Goal: Task Accomplishment & Management: Manage account settings

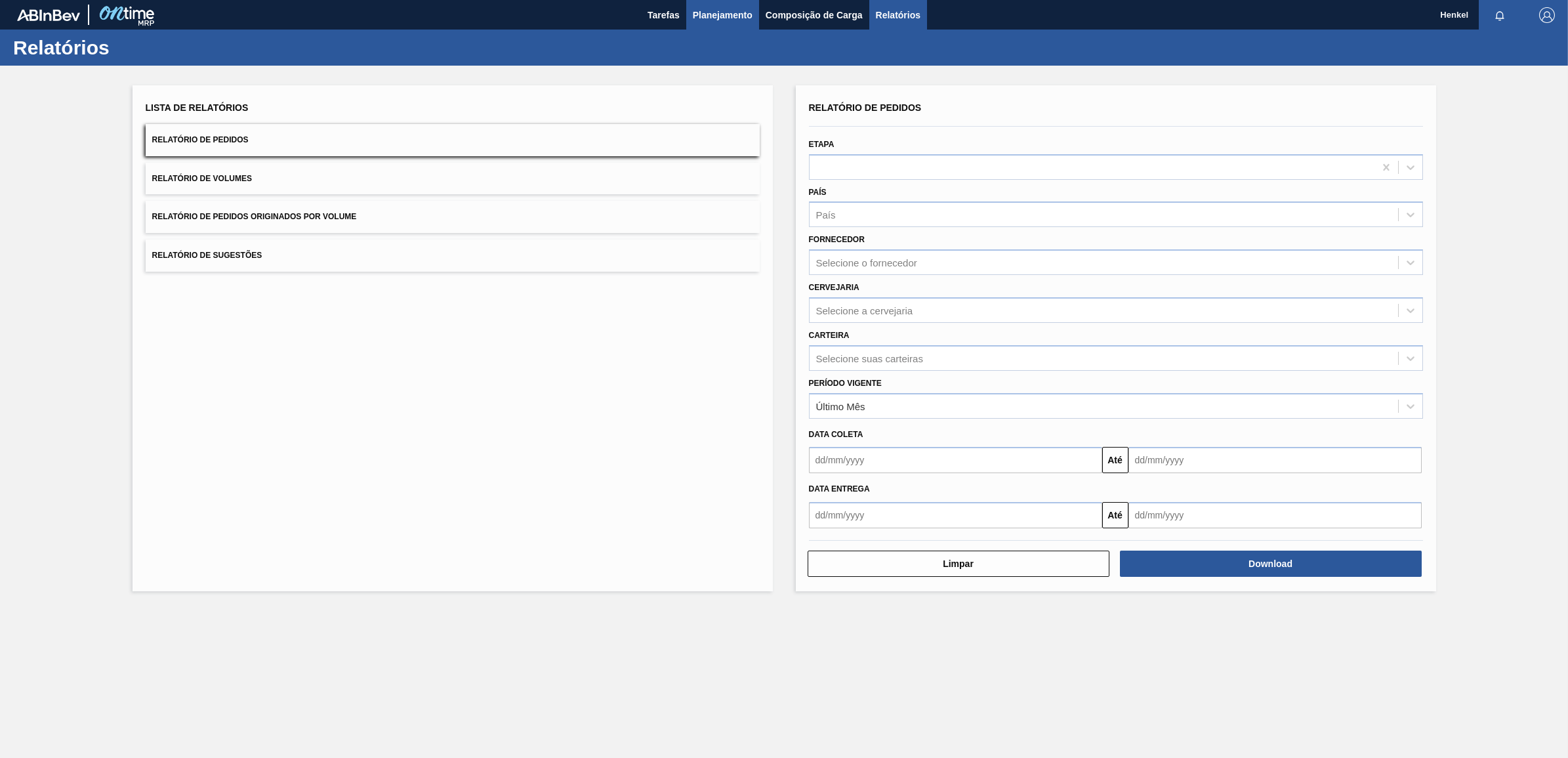
click at [737, 13] on span "Planejamento" at bounding box center [723, 14] width 60 height 15
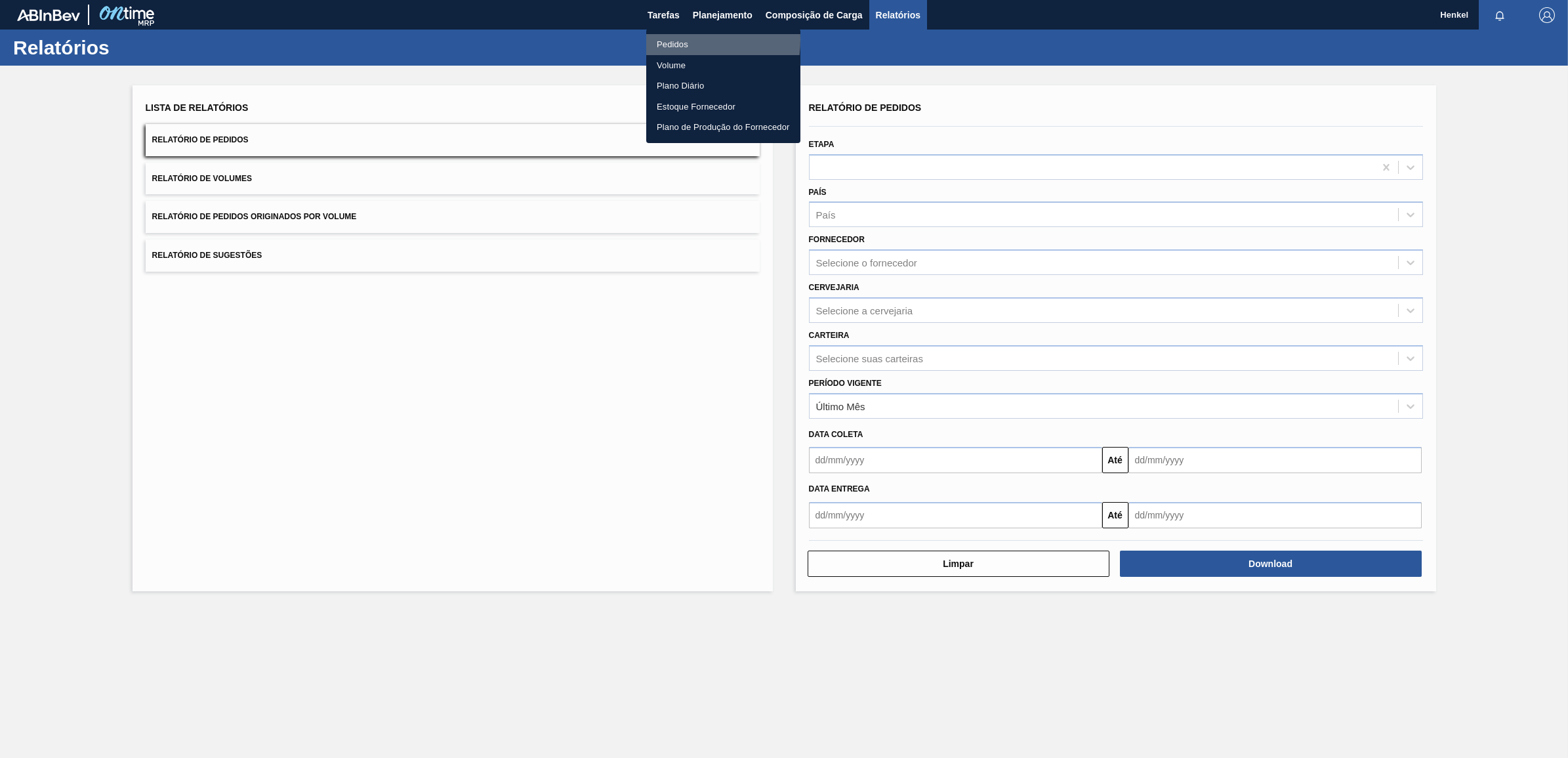
click at [664, 39] on li "Pedidos" at bounding box center [723, 44] width 154 height 21
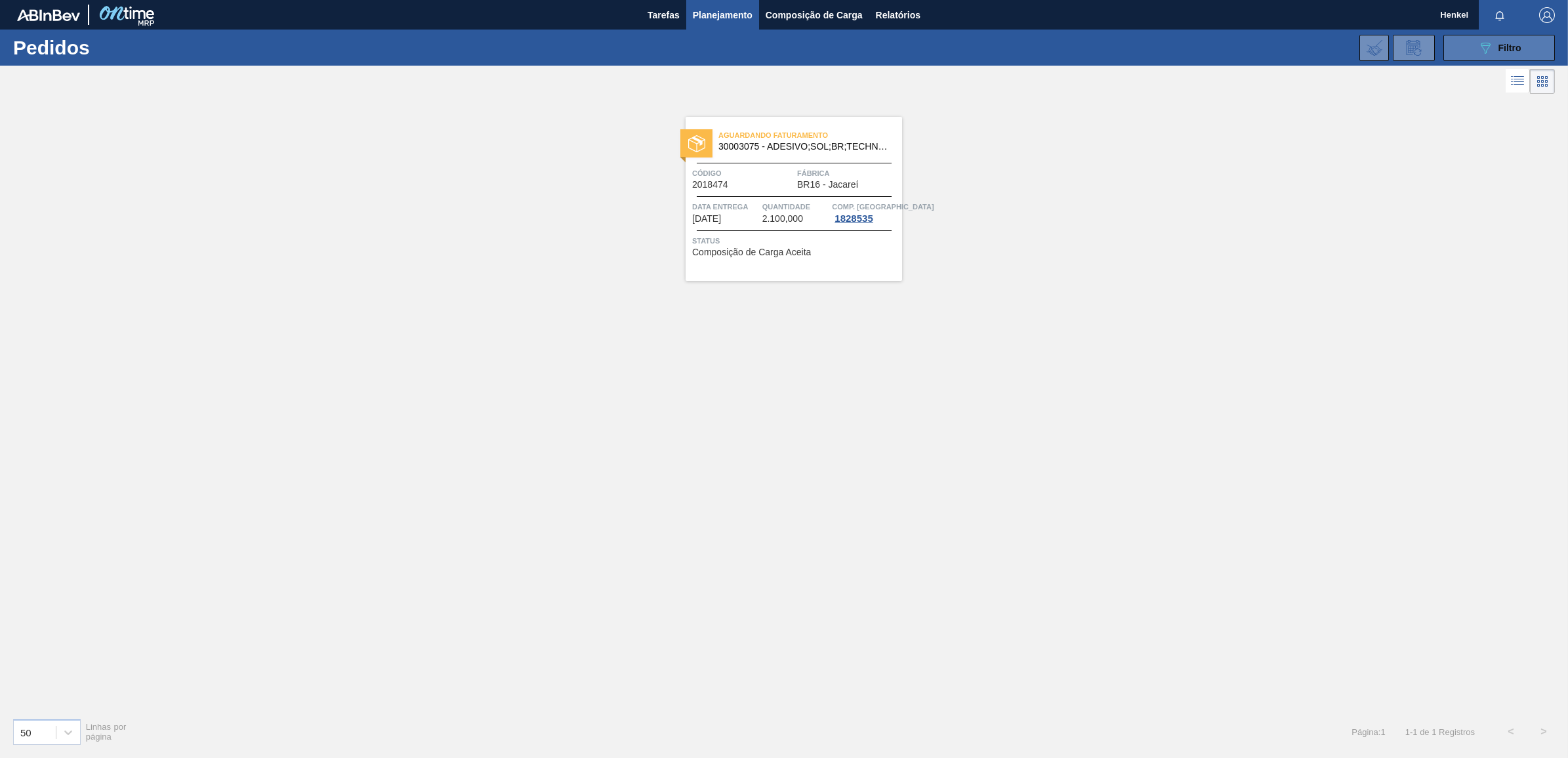
click at [1506, 43] on span "Filtro" at bounding box center [1510, 48] width 23 height 10
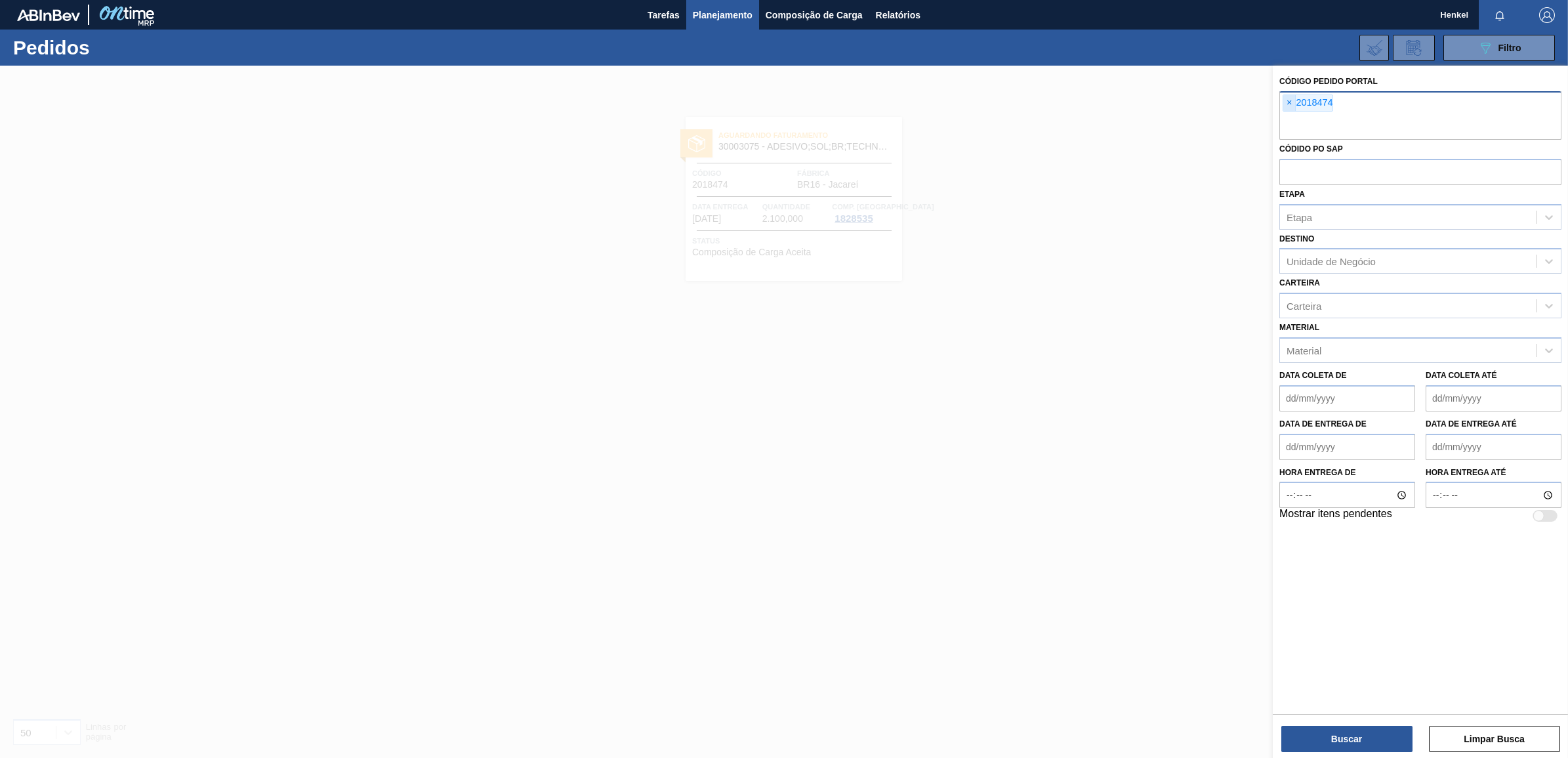
click at [1286, 101] on span "×" at bounding box center [1289, 103] width 13 height 15
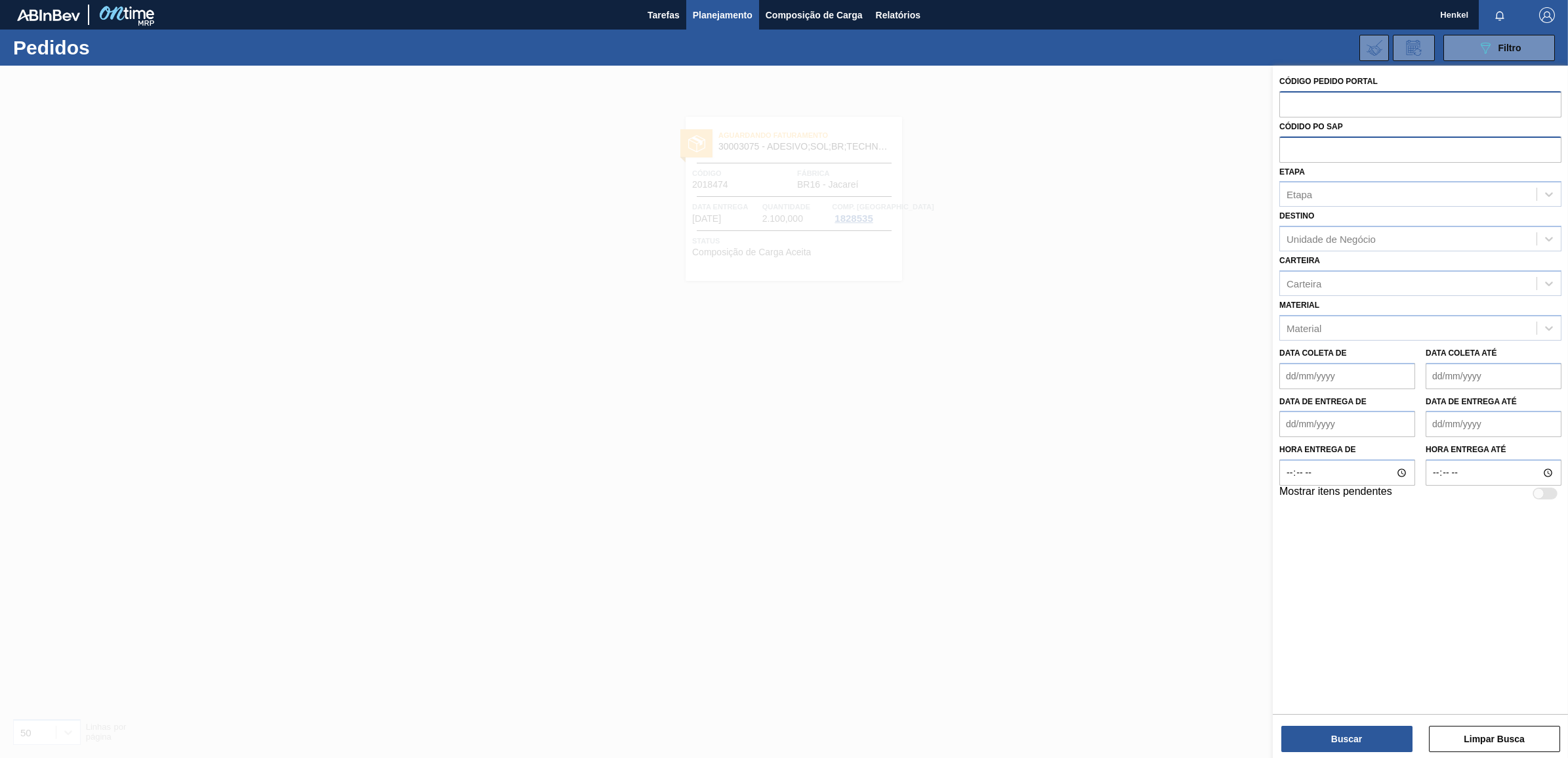
paste input "text"
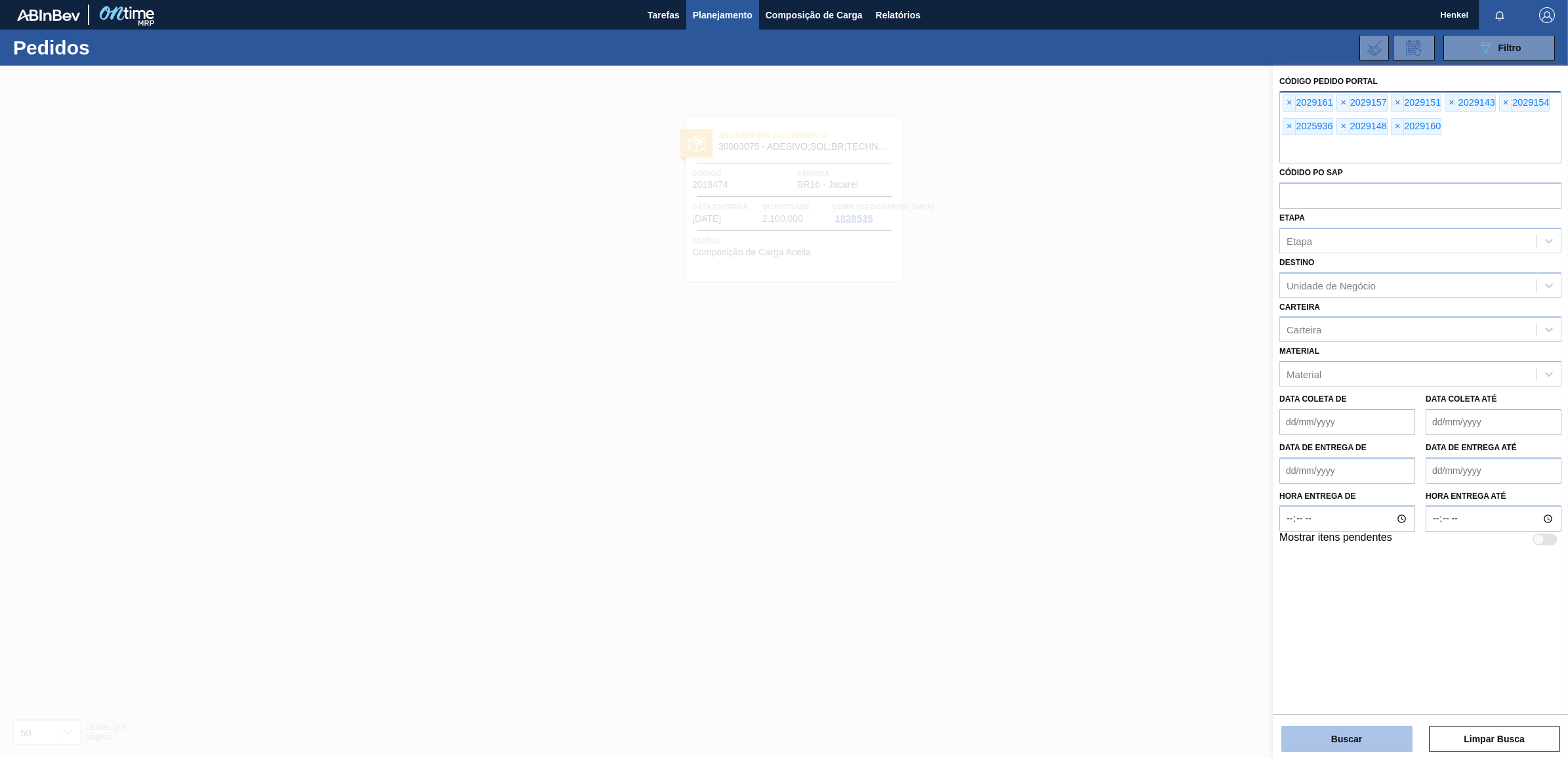
click at [1356, 742] on button "Buscar" at bounding box center [1347, 739] width 131 height 26
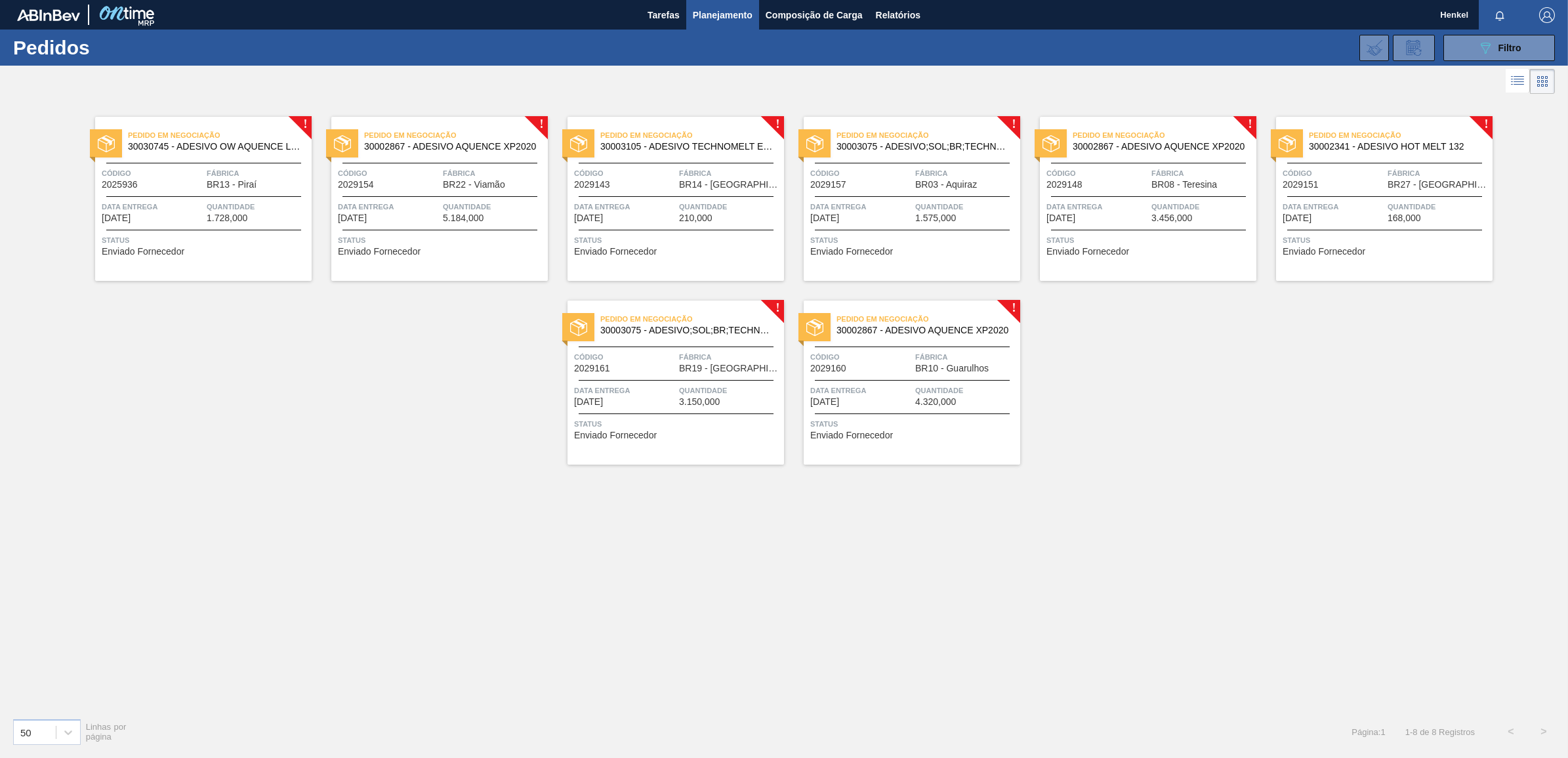
click at [212, 200] on span "Quantidade" at bounding box center [257, 206] width 101 height 13
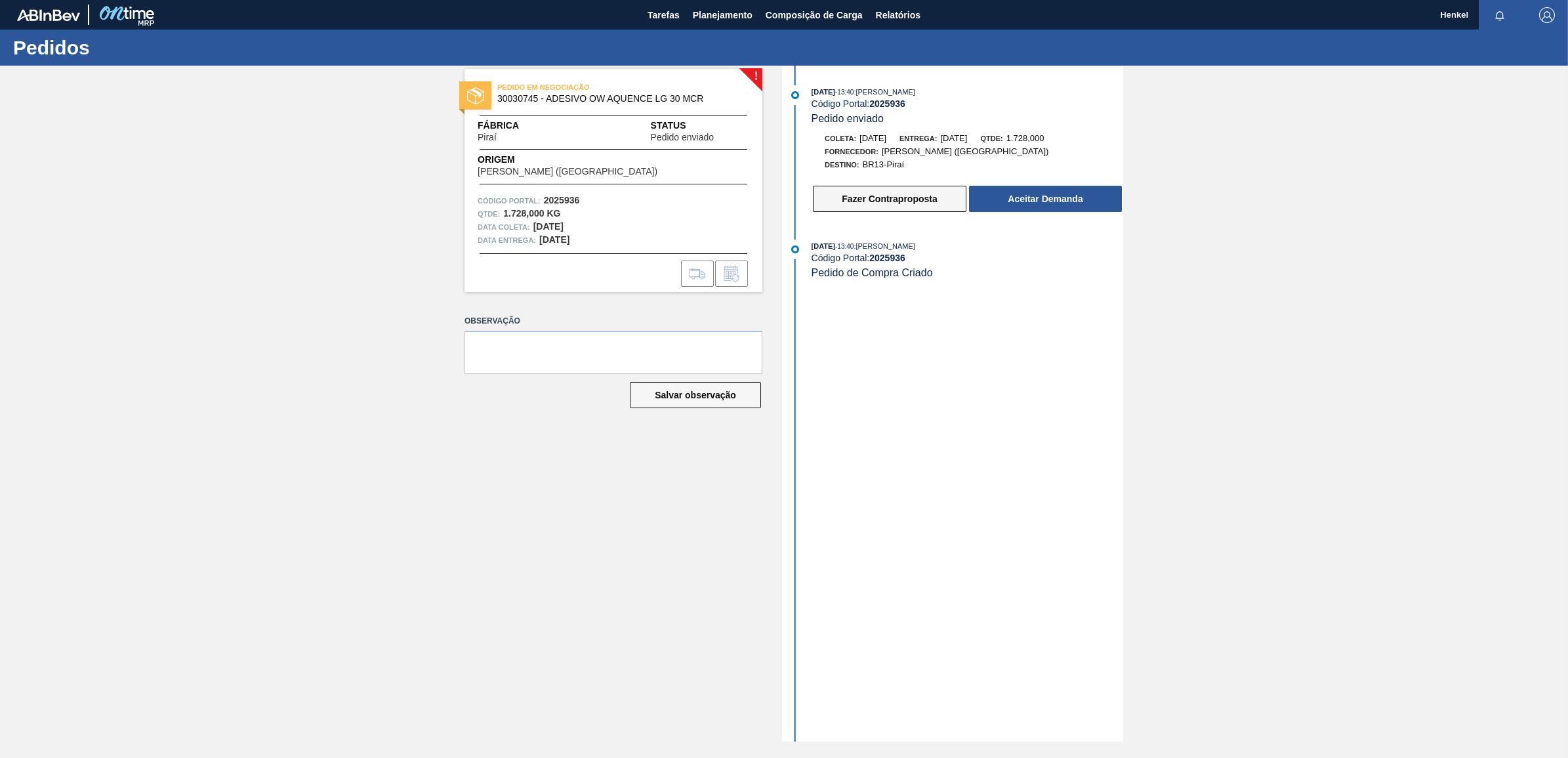
click at [937, 201] on button "Fazer Contraproposta" at bounding box center [890, 199] width 153 height 26
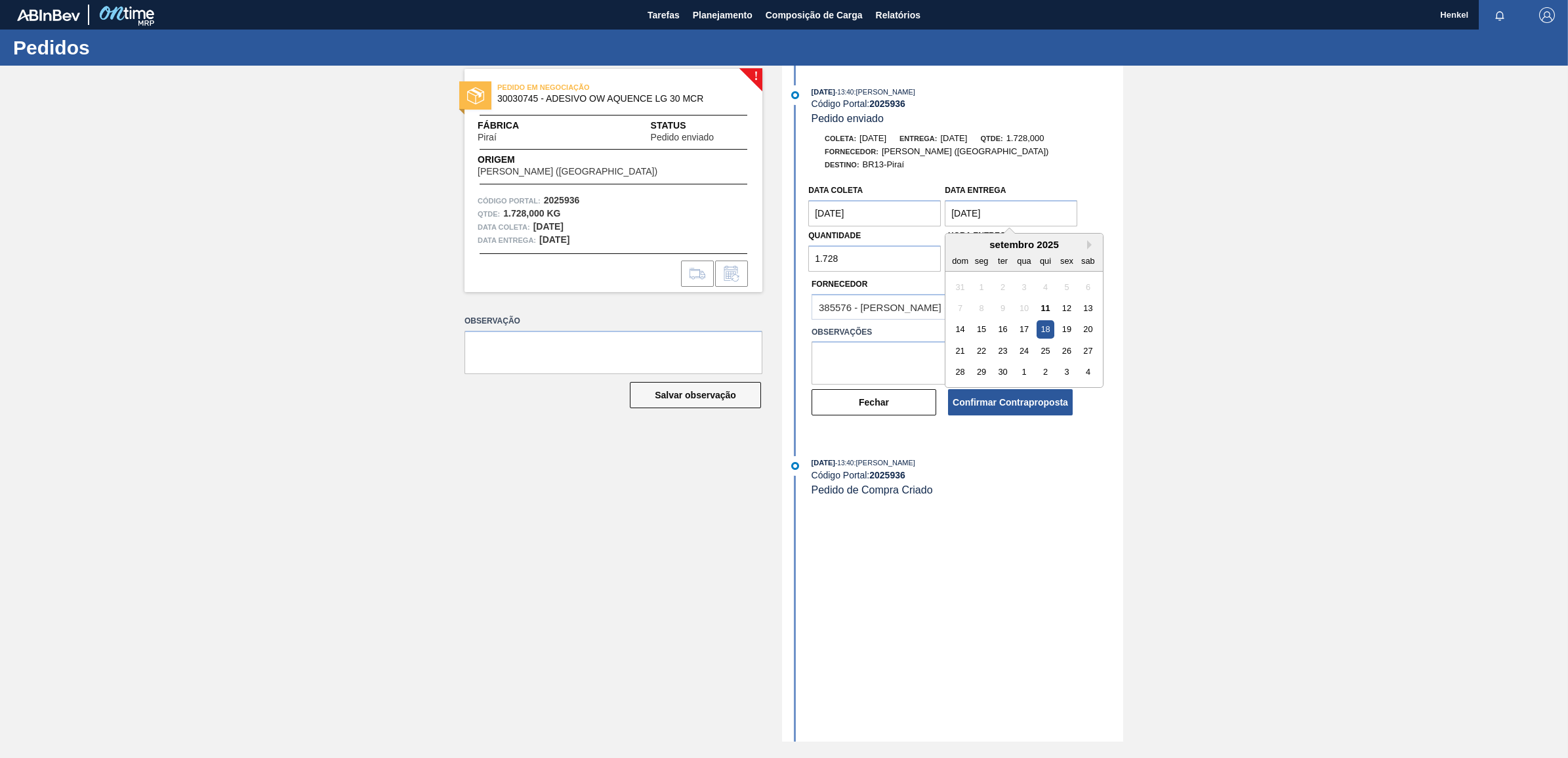
click at [985, 217] on entrega "[DATE]" at bounding box center [1012, 213] width 133 height 26
click at [1023, 353] on div "24" at bounding box center [1024, 350] width 18 height 18
type entrega "[DATE]"
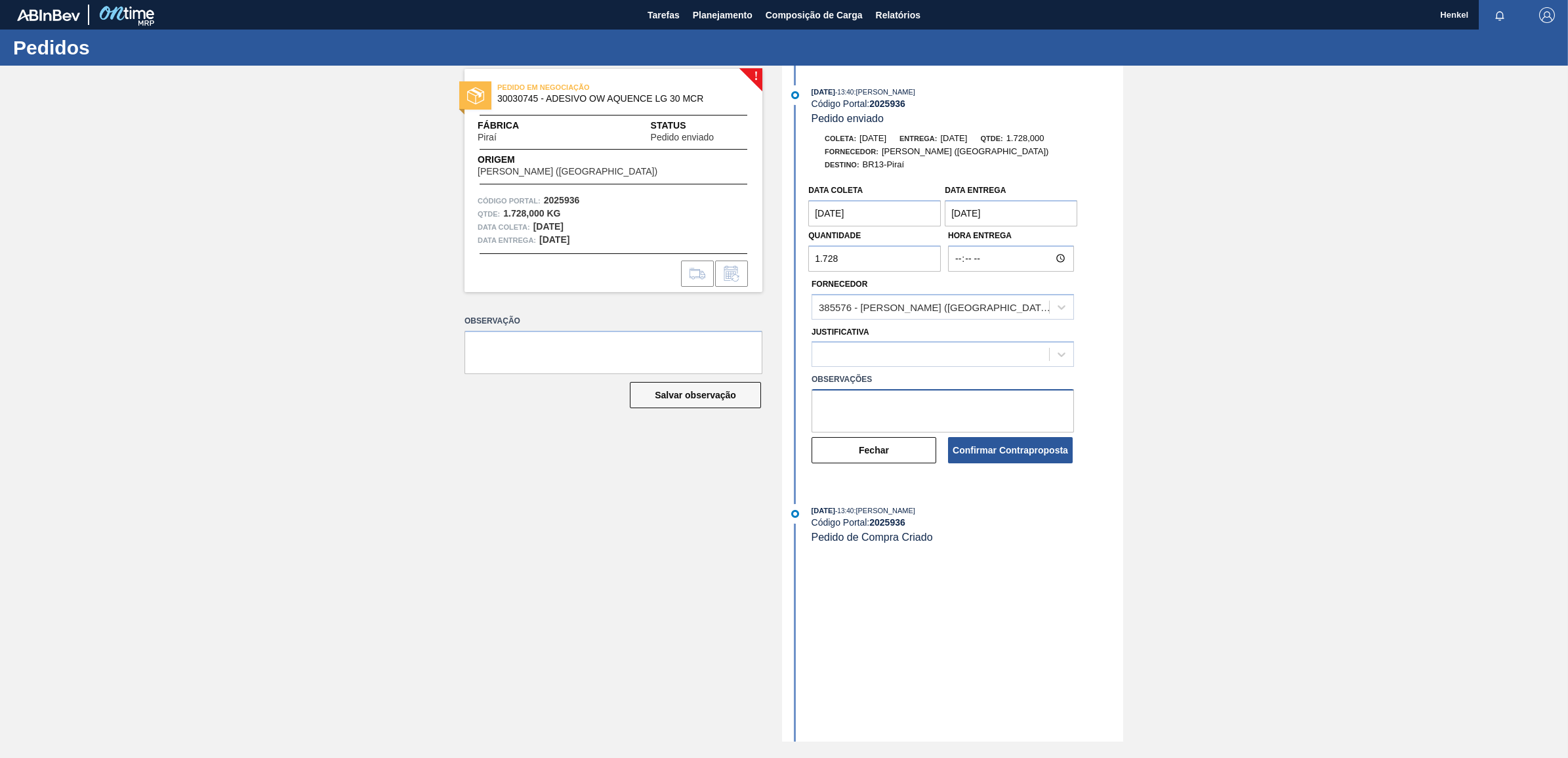
click at [915, 406] on textarea at bounding box center [943, 411] width 262 height 43
drag, startPoint x: 1047, startPoint y: 411, endPoint x: 581, endPoint y: 349, distance: 470.1
click at [581, 349] on div "! PEDIDO EM NEGOCIAÇÃO 30030745 - ADESIVO OW AQUENCE LG 30 MCR Fábrica Piraí St…" at bounding box center [784, 403] width 1568 height 676
type textarea "Data ajustada de acordo com Lead time e inventário"
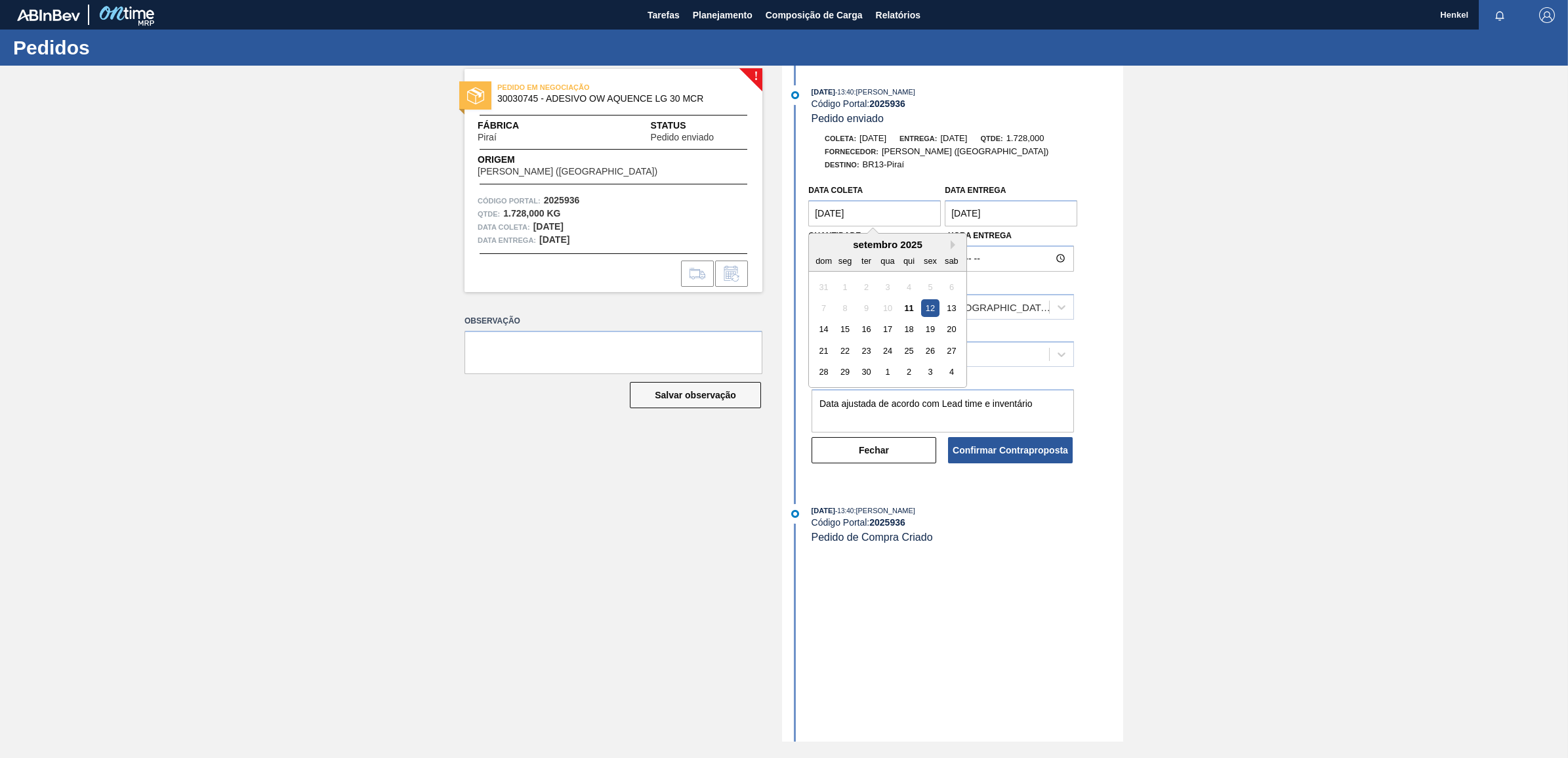
click at [855, 214] on coleta "[DATE]" at bounding box center [875, 213] width 133 height 26
click at [879, 327] on div "17" at bounding box center [888, 330] width 18 height 18
type coleta "[DATE]"
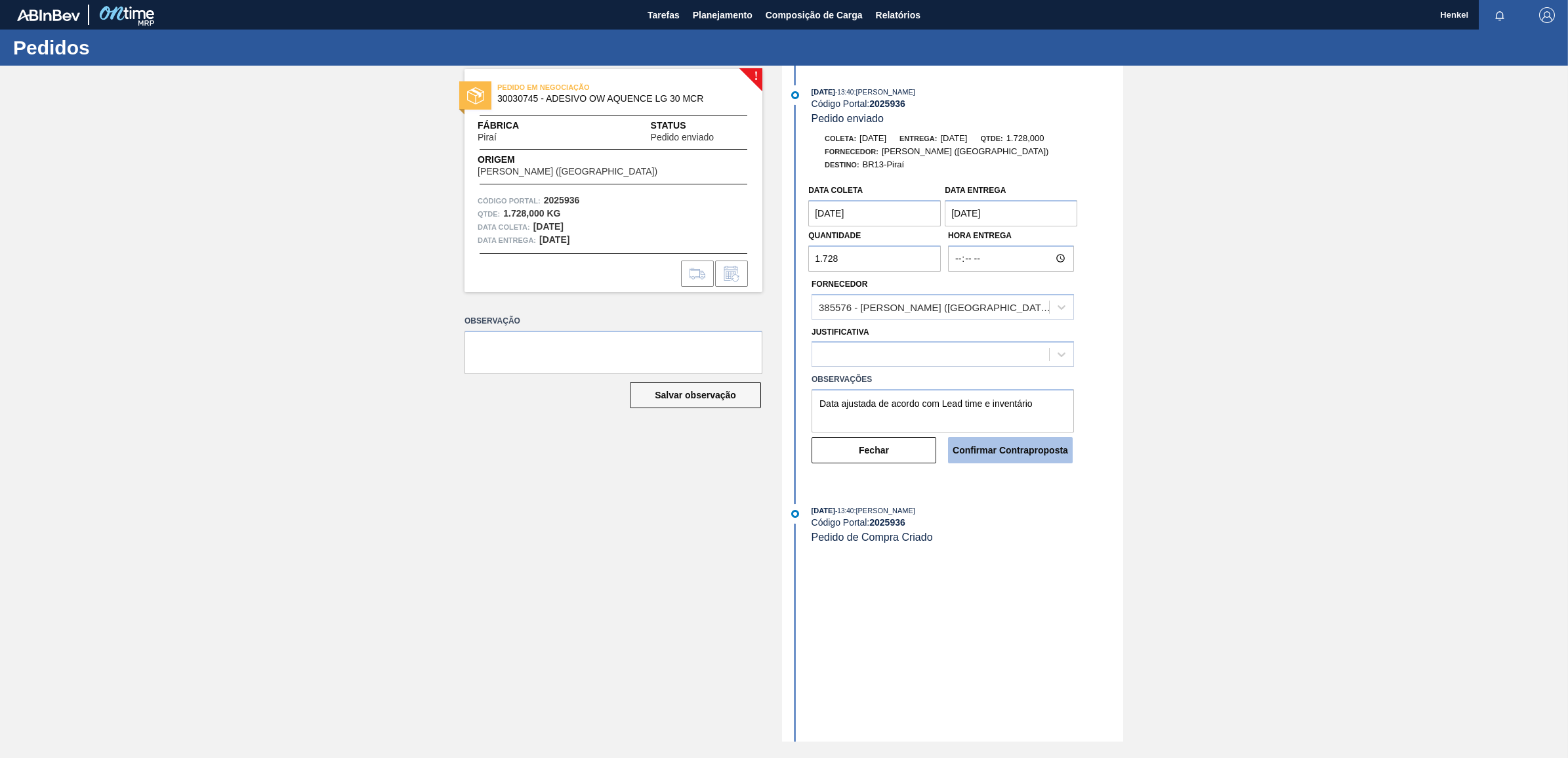
click at [994, 451] on button "Confirmar Contraproposta" at bounding box center [1011, 450] width 124 height 26
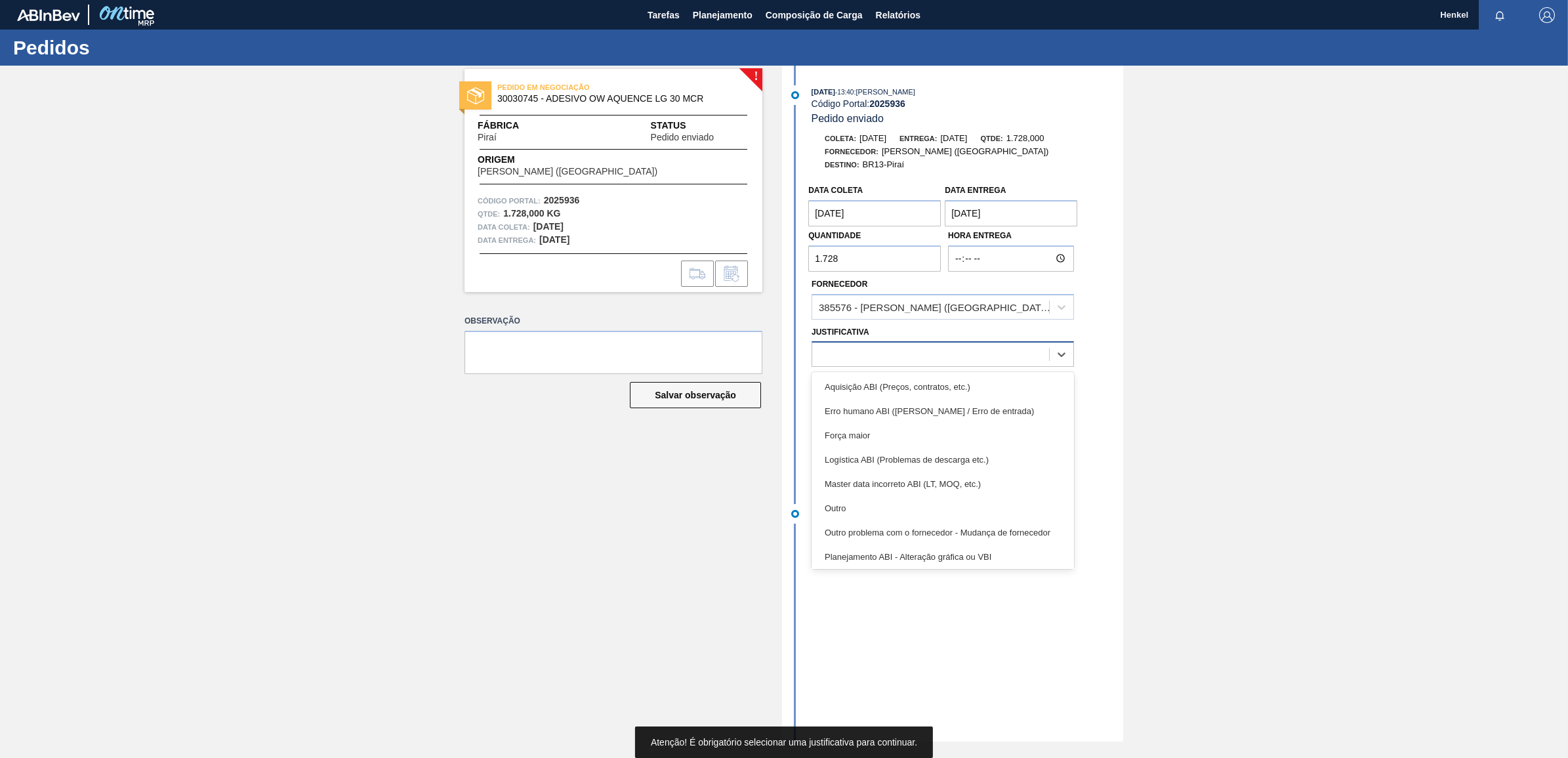
click at [872, 364] on div at bounding box center [931, 355] width 237 height 19
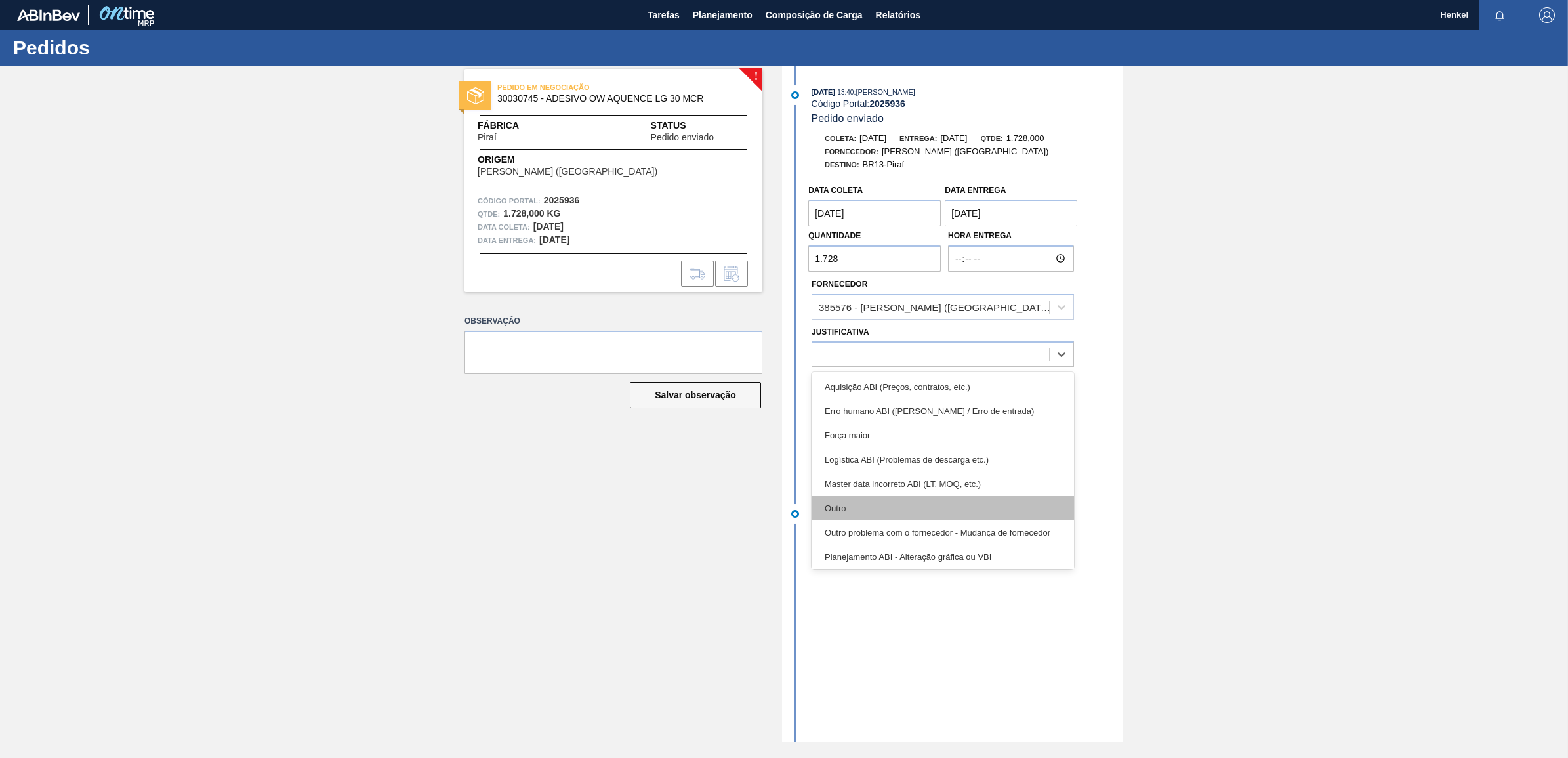
click at [858, 506] on div "Outro" at bounding box center [943, 508] width 262 height 24
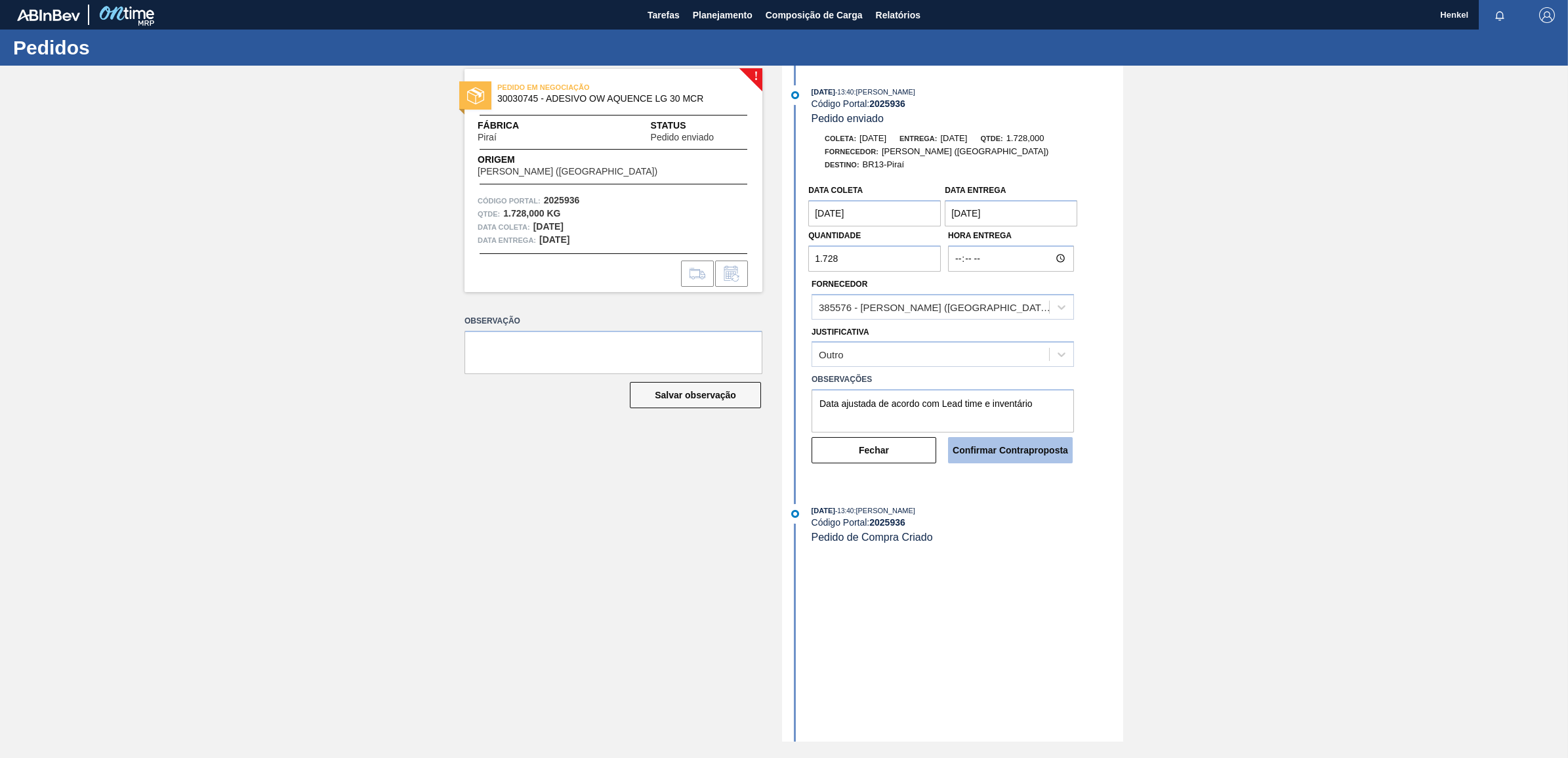
click at [1005, 454] on button "Confirmar Contraproposta" at bounding box center [1011, 450] width 124 height 26
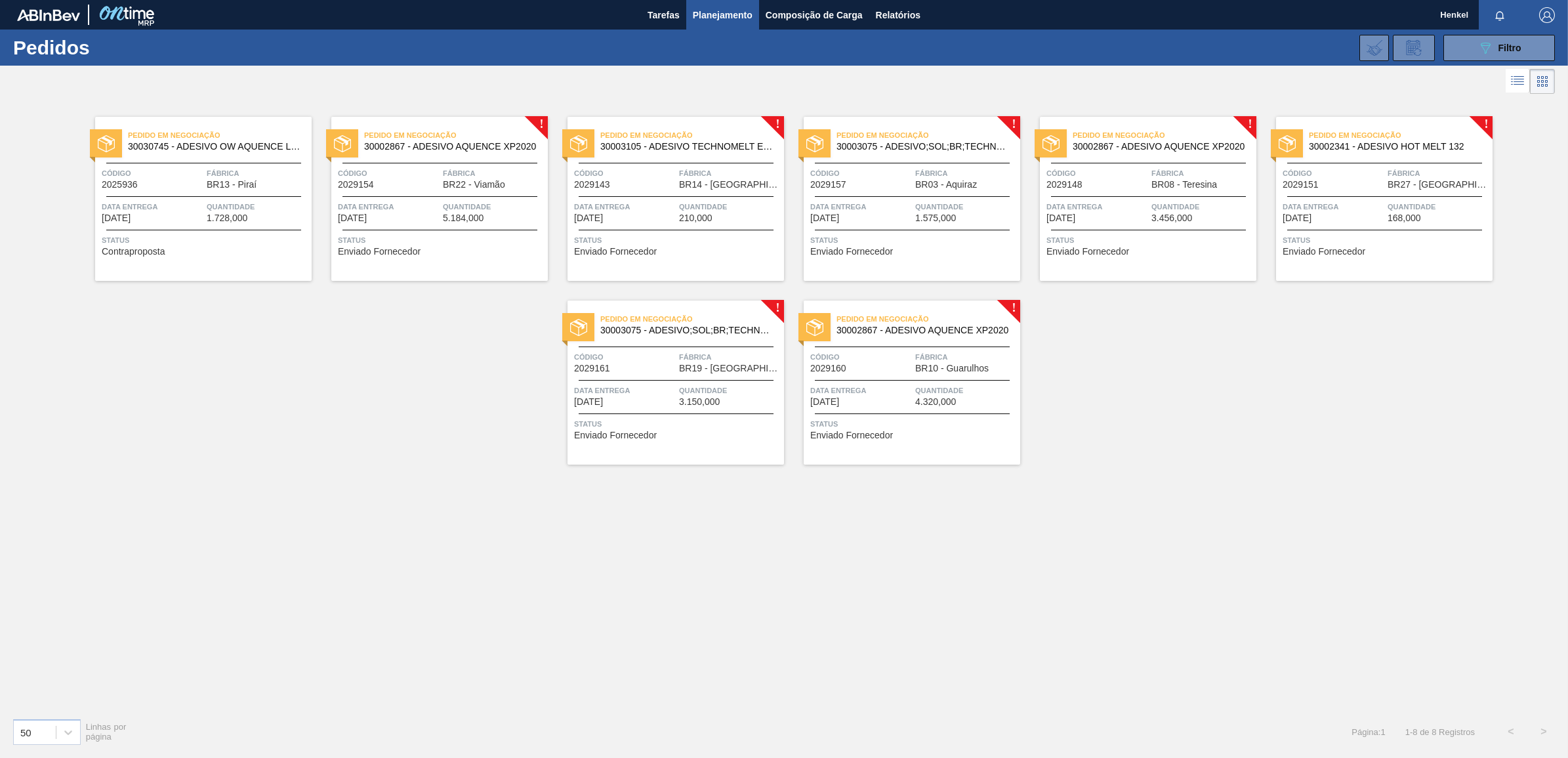
click at [466, 187] on span "BR22 - Viamão" at bounding box center [474, 185] width 62 height 10
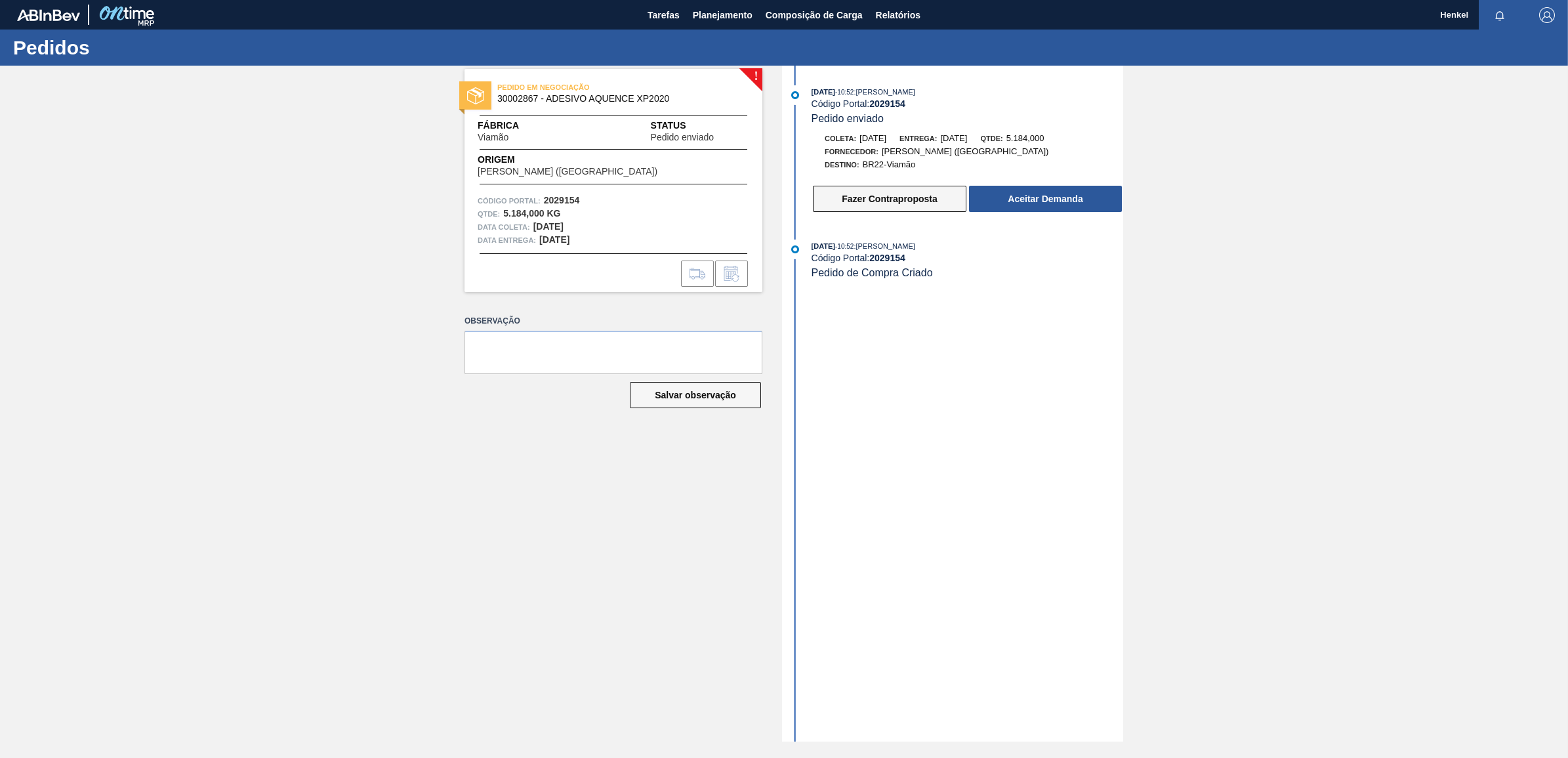
click at [886, 199] on button "Fazer Contraproposta" at bounding box center [890, 199] width 153 height 26
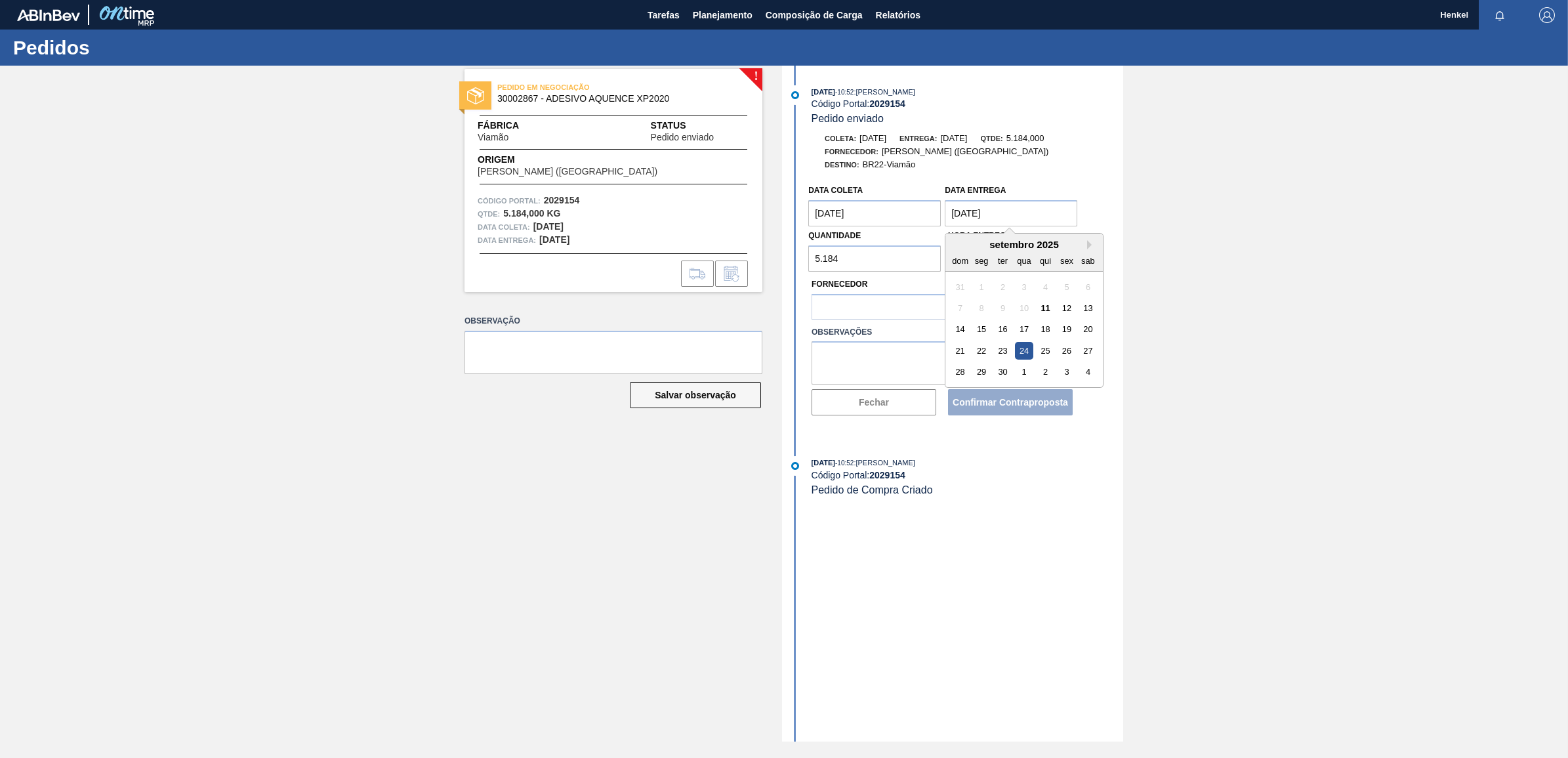
click at [977, 218] on entrega "[DATE]" at bounding box center [1012, 213] width 133 height 26
click at [1067, 348] on div "26" at bounding box center [1067, 350] width 18 height 18
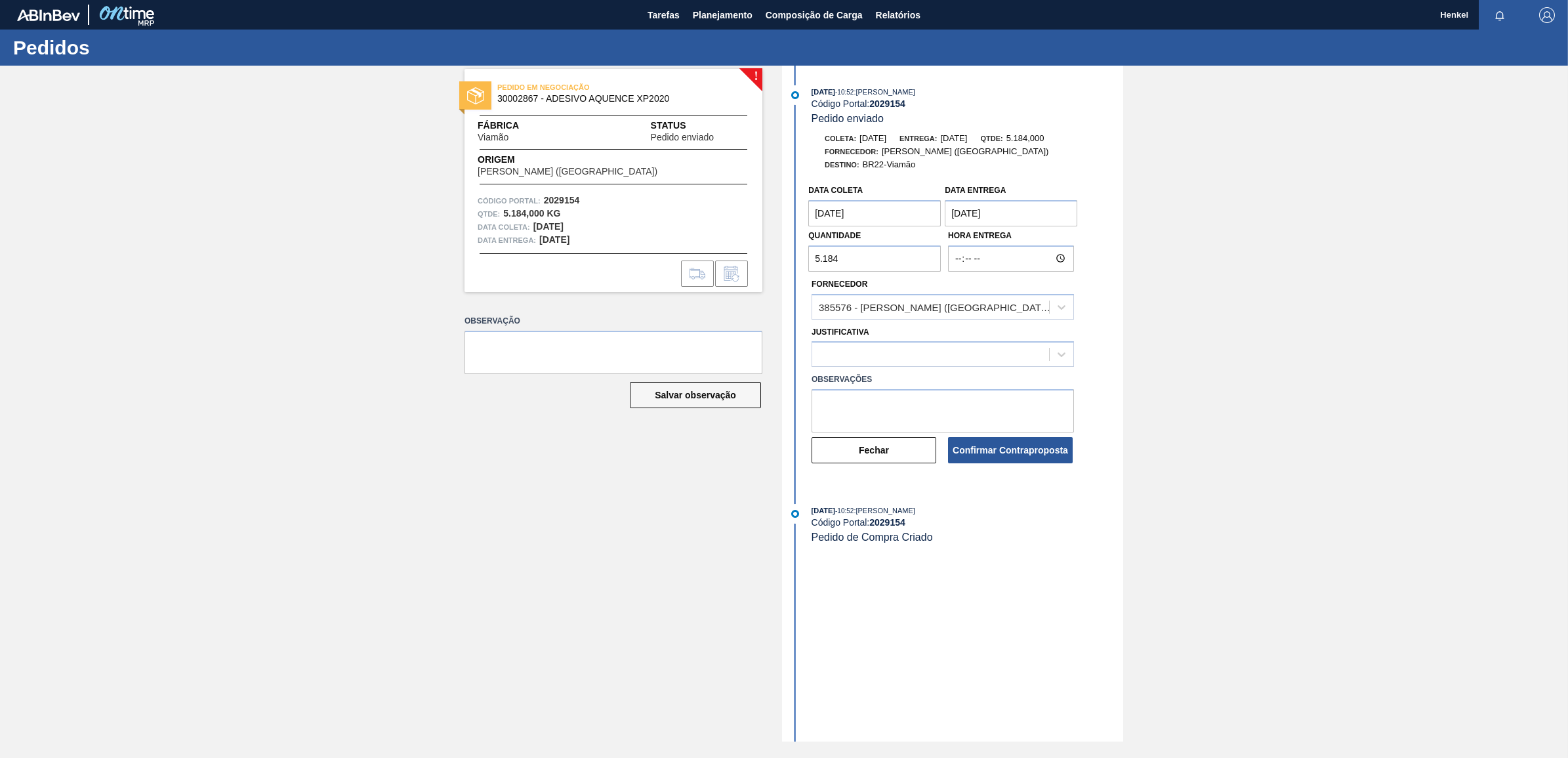
type entrega "[DATE]"
click at [870, 417] on textarea at bounding box center [943, 411] width 262 height 43
paste textarea "Data ajustada de acordo com Lead time e inventário"
type textarea "Data ajustada de acordo com Lead time e inventário"
click at [1064, 356] on icon at bounding box center [1061, 354] width 13 height 13
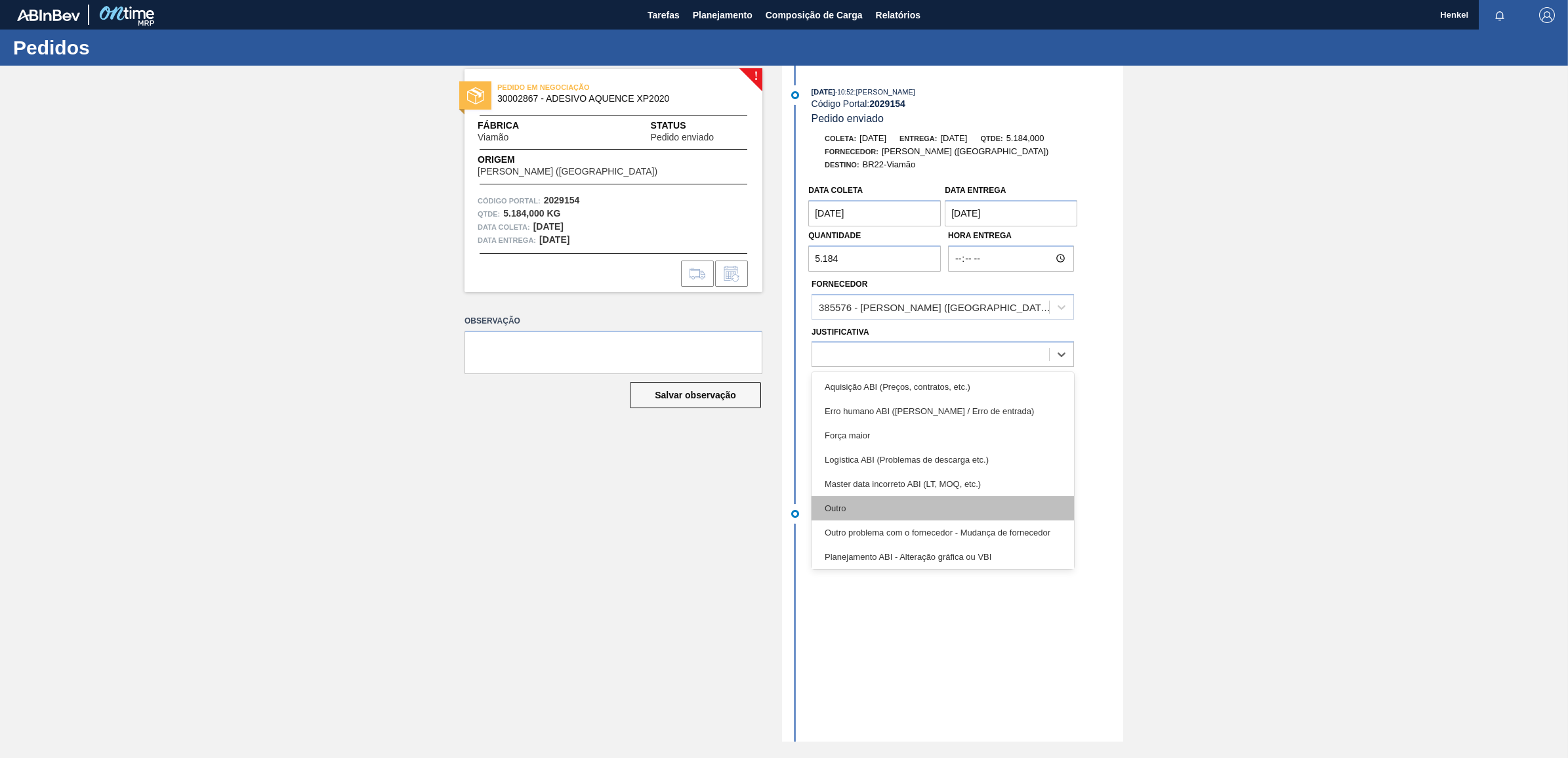
click at [852, 511] on div "Outro" at bounding box center [943, 508] width 262 height 24
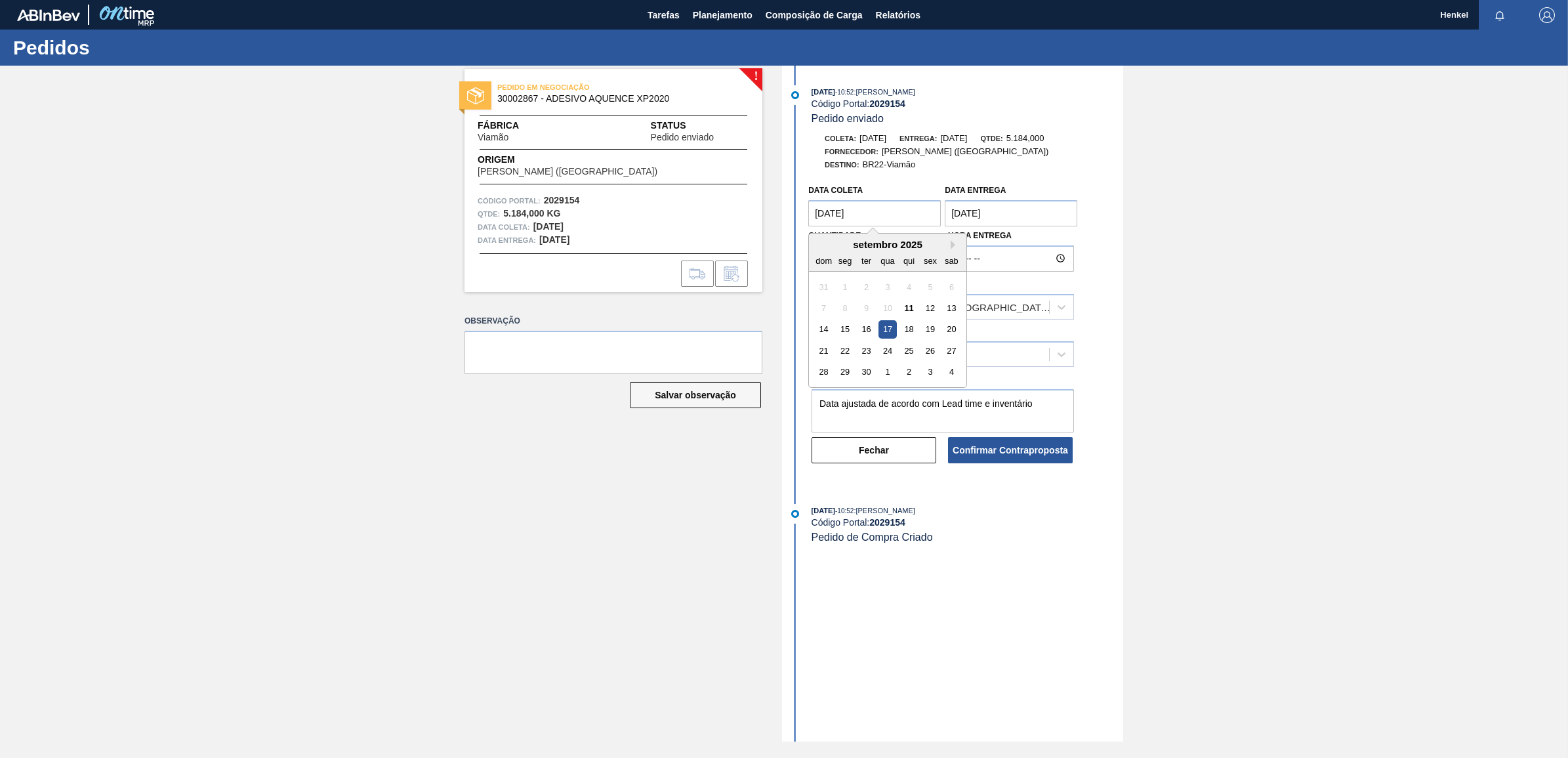
click at [827, 212] on coleta "[DATE]" at bounding box center [875, 213] width 133 height 26
click at [1035, 452] on button "Confirmar Contraproposta" at bounding box center [1011, 450] width 124 height 26
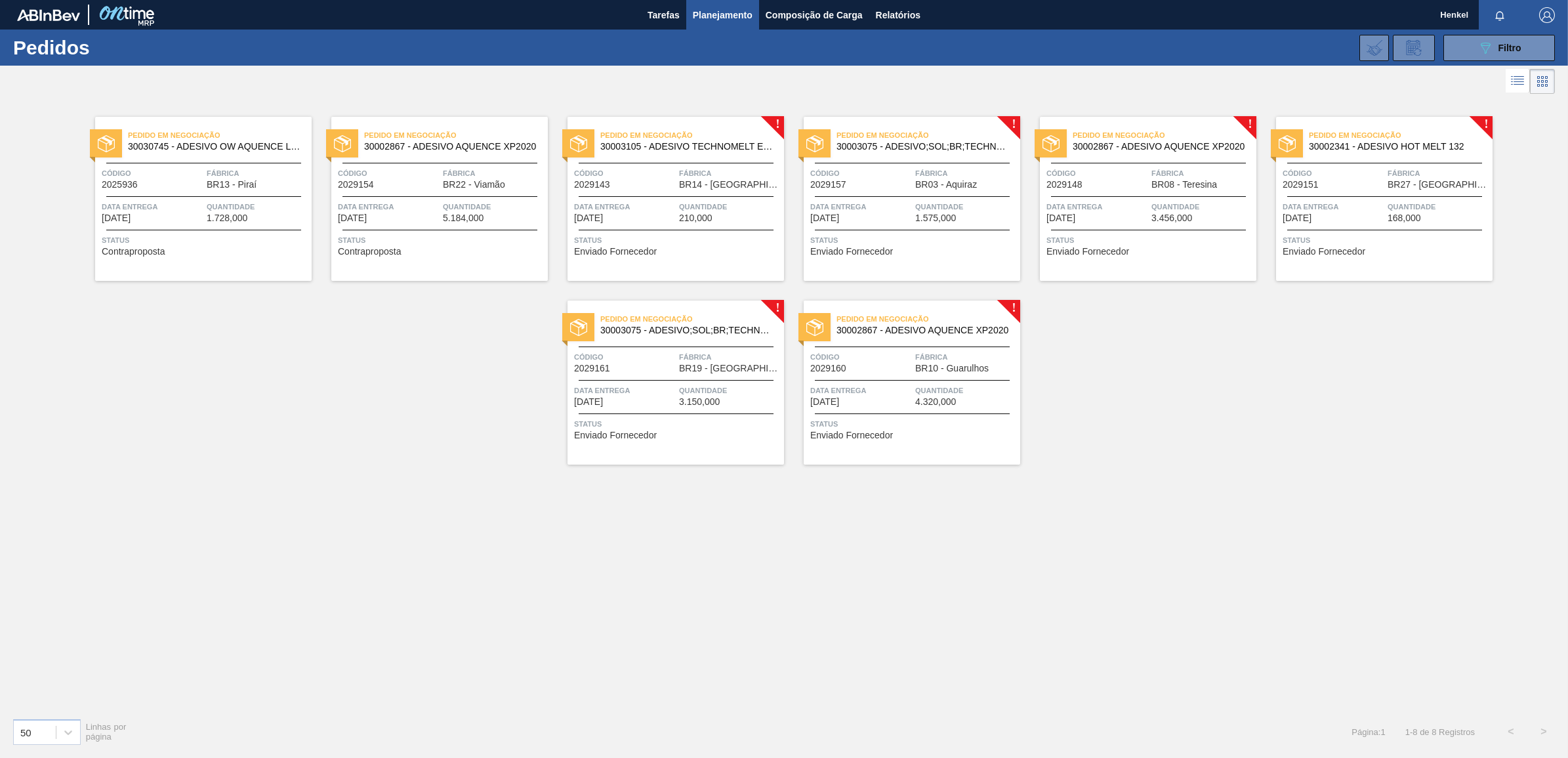
click at [670, 218] on div "Data entrega [DATE]" at bounding box center [625, 211] width 101 height 23
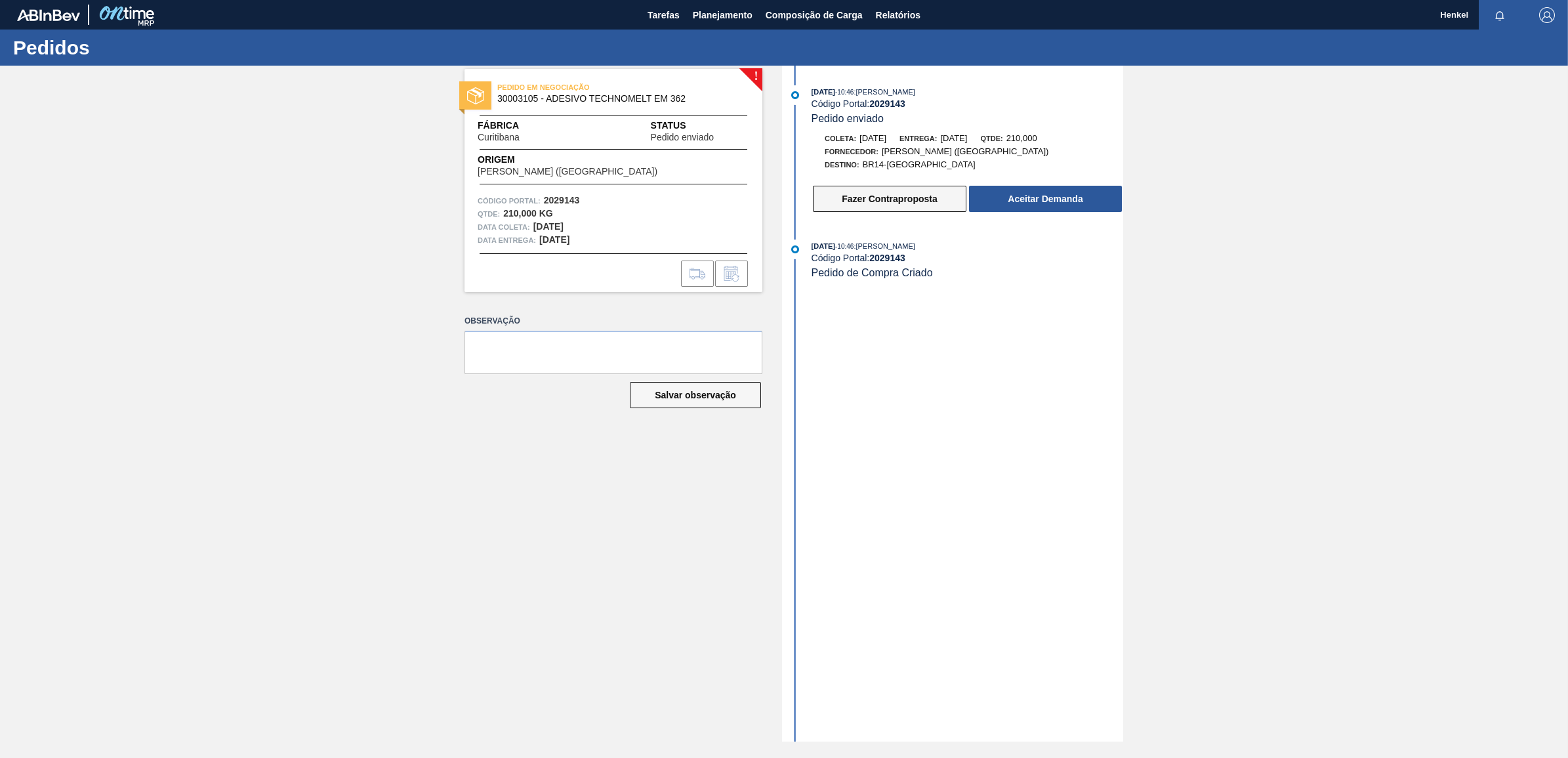
click at [927, 207] on button "Fazer Contraproposta" at bounding box center [890, 199] width 153 height 26
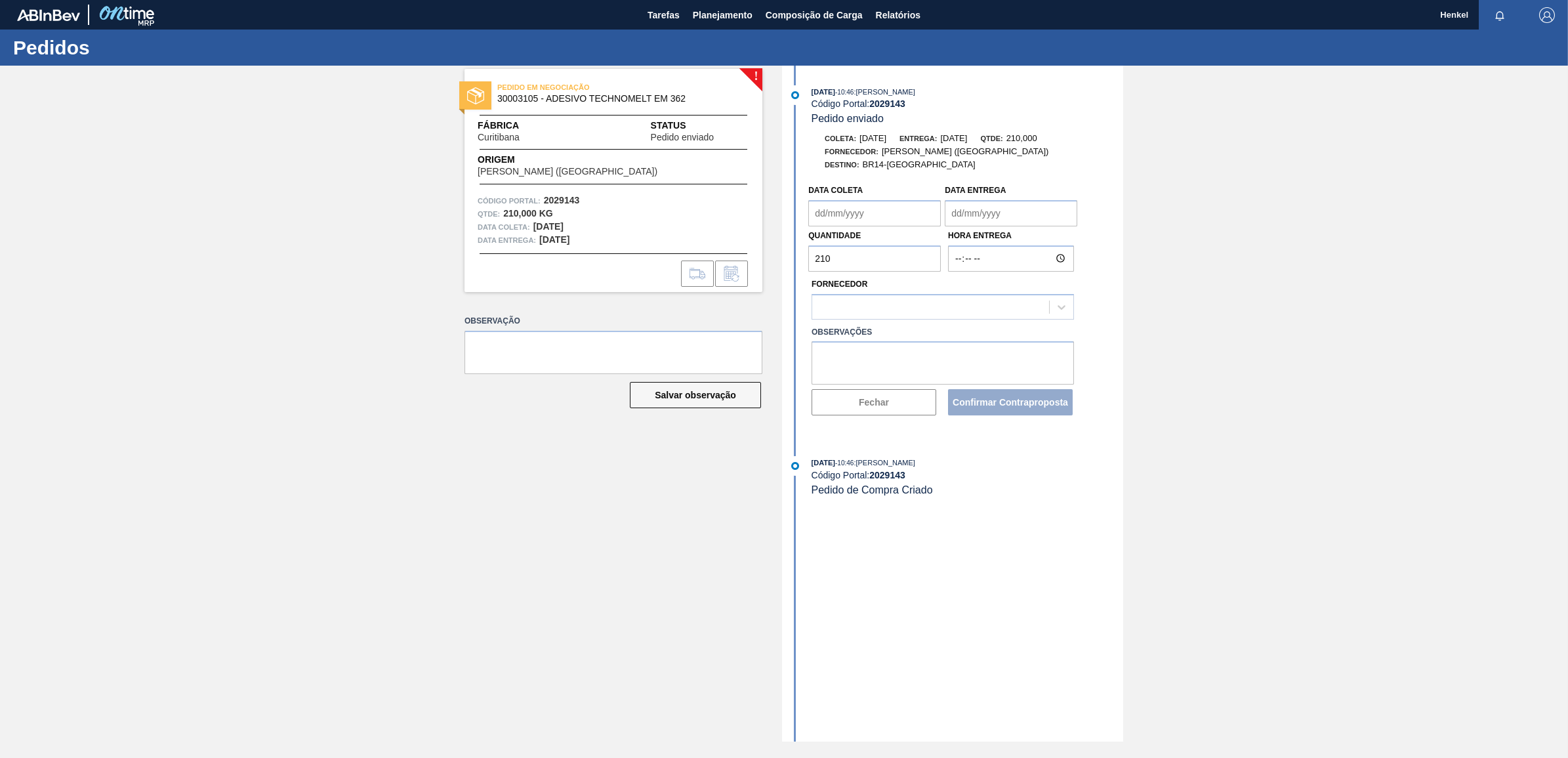
type coleta "[DATE]"
click at [975, 205] on entrega "[DATE]" at bounding box center [1012, 213] width 133 height 26
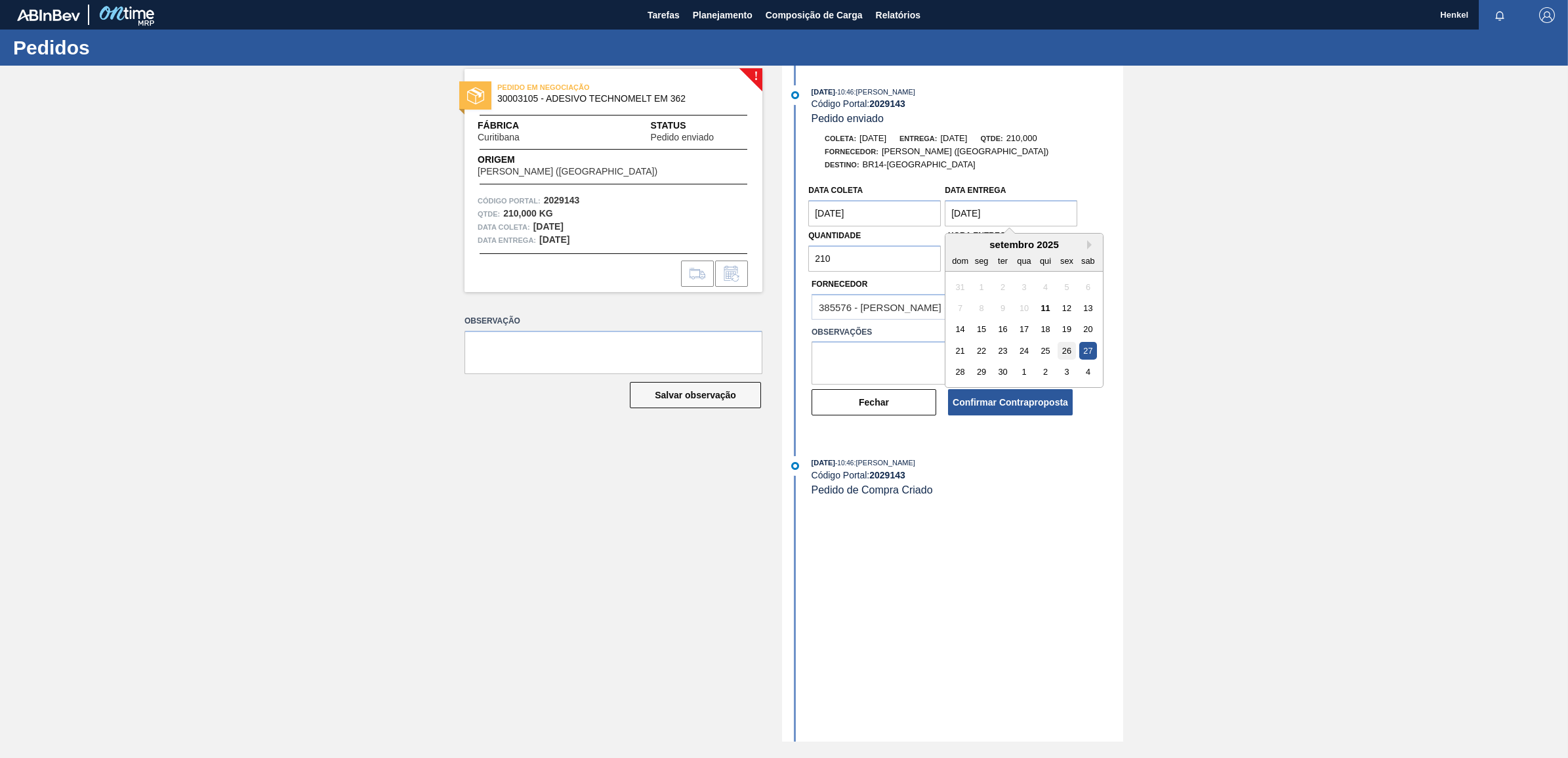
click at [1070, 348] on div "26" at bounding box center [1067, 350] width 18 height 18
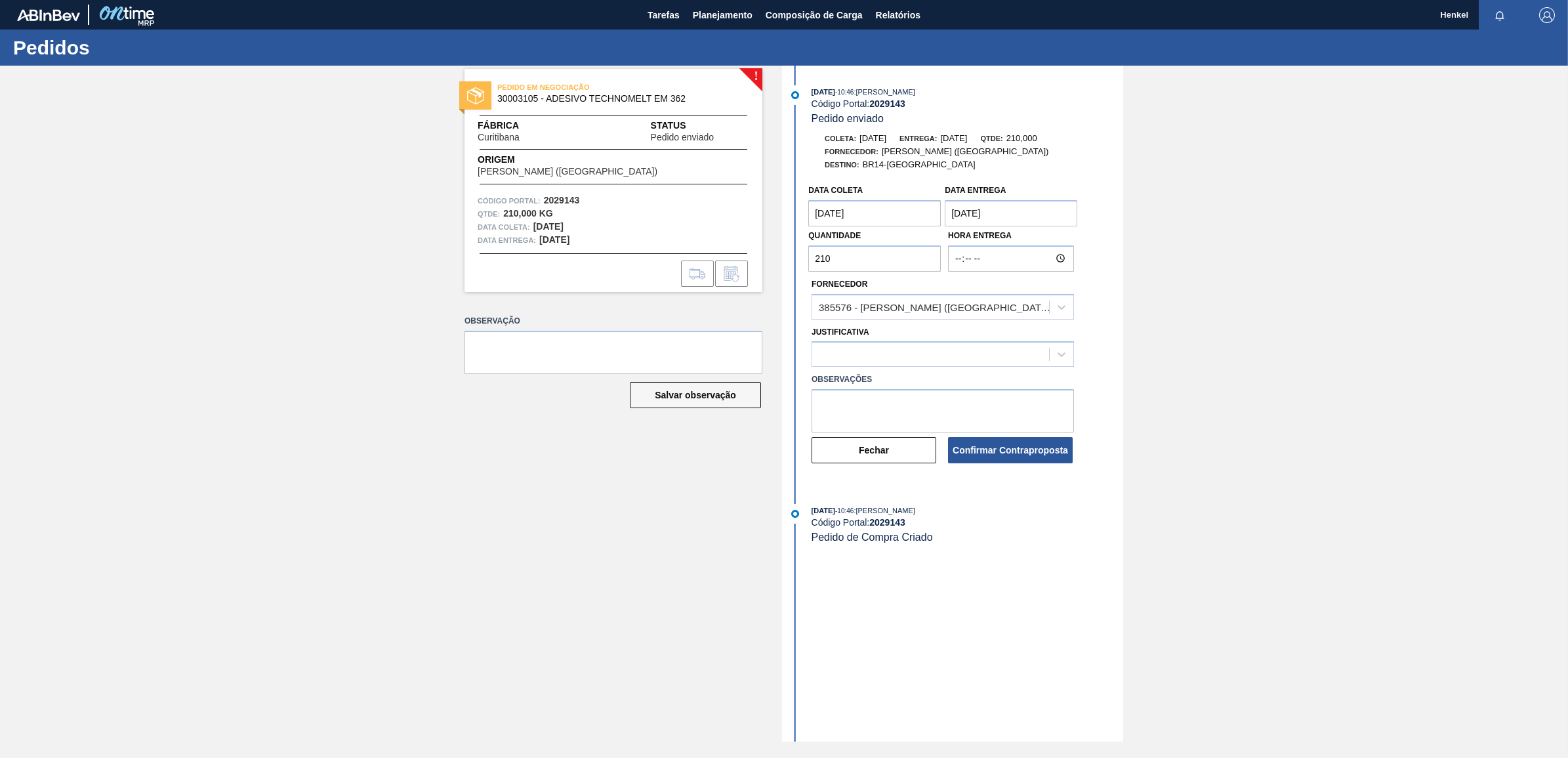
type entrega "[DATE]"
click at [1065, 356] on icon at bounding box center [1061, 354] width 13 height 13
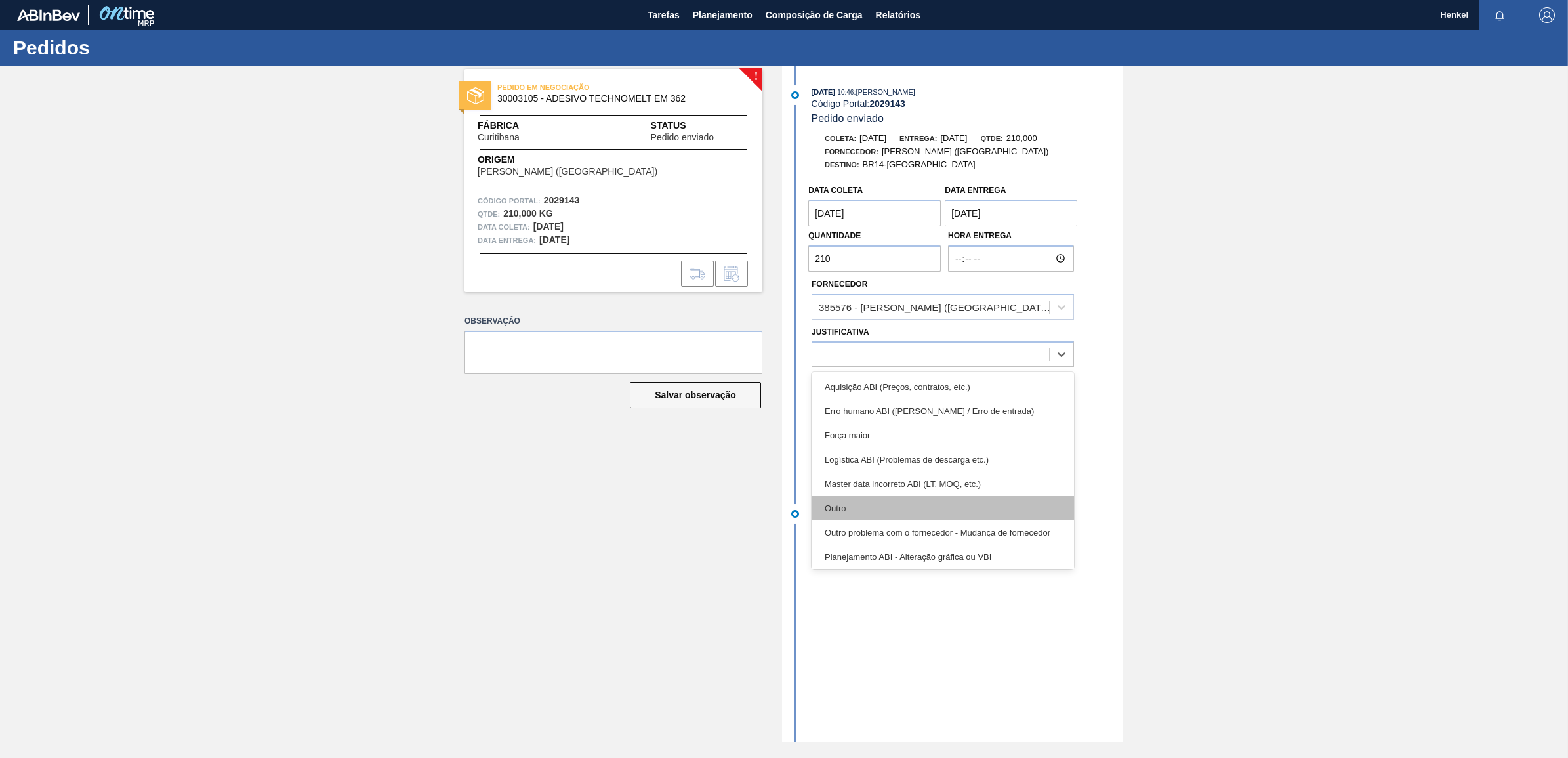
click at [875, 516] on div "Outro" at bounding box center [943, 508] width 262 height 24
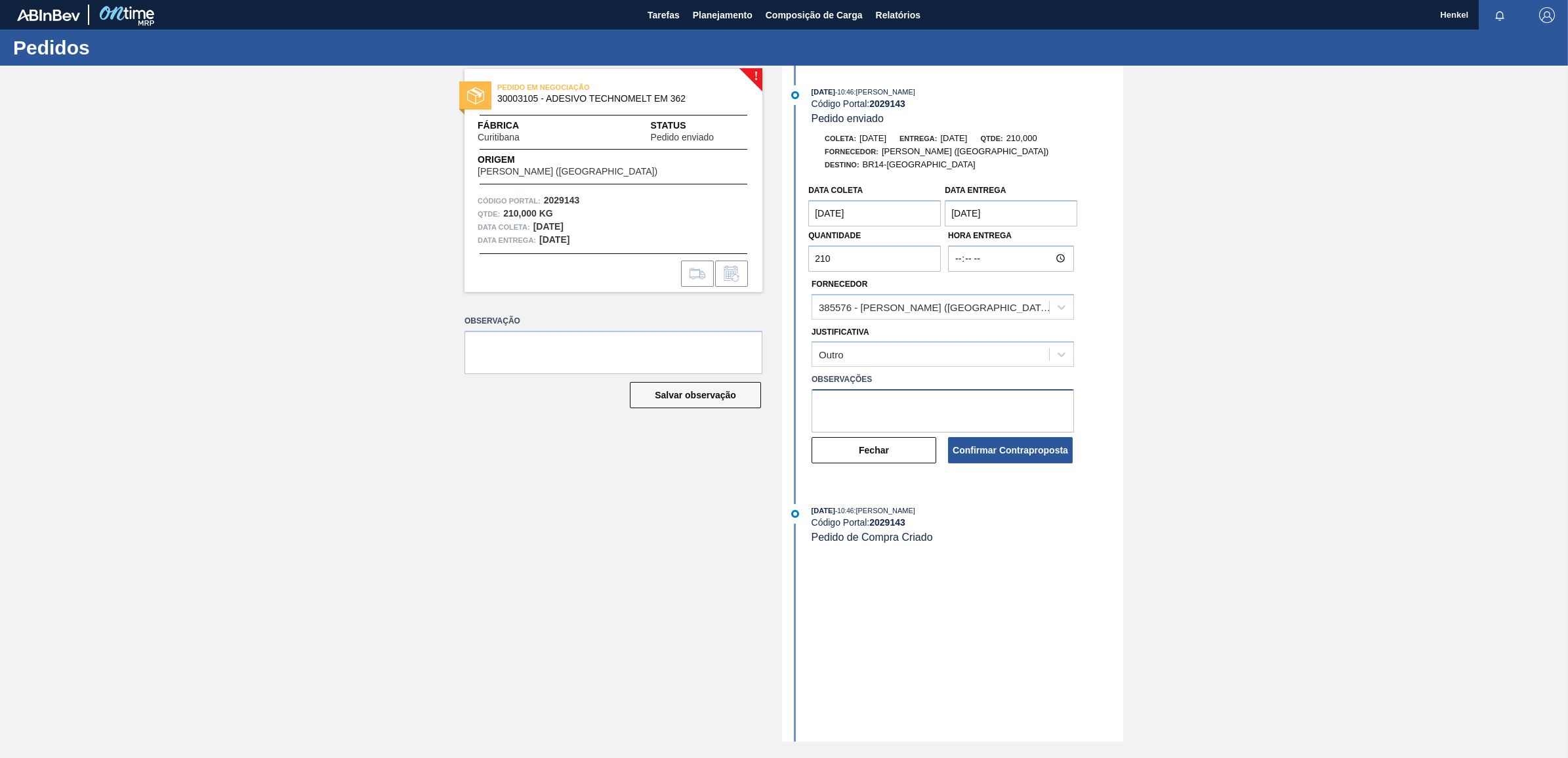
click at [858, 410] on textarea at bounding box center [943, 411] width 262 height 43
type textarea "Data de final de semana, transportadora não efetua entrega."
click at [920, 222] on coleta "[DATE]" at bounding box center [875, 213] width 133 height 26
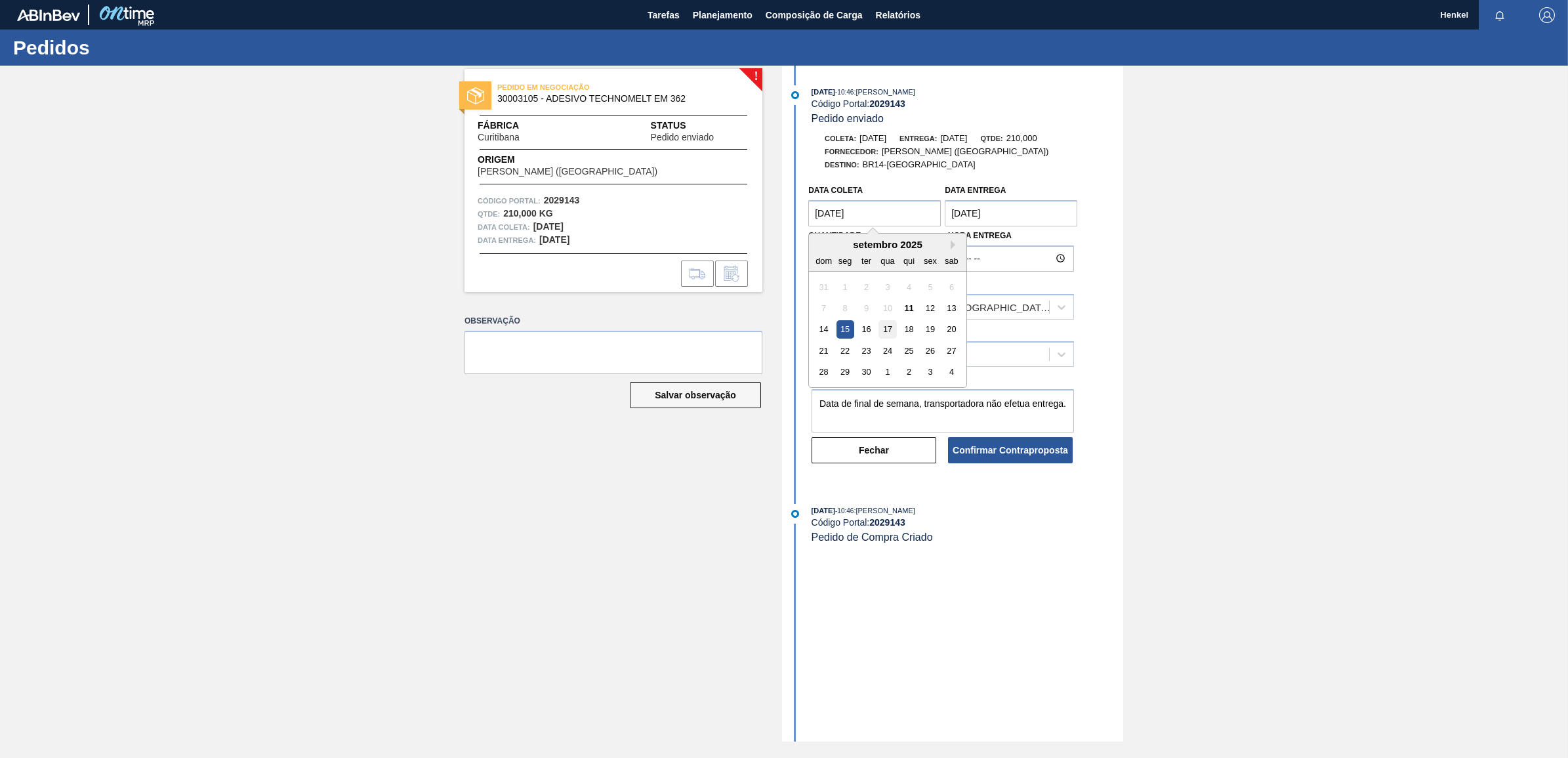
click at [891, 328] on div "17" at bounding box center [888, 330] width 18 height 18
type coleta "[DATE]"
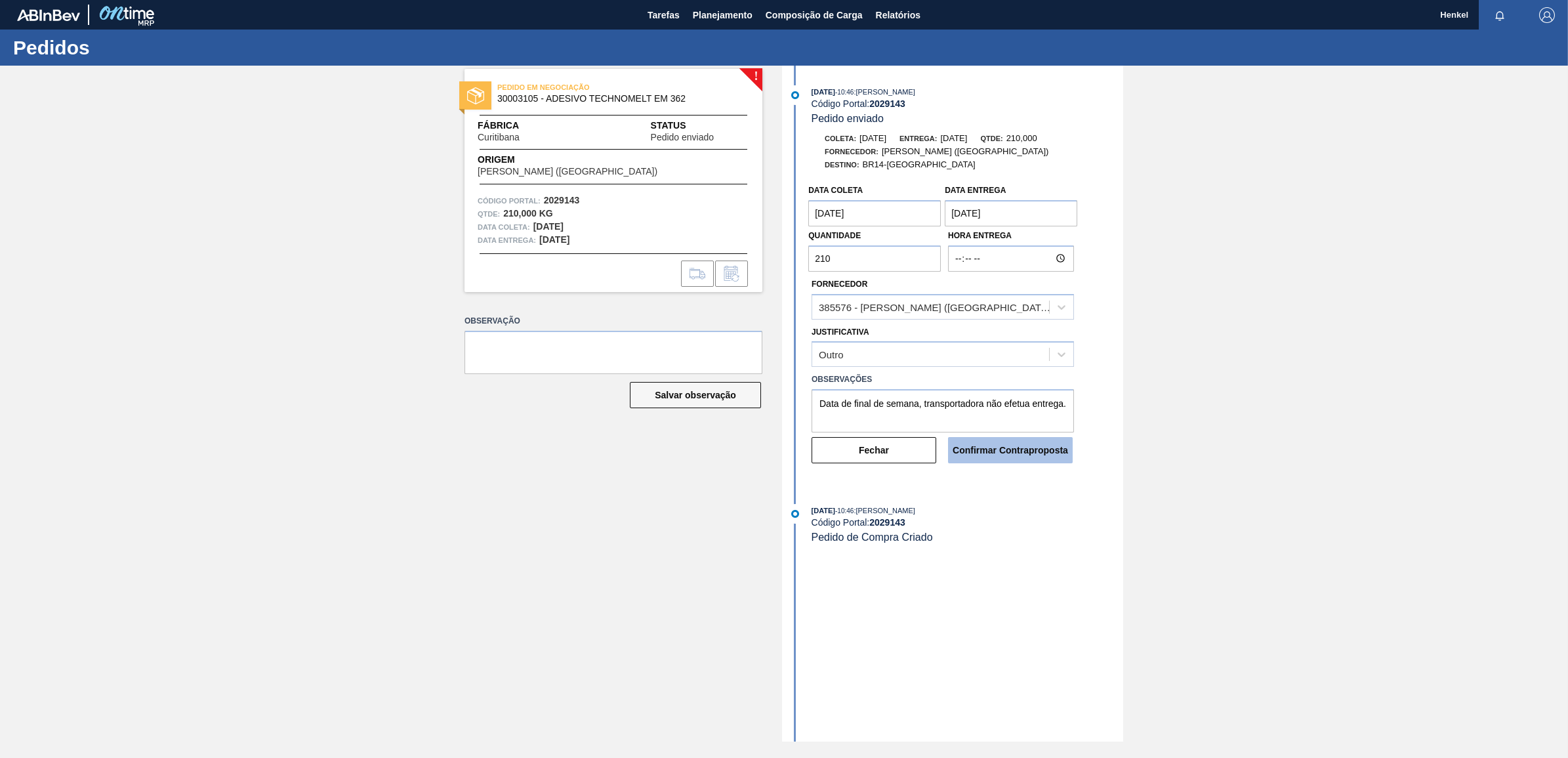
click at [1019, 454] on button "Confirmar Contraproposta" at bounding box center [1011, 450] width 124 height 26
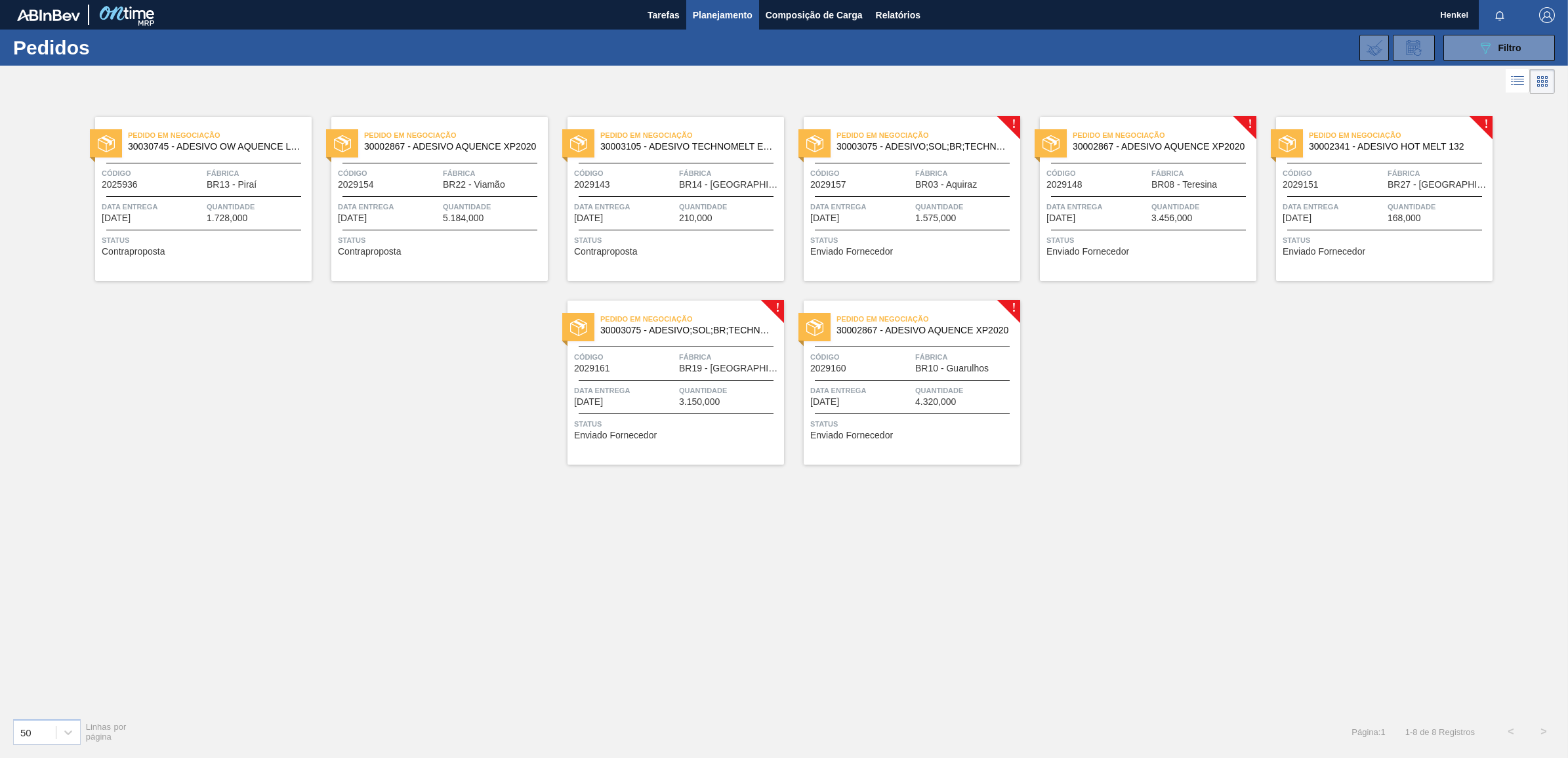
click at [918, 185] on span "BR03 - Aquiraz" at bounding box center [946, 185] width 61 height 10
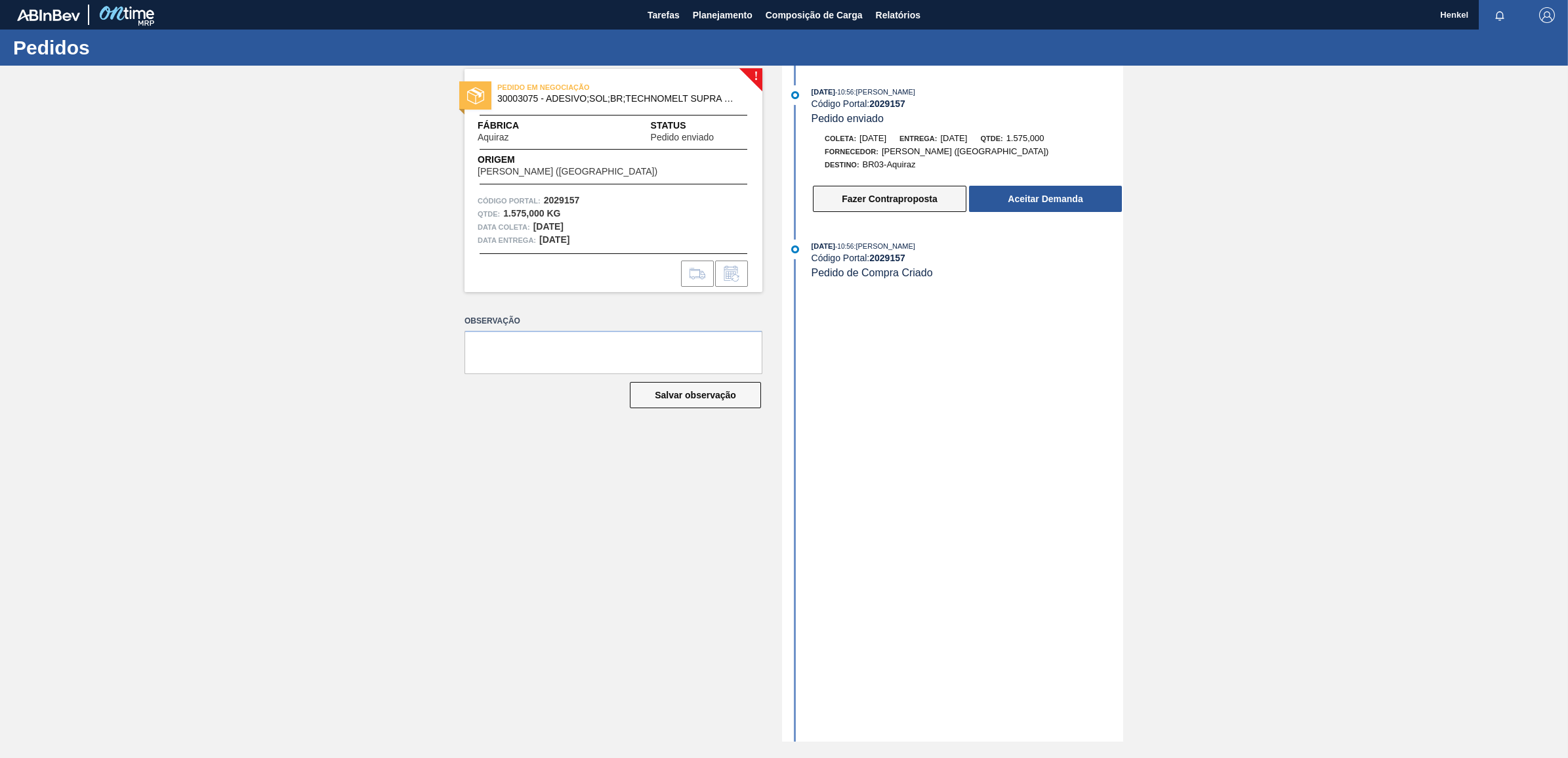
click at [865, 199] on button "Fazer Contraproposta" at bounding box center [890, 199] width 153 height 26
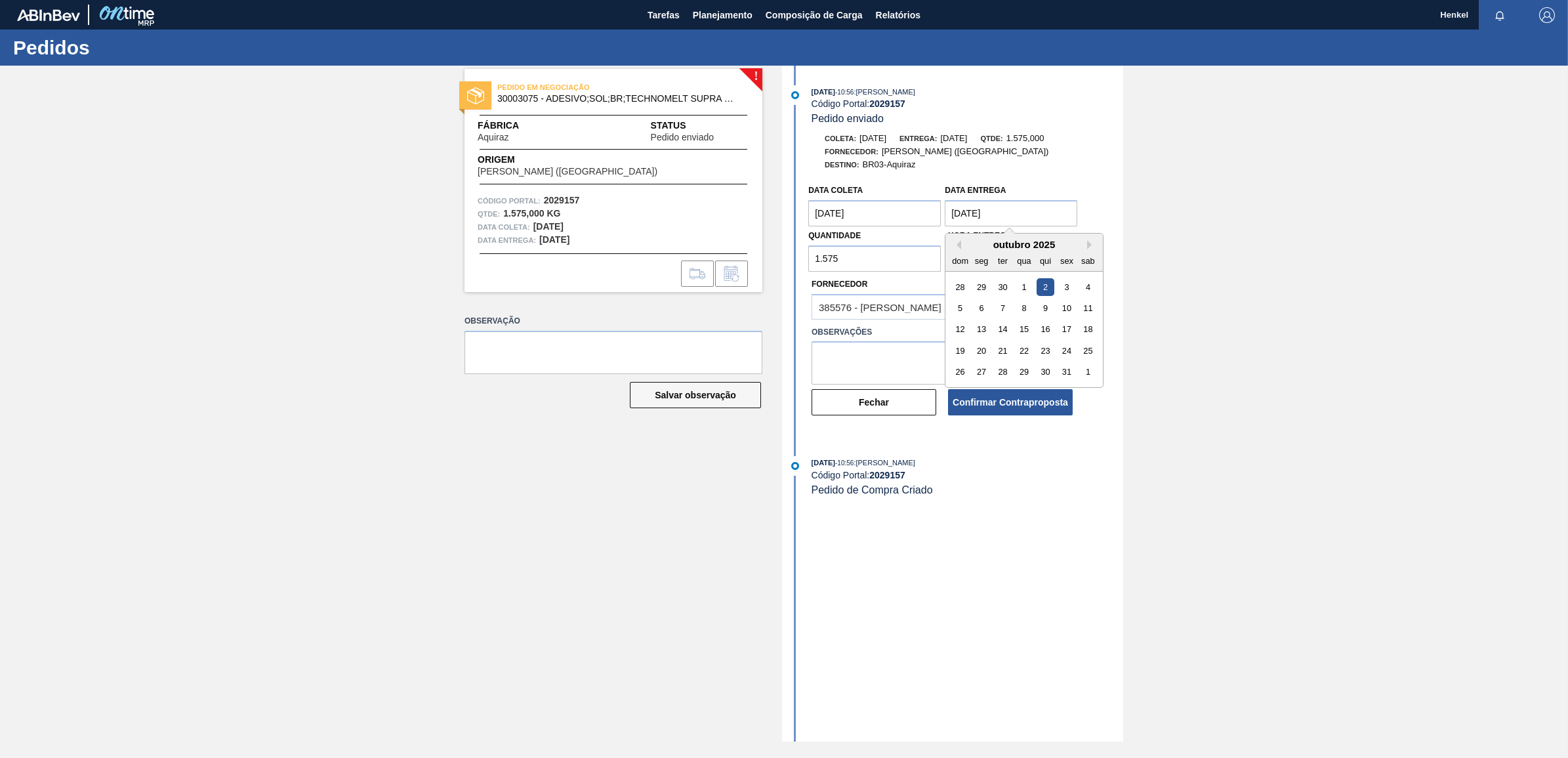
click at [963, 217] on entrega "[DATE]" at bounding box center [1012, 213] width 133 height 26
click at [1026, 310] on div "8" at bounding box center [1024, 308] width 18 height 18
type entrega "[DATE]"
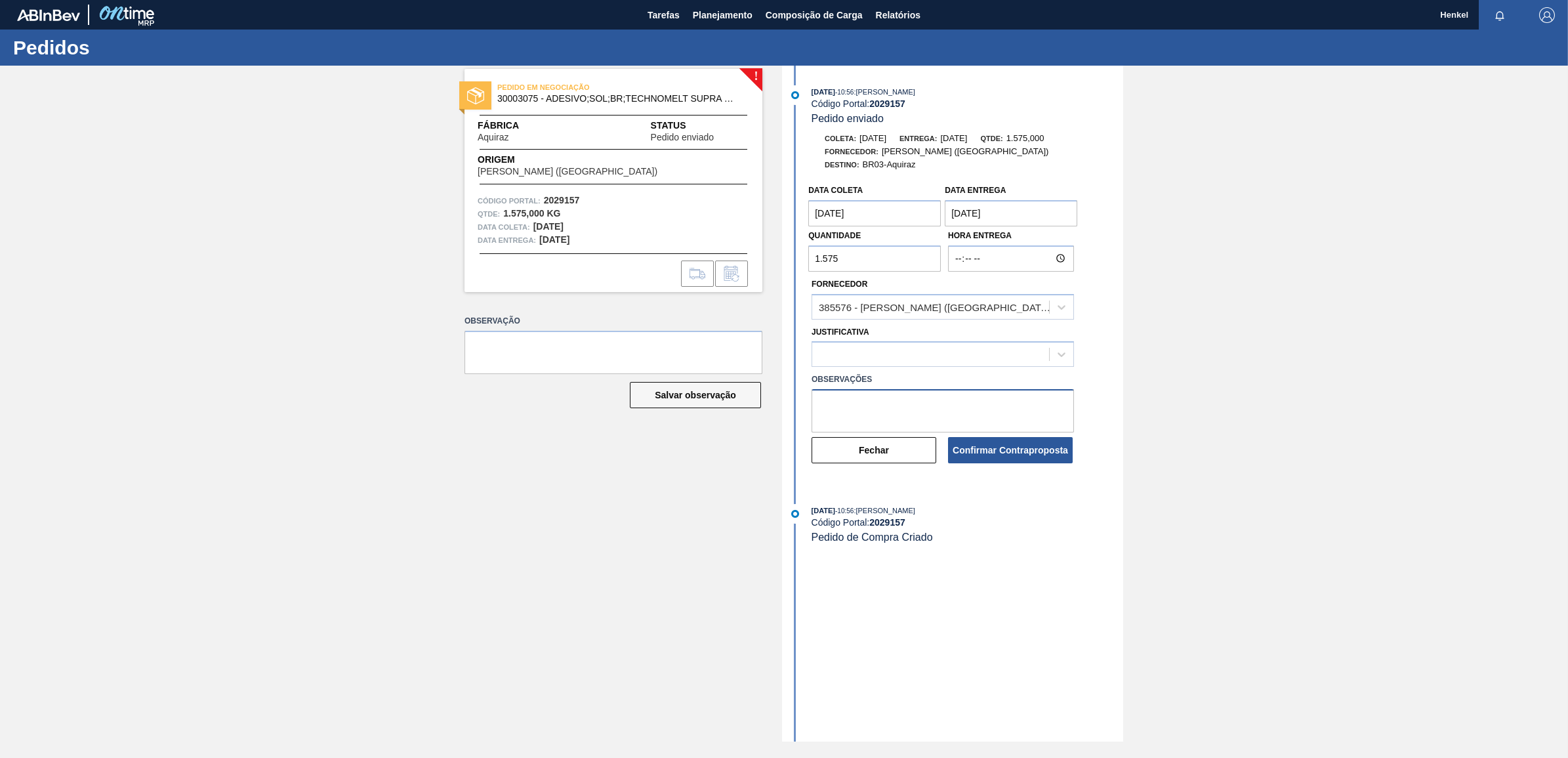
click at [844, 402] on textarea at bounding box center [943, 411] width 262 height 43
paste textarea "Data ajustada de acordo com Lead time e inventário"
type textarea "Data ajustada de acordo com Lead time e inventário"
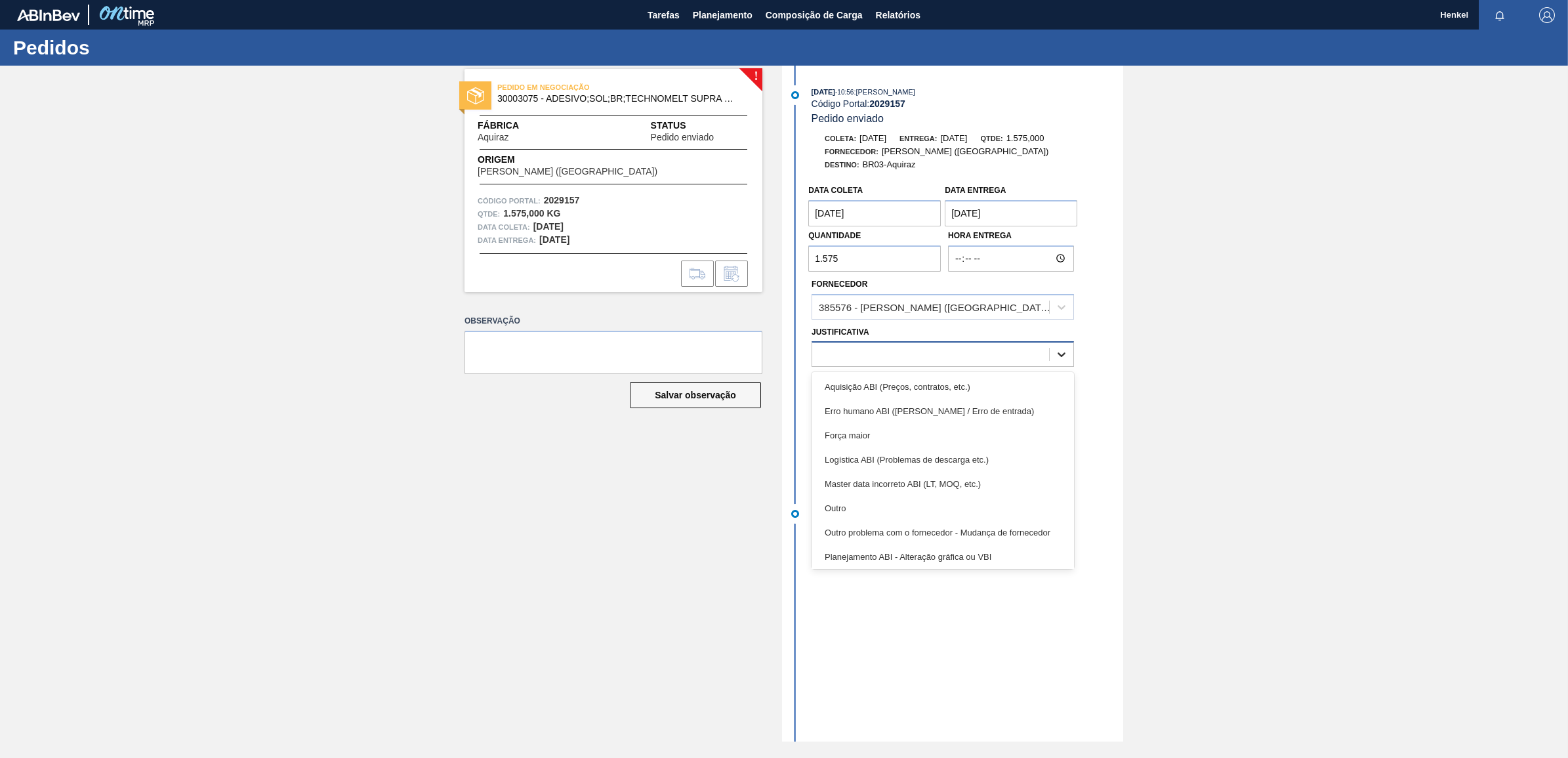
click at [1064, 350] on icon at bounding box center [1061, 354] width 13 height 13
click at [837, 513] on div "Outro" at bounding box center [943, 508] width 262 height 24
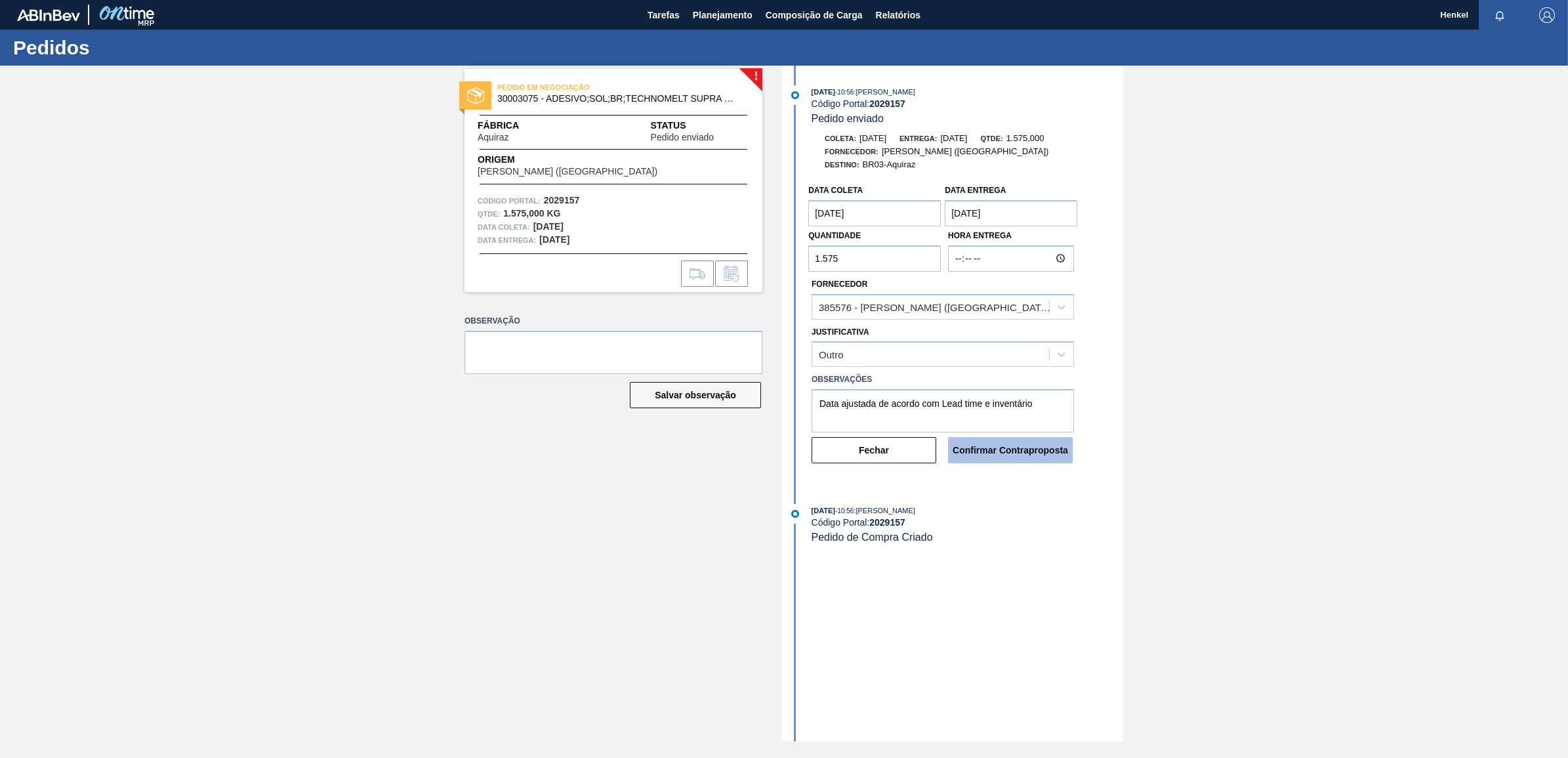
click at [993, 449] on button "Confirmar Contraproposta" at bounding box center [1011, 450] width 124 height 26
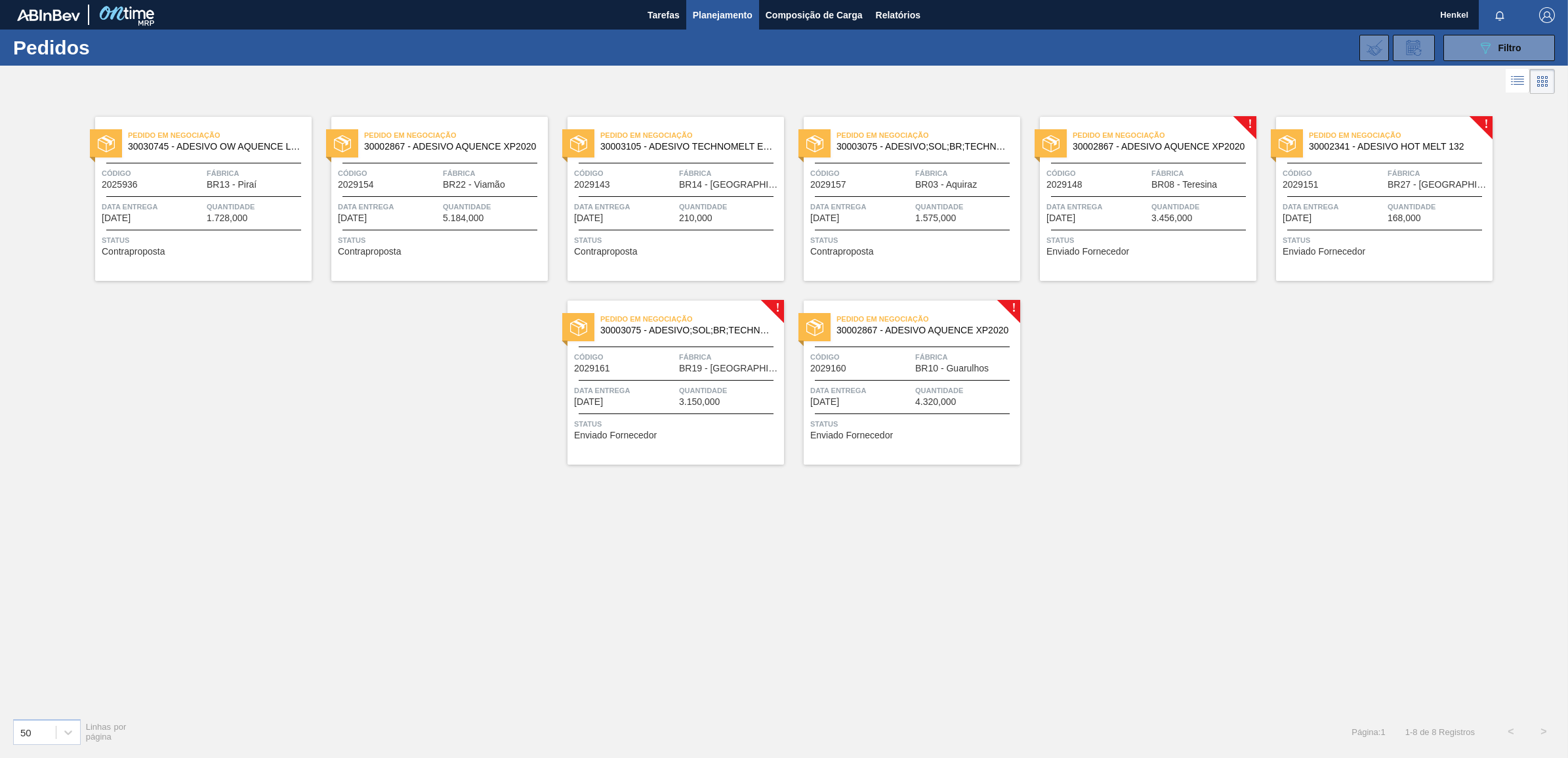
click at [1156, 214] on span "3.456,000" at bounding box center [1172, 218] width 41 height 10
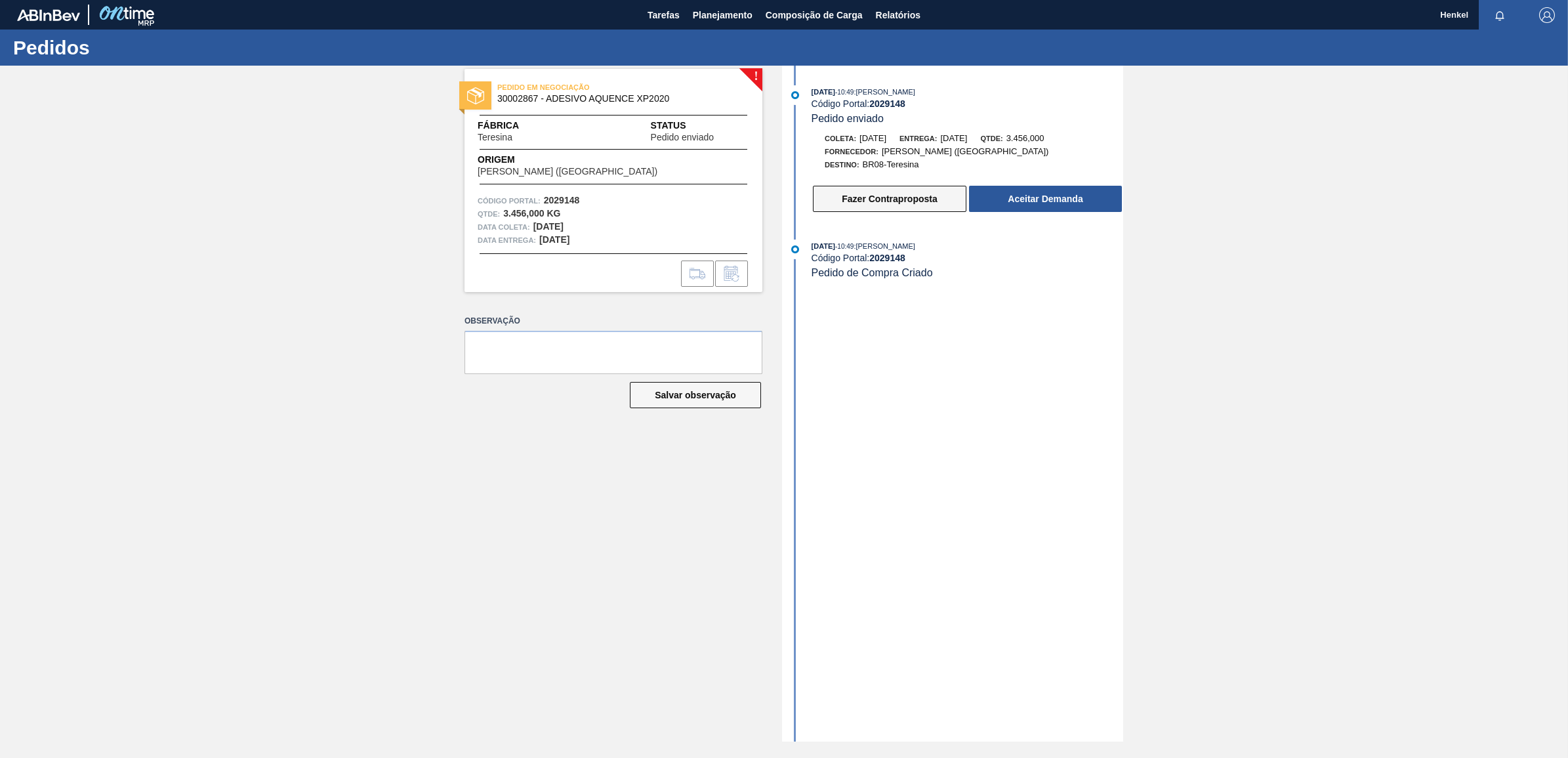
click at [923, 211] on button "Fazer Contraproposta" at bounding box center [890, 199] width 153 height 26
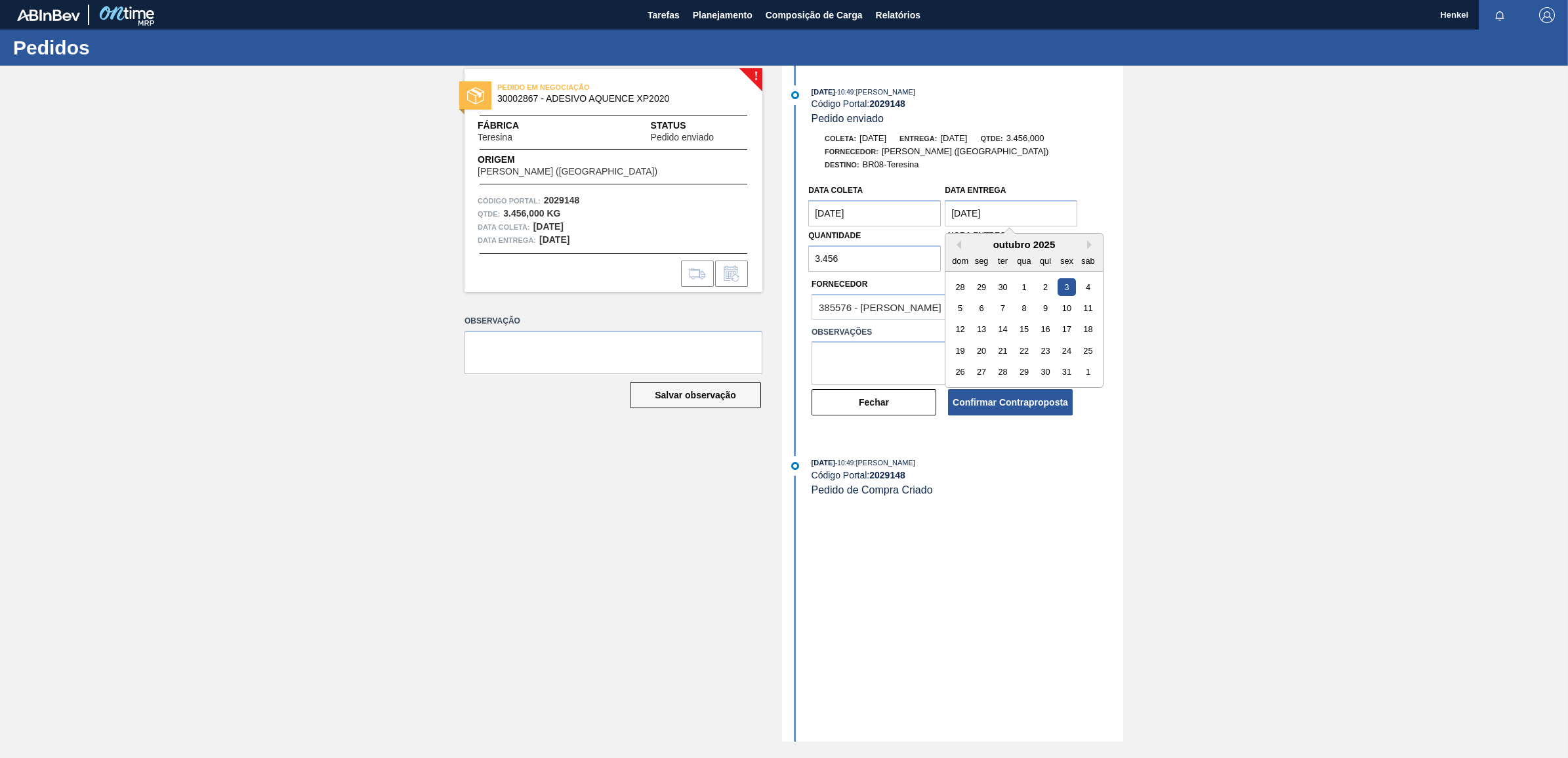
click at [977, 220] on entrega "[DATE]" at bounding box center [1012, 213] width 133 height 26
click at [1004, 310] on div "7" at bounding box center [1003, 308] width 18 height 18
type entrega "[DATE]"
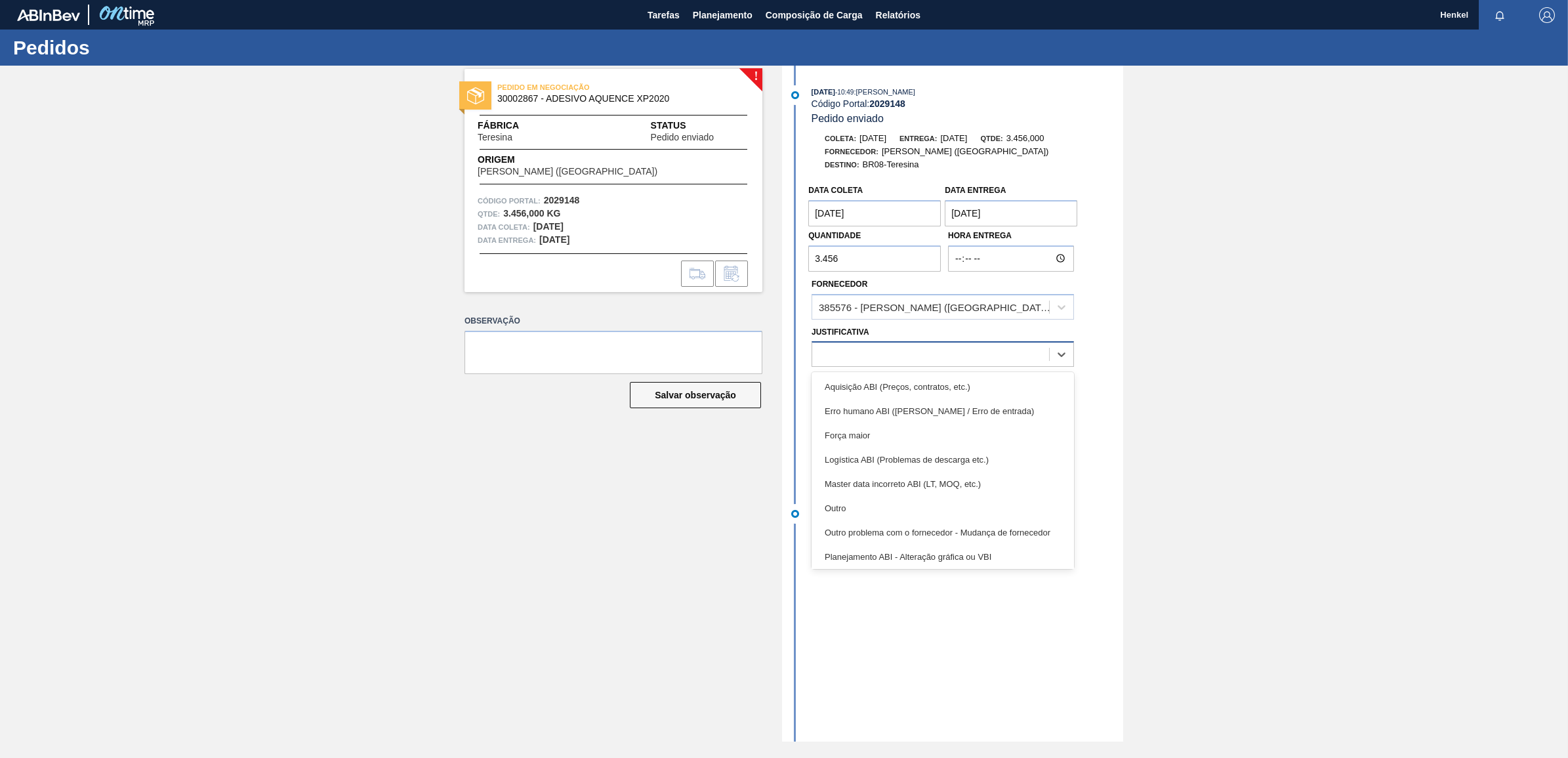
click at [901, 353] on div at bounding box center [931, 355] width 237 height 19
click at [865, 506] on div "Outro" at bounding box center [943, 508] width 262 height 24
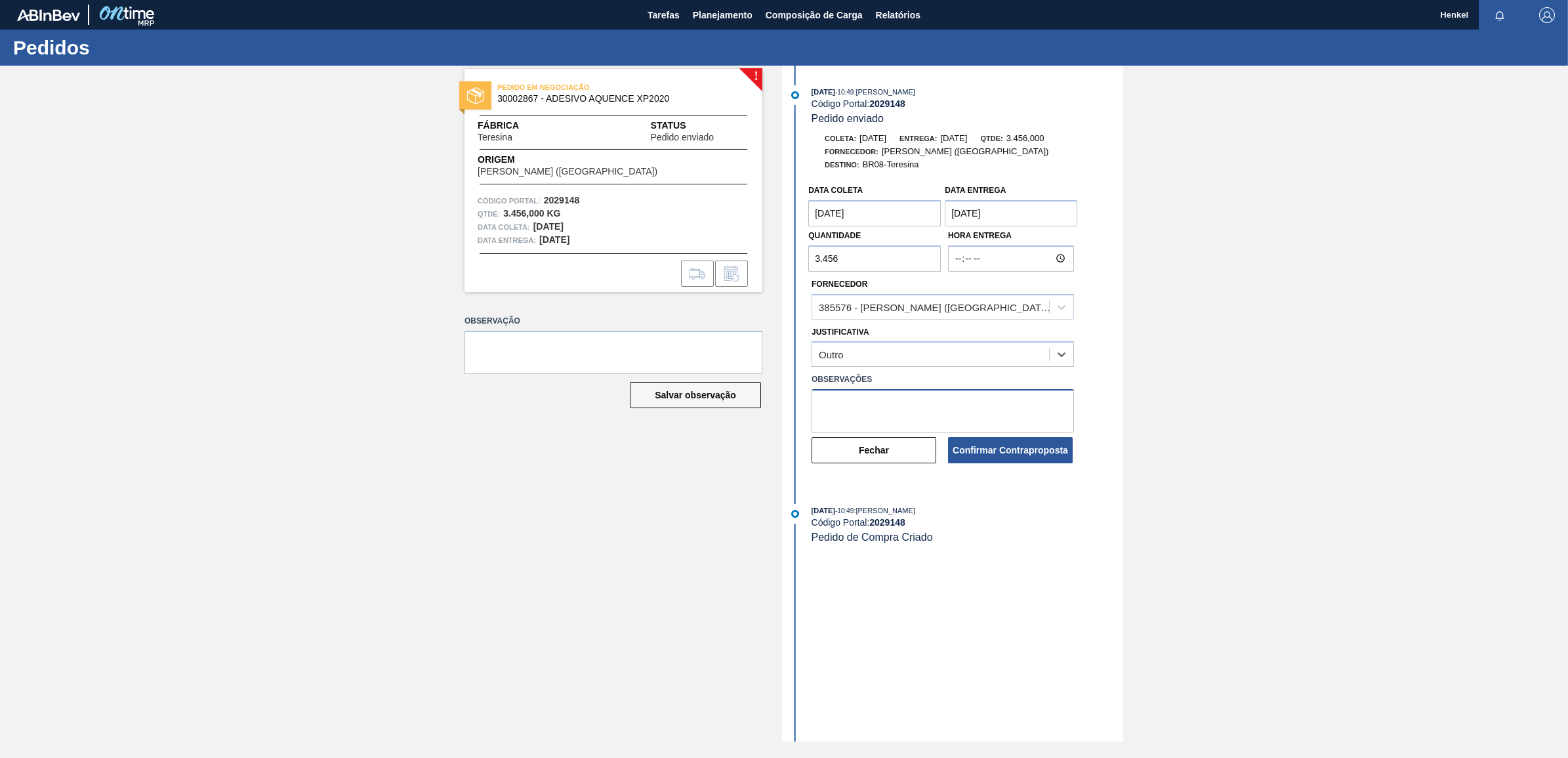
click at [880, 414] on textarea at bounding box center [943, 411] width 262 height 43
paste textarea "Data ajustada de acordo com Lead time e inventário"
type textarea "Data ajustada de acordo com Lead time e inventário"
click at [976, 451] on button "Confirmar Contraproposta" at bounding box center [1011, 450] width 124 height 26
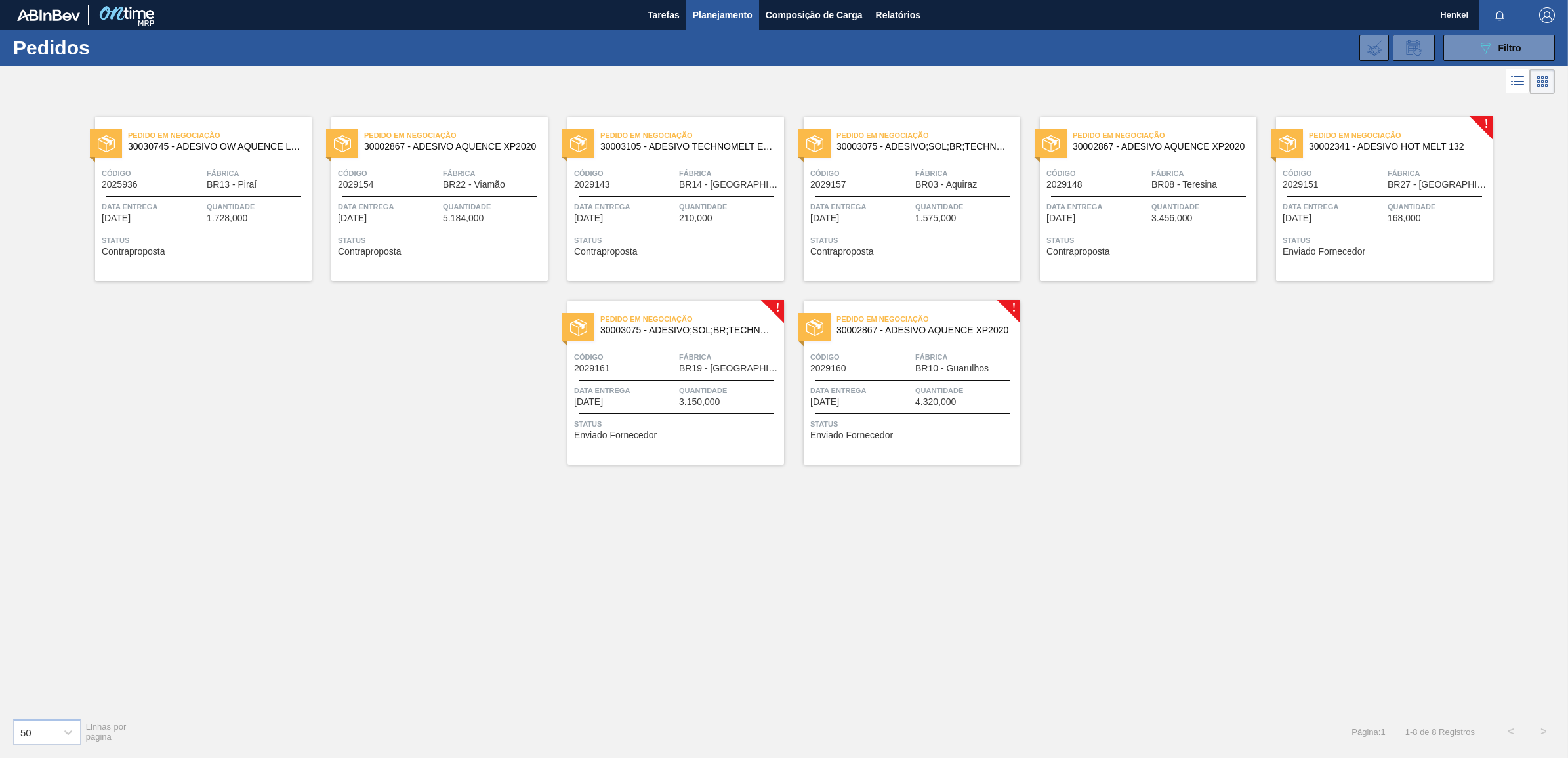
click at [1380, 217] on div "Data entrega [DATE]" at bounding box center [1333, 211] width 101 height 23
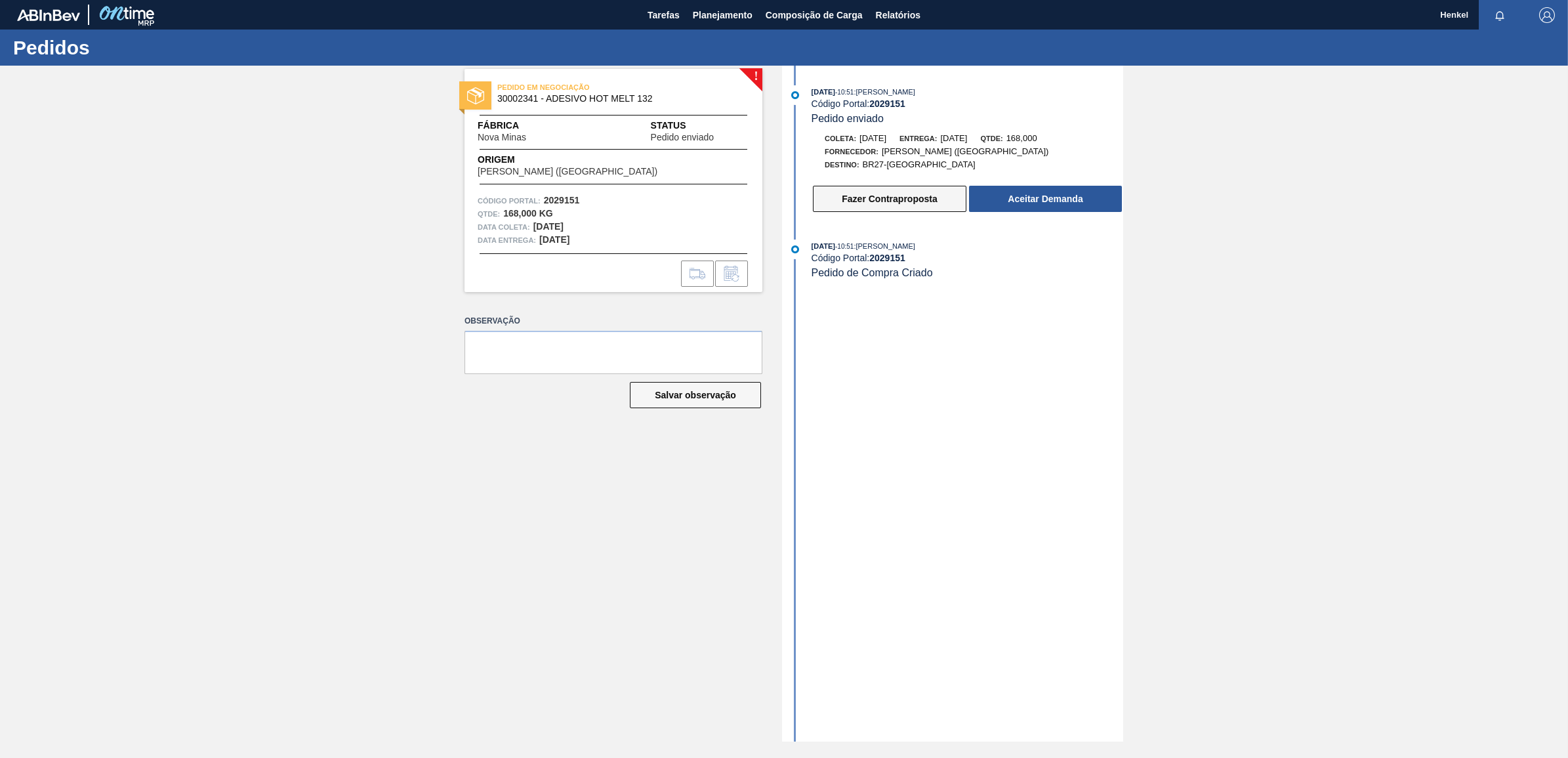
click at [907, 197] on button "Fazer Contraproposta" at bounding box center [890, 199] width 153 height 26
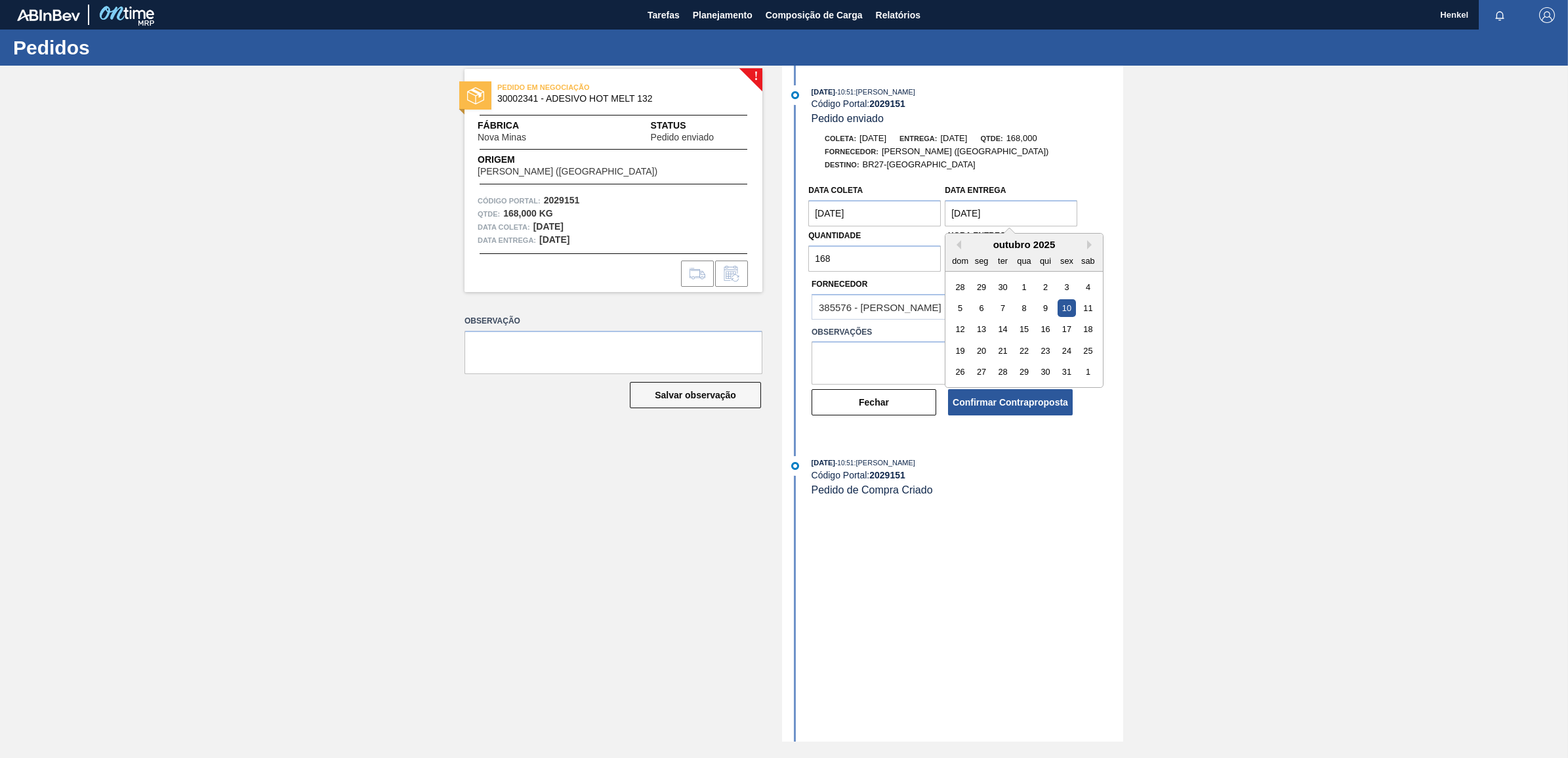
click at [1006, 212] on entrega "[DATE]" at bounding box center [1012, 213] width 133 height 26
click at [1009, 313] on div "7" at bounding box center [1003, 308] width 18 height 18
type entrega "[DATE]"
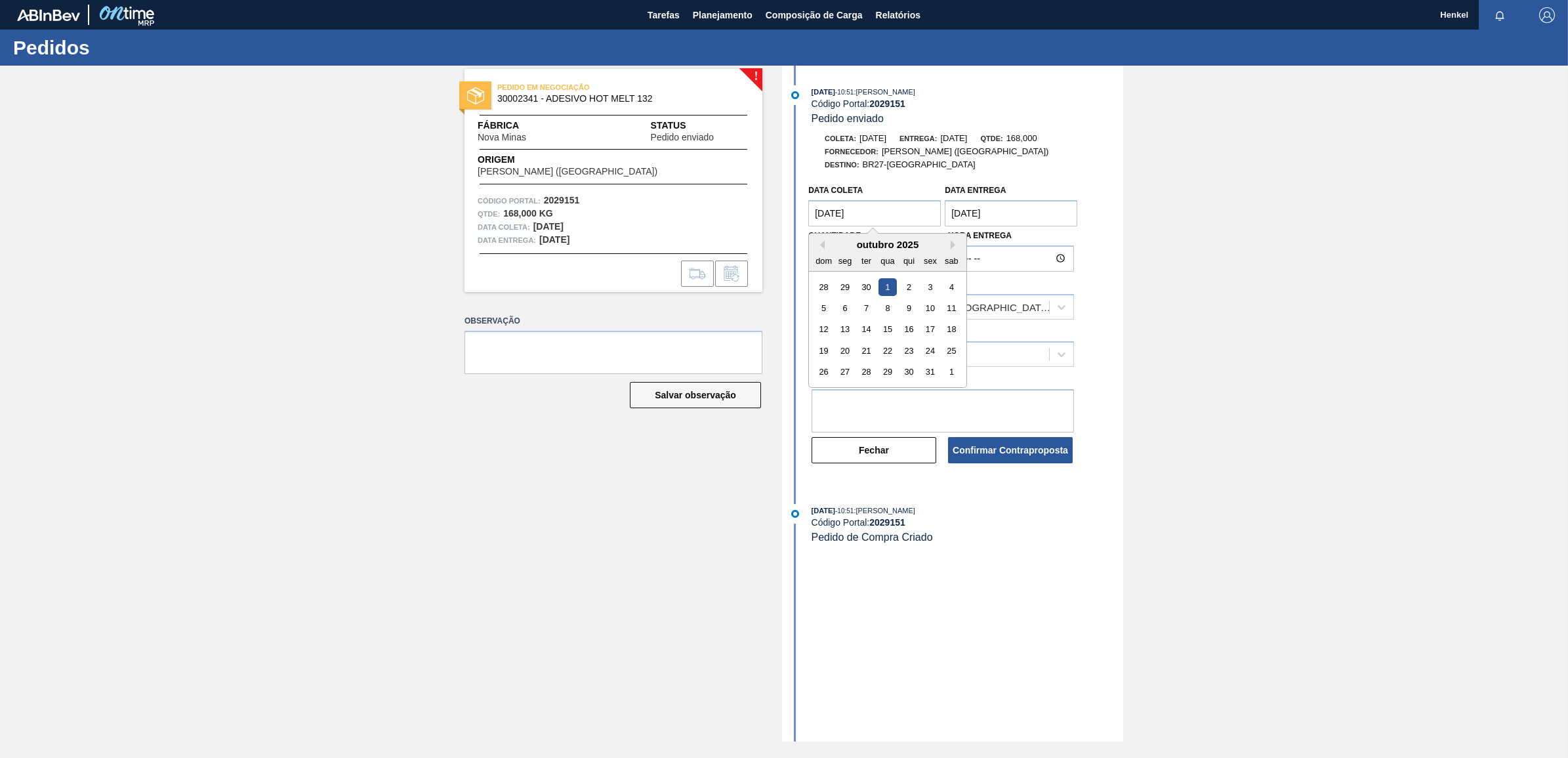
click at [842, 202] on coleta "[DATE]" at bounding box center [875, 213] width 133 height 26
click at [850, 283] on div "29" at bounding box center [845, 287] width 18 height 18
type coleta "[DATE]"
click at [857, 350] on div at bounding box center [931, 355] width 237 height 19
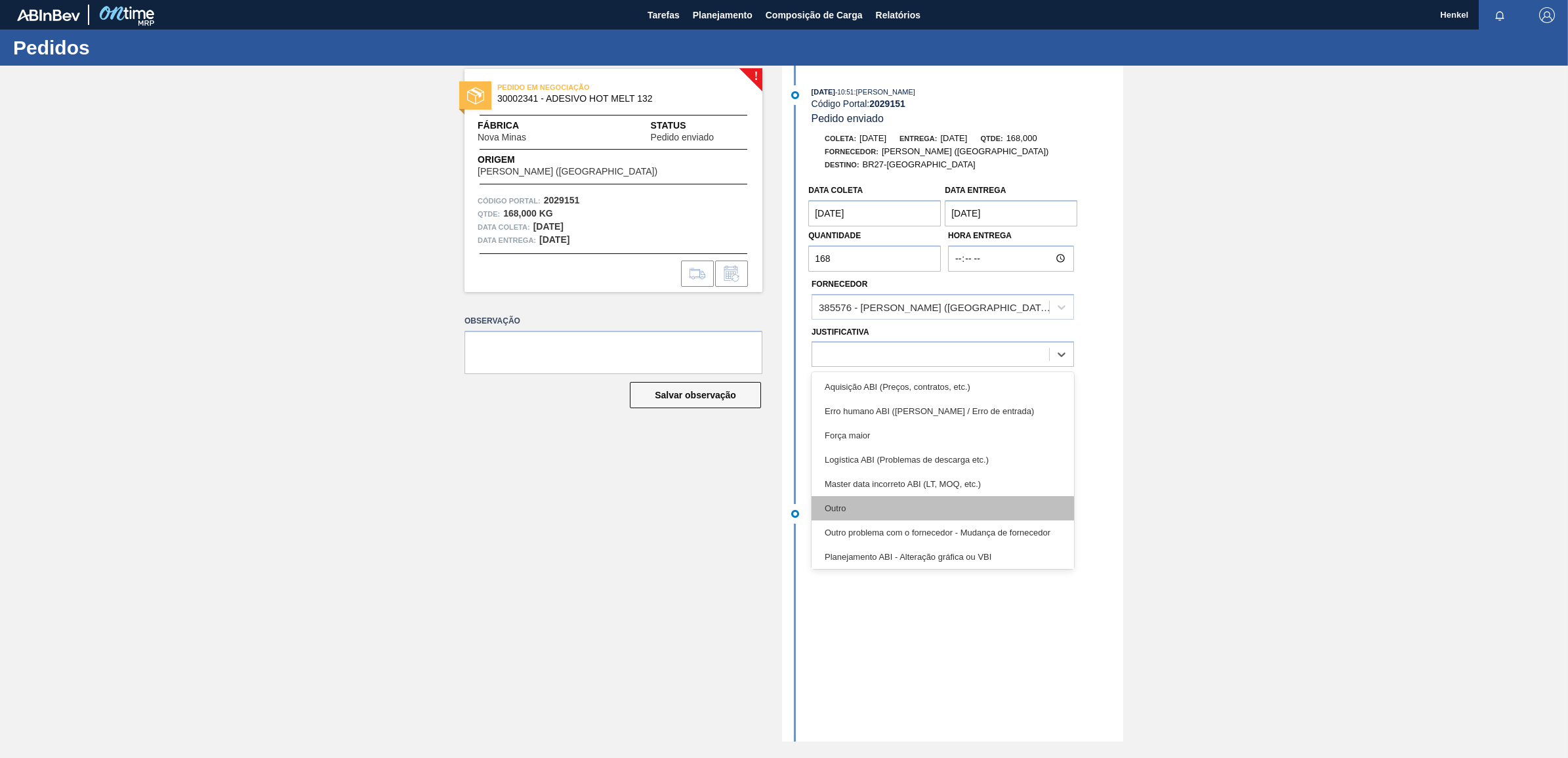
click at [861, 507] on div "Outro" at bounding box center [943, 508] width 262 height 24
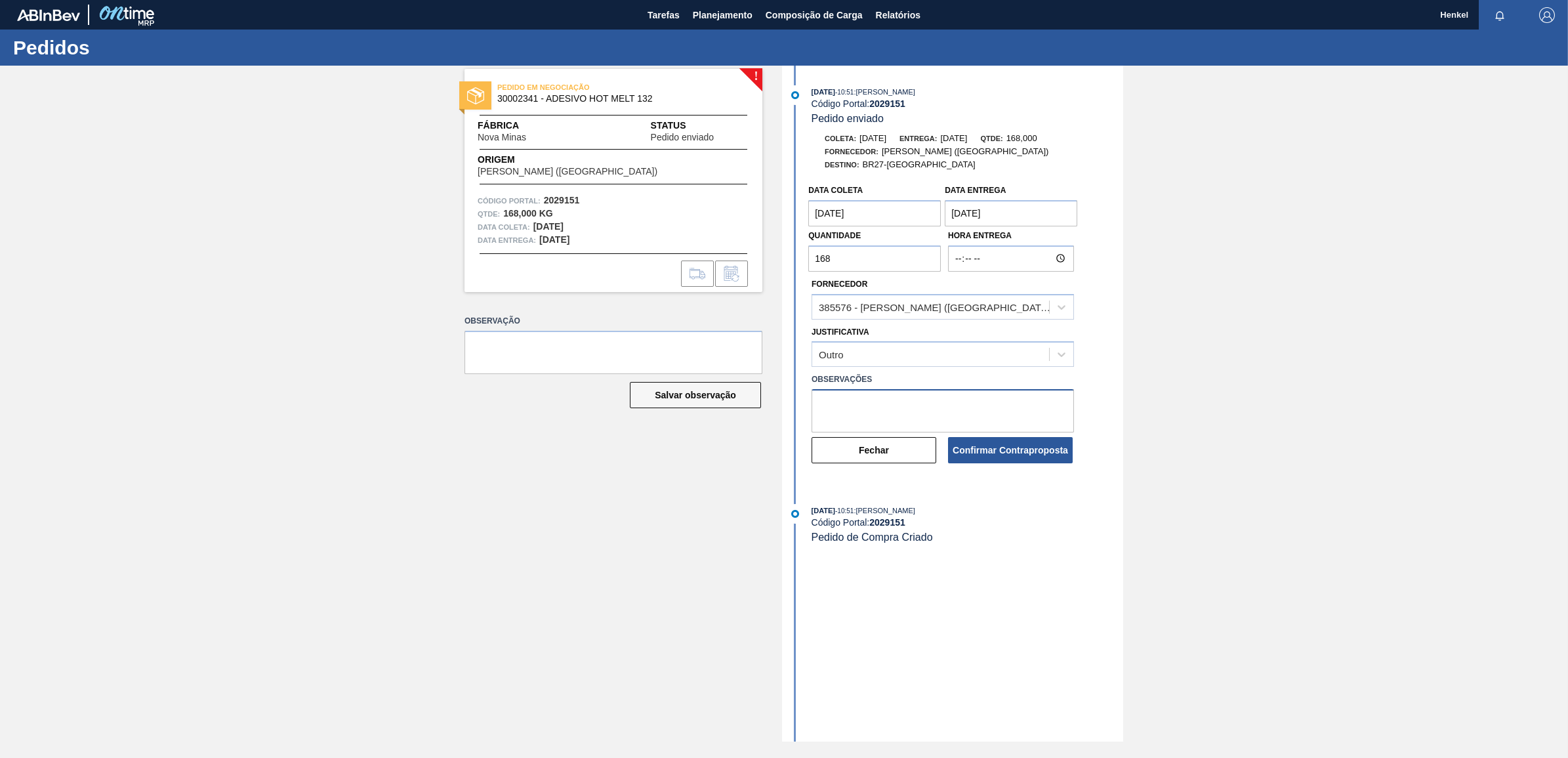
click at [875, 409] on textarea at bounding box center [943, 411] width 262 height 43
paste textarea "Data ajustada de acordo com Lead time e inventário"
type textarea "Data ajustada de acordo com Lead time e inventário"
click at [985, 461] on button "Confirmar Contraproposta" at bounding box center [1011, 450] width 124 height 26
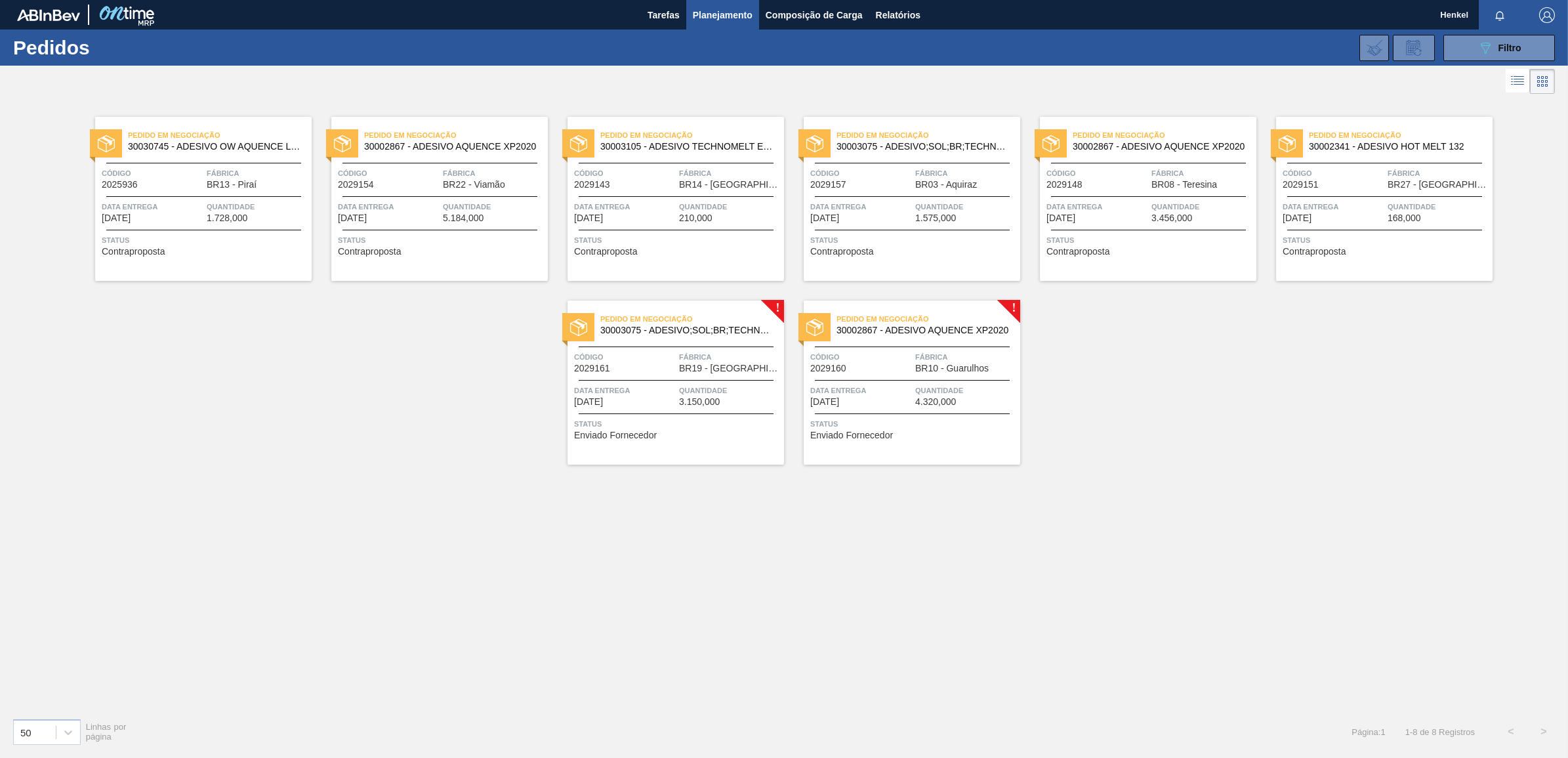
click at [700, 382] on div "Pedido em Negociação 30003075 - ADESIVO;SOL;BR;TECHNOMELT SUPRA HT 35125 Código…" at bounding box center [676, 383] width 216 height 165
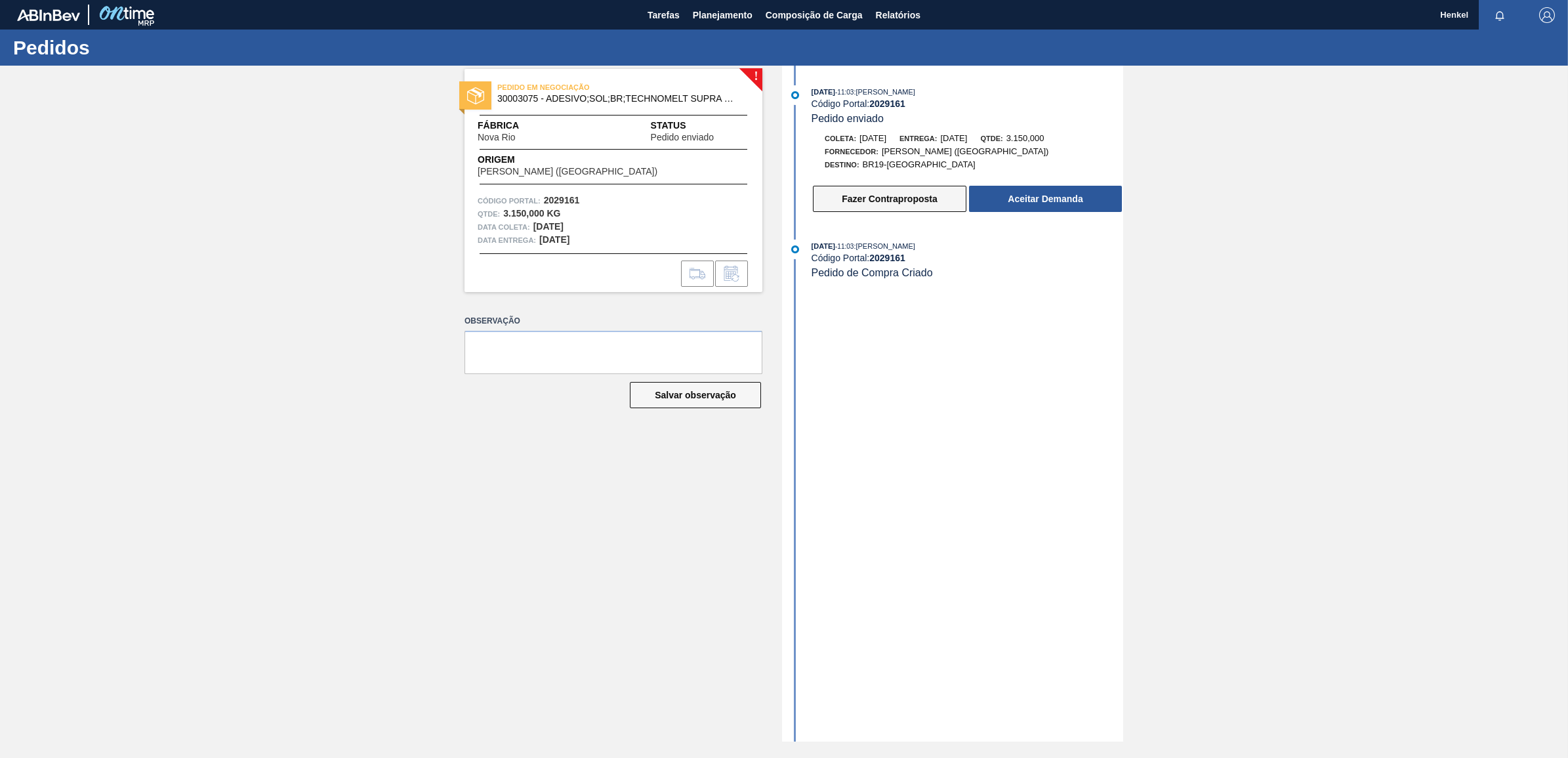
click at [906, 198] on button "Fazer Contraproposta" at bounding box center [890, 199] width 153 height 26
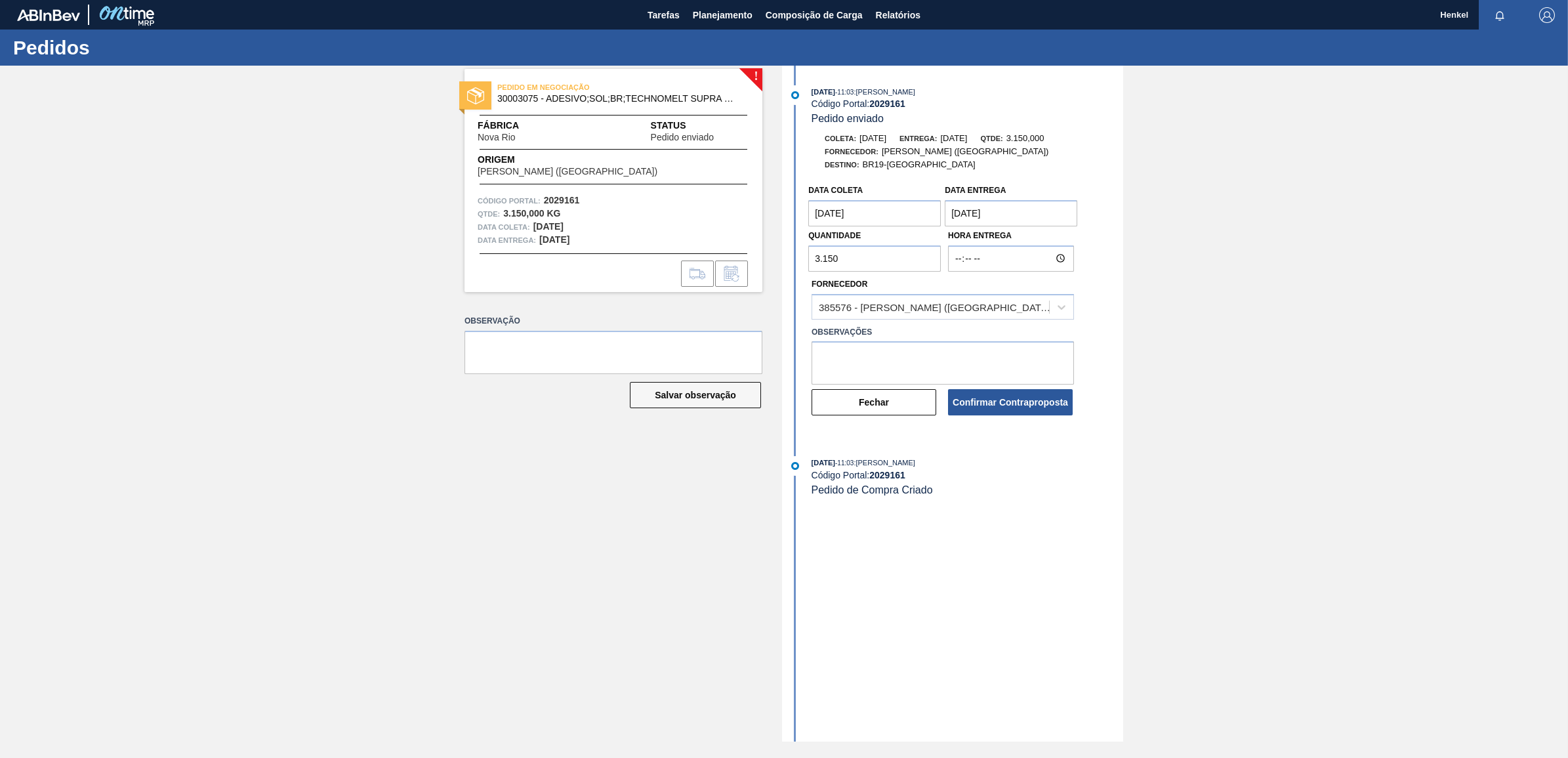
click at [953, 222] on entrega "[DATE]" at bounding box center [1012, 213] width 133 height 26
click at [1008, 355] on div "21" at bounding box center [1003, 350] width 18 height 18
type entrega "[DATE]"
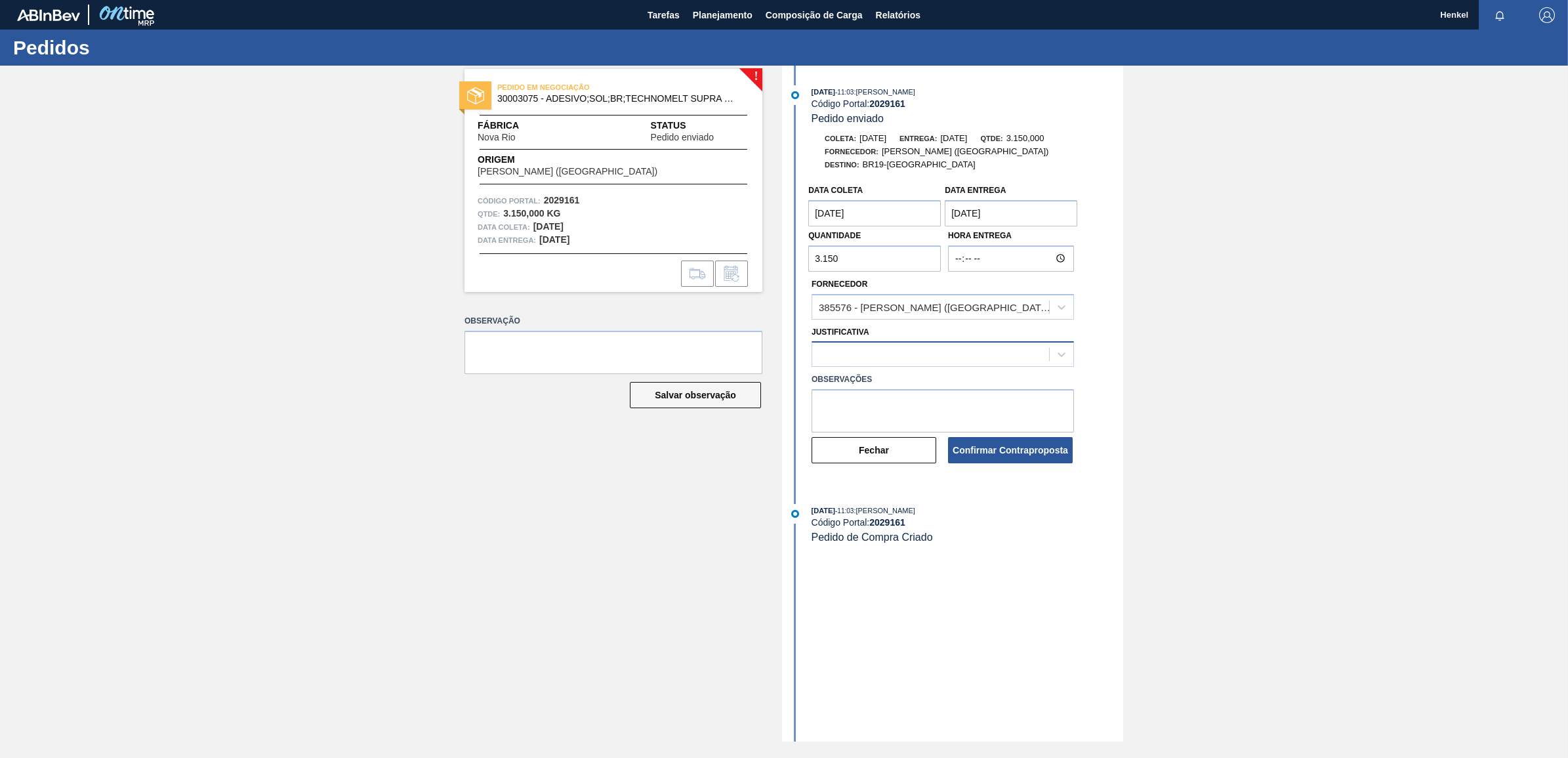
click at [986, 358] on div at bounding box center [931, 355] width 237 height 19
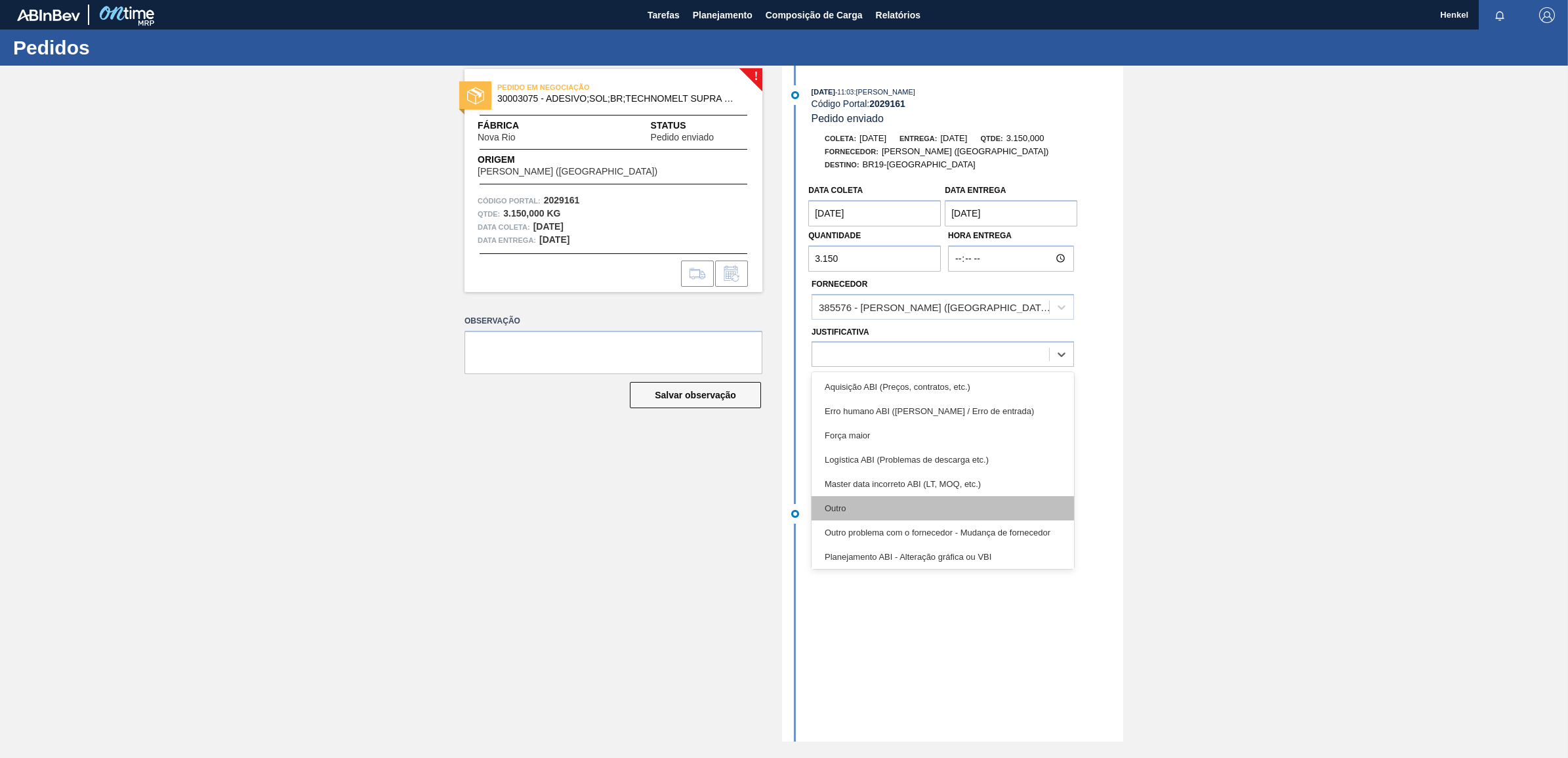
click at [860, 510] on div "Outro" at bounding box center [943, 508] width 262 height 24
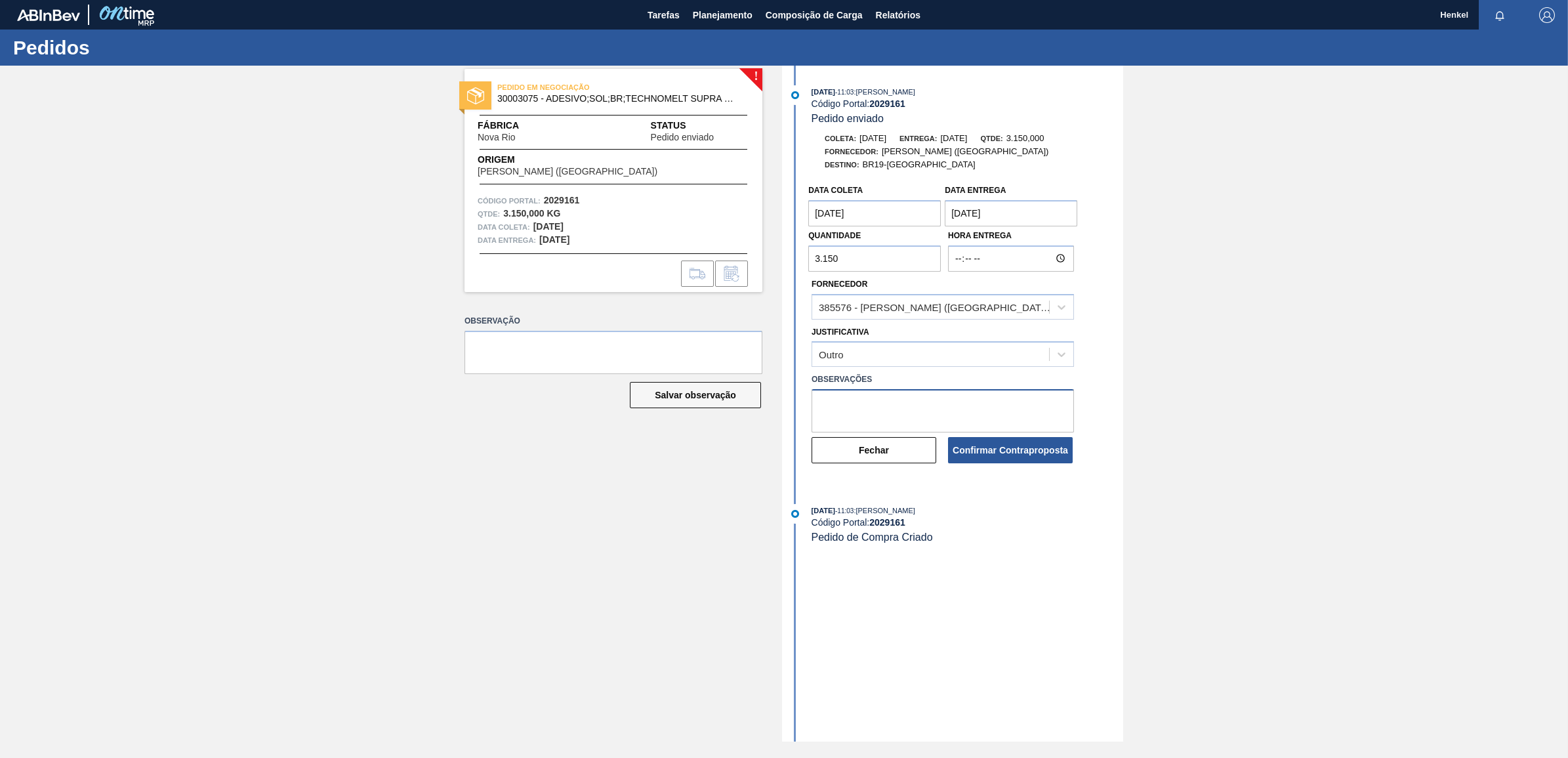
click at [862, 415] on textarea at bounding box center [943, 411] width 262 height 43
paste textarea "Data ajustada de acordo com Lead time e inventário"
type textarea "Data ajustada de acordo com Lead time e inventário"
drag, startPoint x: 1043, startPoint y: 454, endPoint x: 999, endPoint y: 480, distance: 51.1
click at [999, 478] on div "Data coleta [DATE] Data entrega [DATE] Quantidade 3.150 Hora Entrega Fornecedor…" at bounding box center [954, 328] width 338 height 300
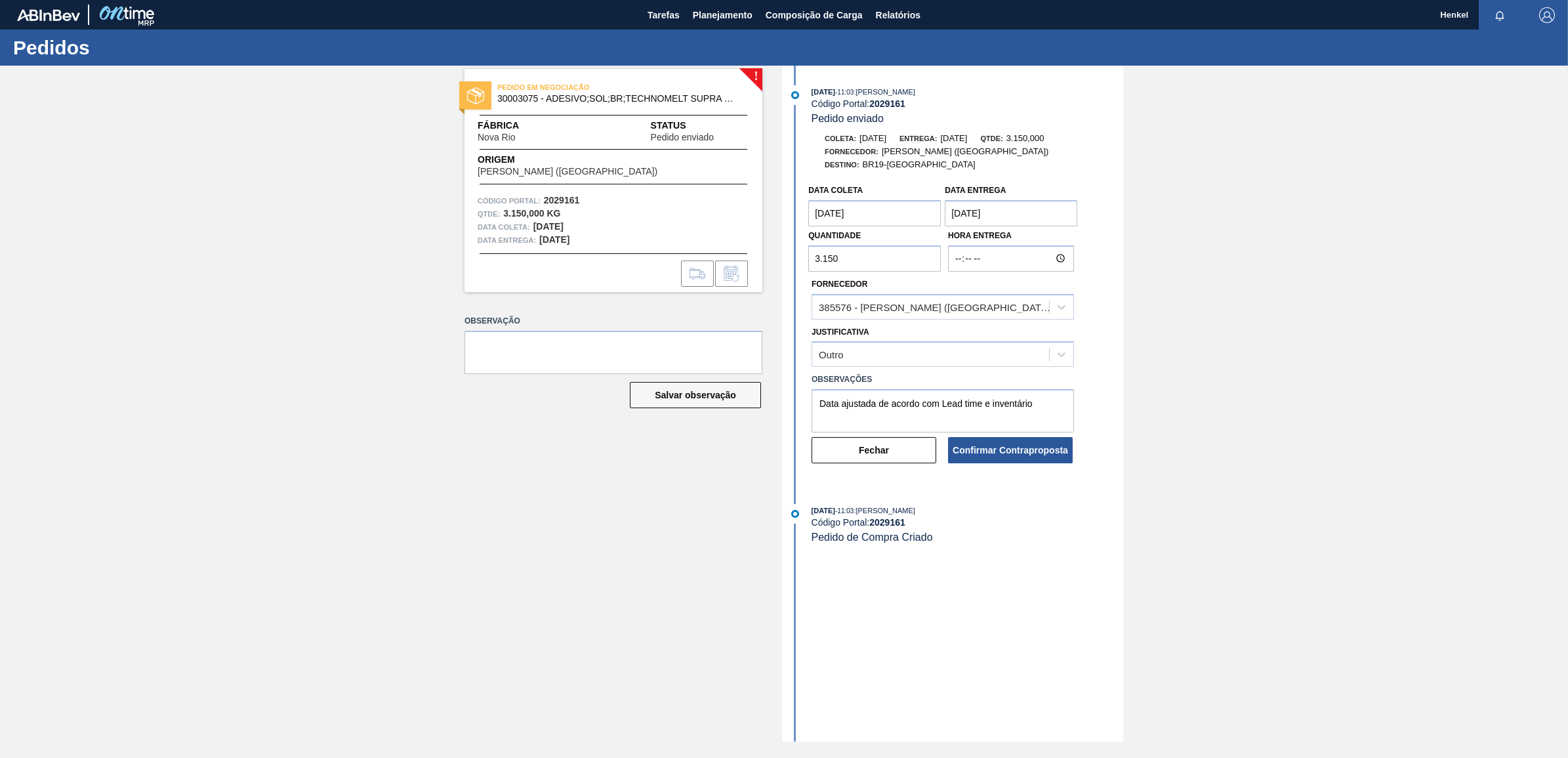
click at [842, 211] on coleta "[DATE]" at bounding box center [875, 213] width 133 height 26
click at [850, 333] on div "13" at bounding box center [845, 330] width 18 height 18
type coleta "[DATE]"
click at [1006, 449] on button "Confirmar Contraproposta" at bounding box center [1011, 450] width 124 height 26
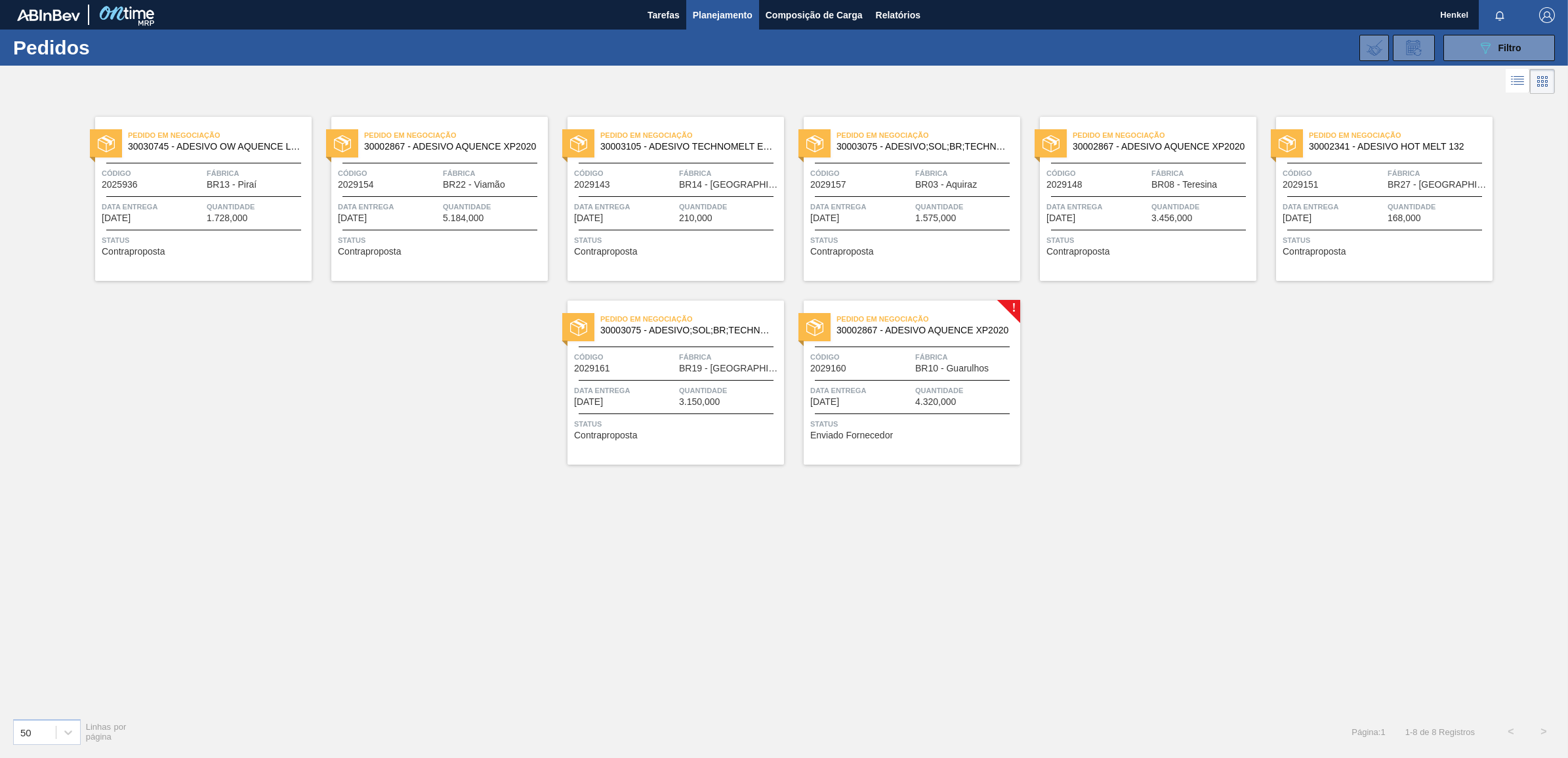
click at [931, 395] on span "Quantidade" at bounding box center [966, 390] width 101 height 13
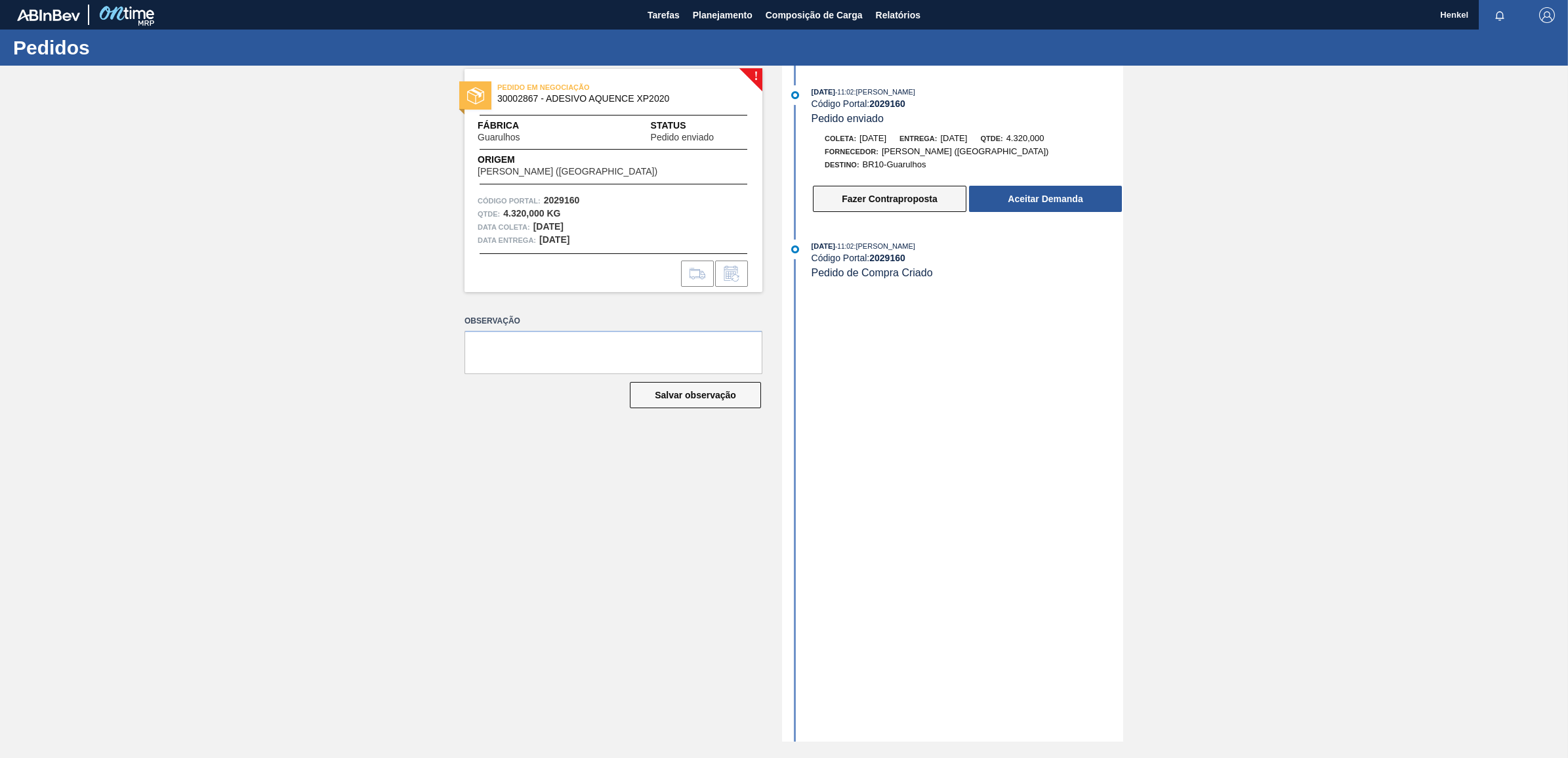
click at [919, 189] on button "Fazer Contraproposta" at bounding box center [890, 199] width 153 height 26
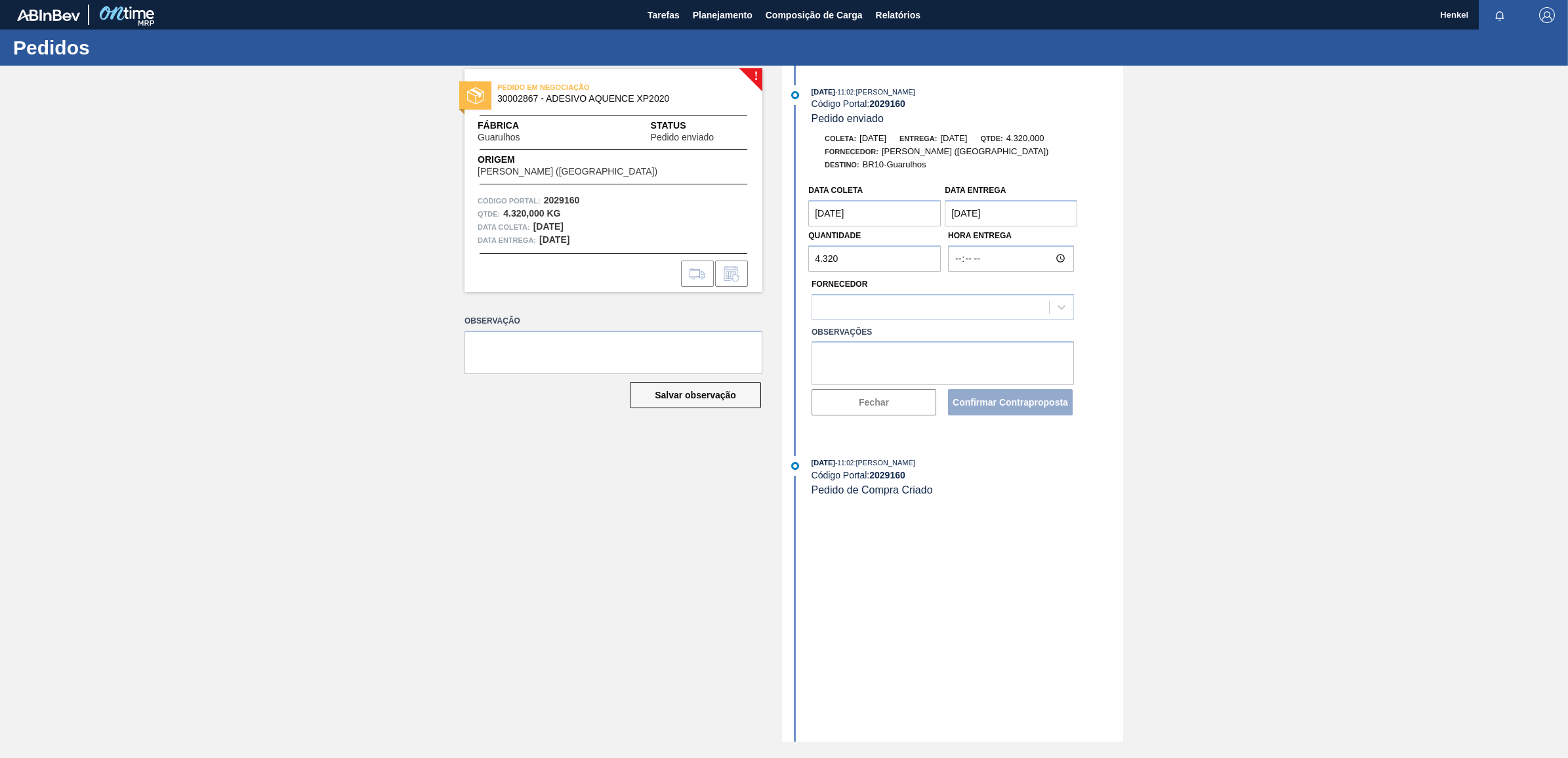
click at [957, 201] on div "Data entrega [DATE]" at bounding box center [1012, 204] width 133 height 45
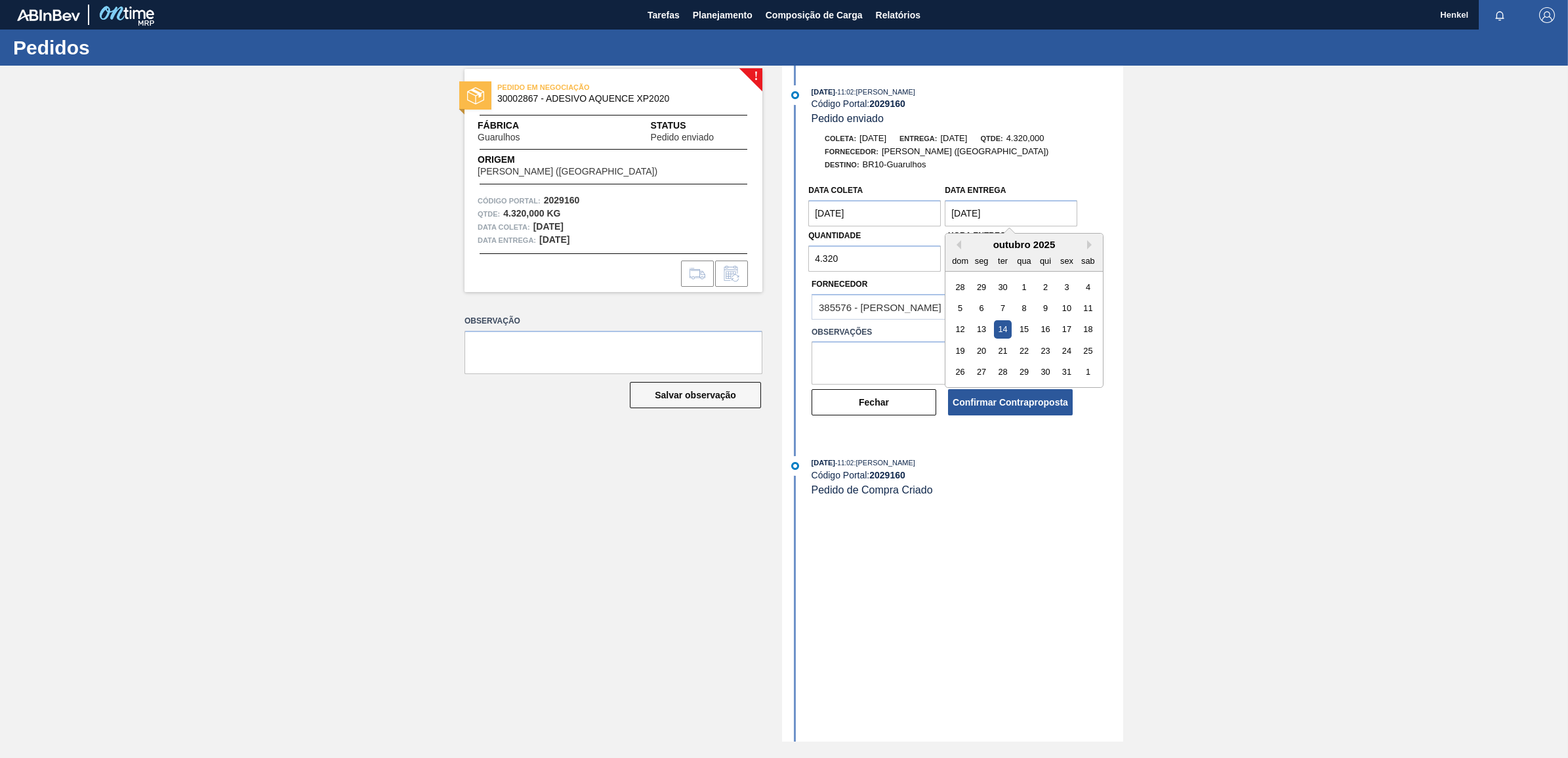
click at [963, 213] on entrega "[DATE]" at bounding box center [1012, 213] width 133 height 26
click at [1064, 310] on div "10" at bounding box center [1067, 308] width 18 height 18
type entrega "[DATE]"
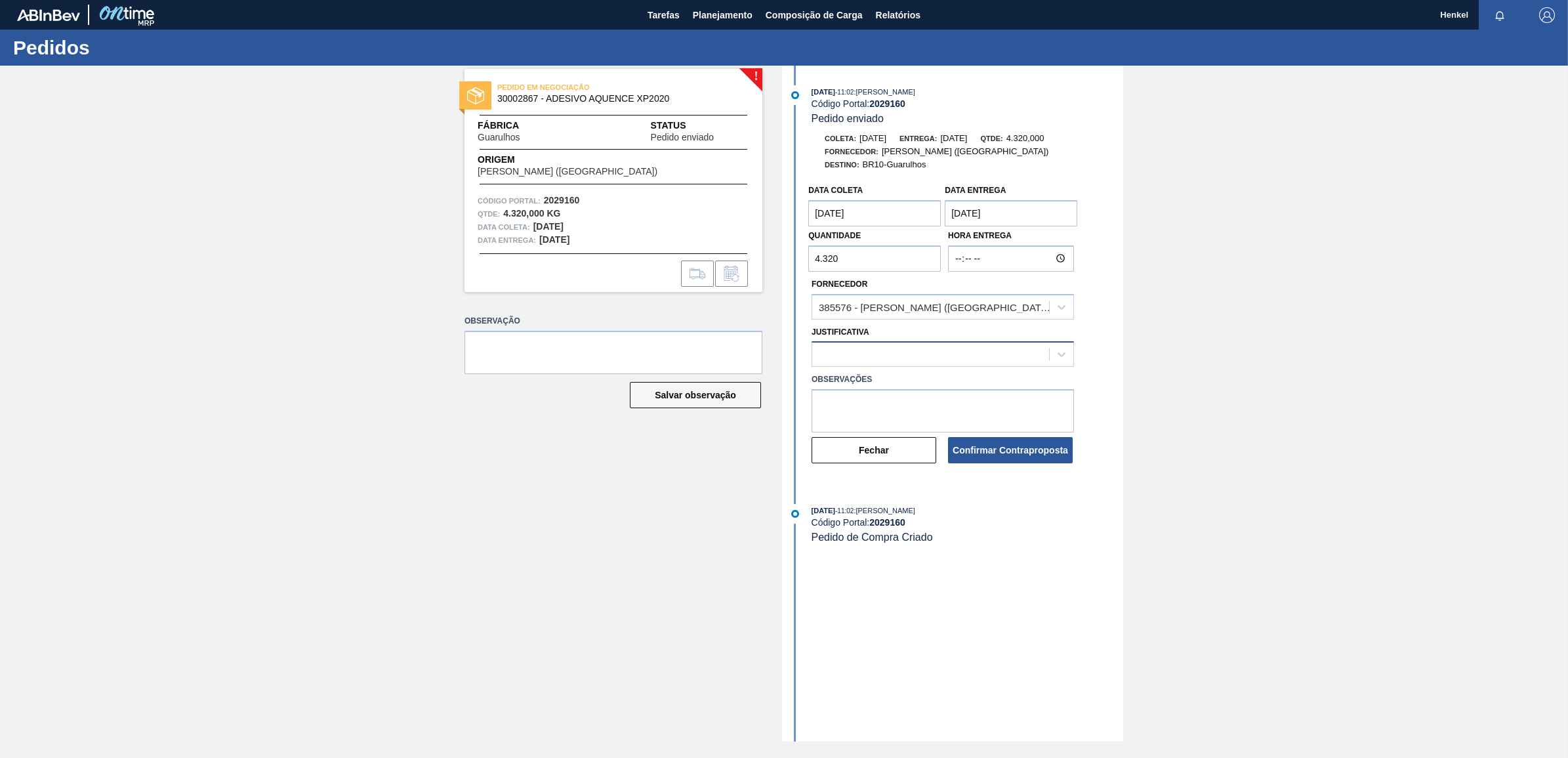
click at [845, 358] on div at bounding box center [931, 355] width 237 height 19
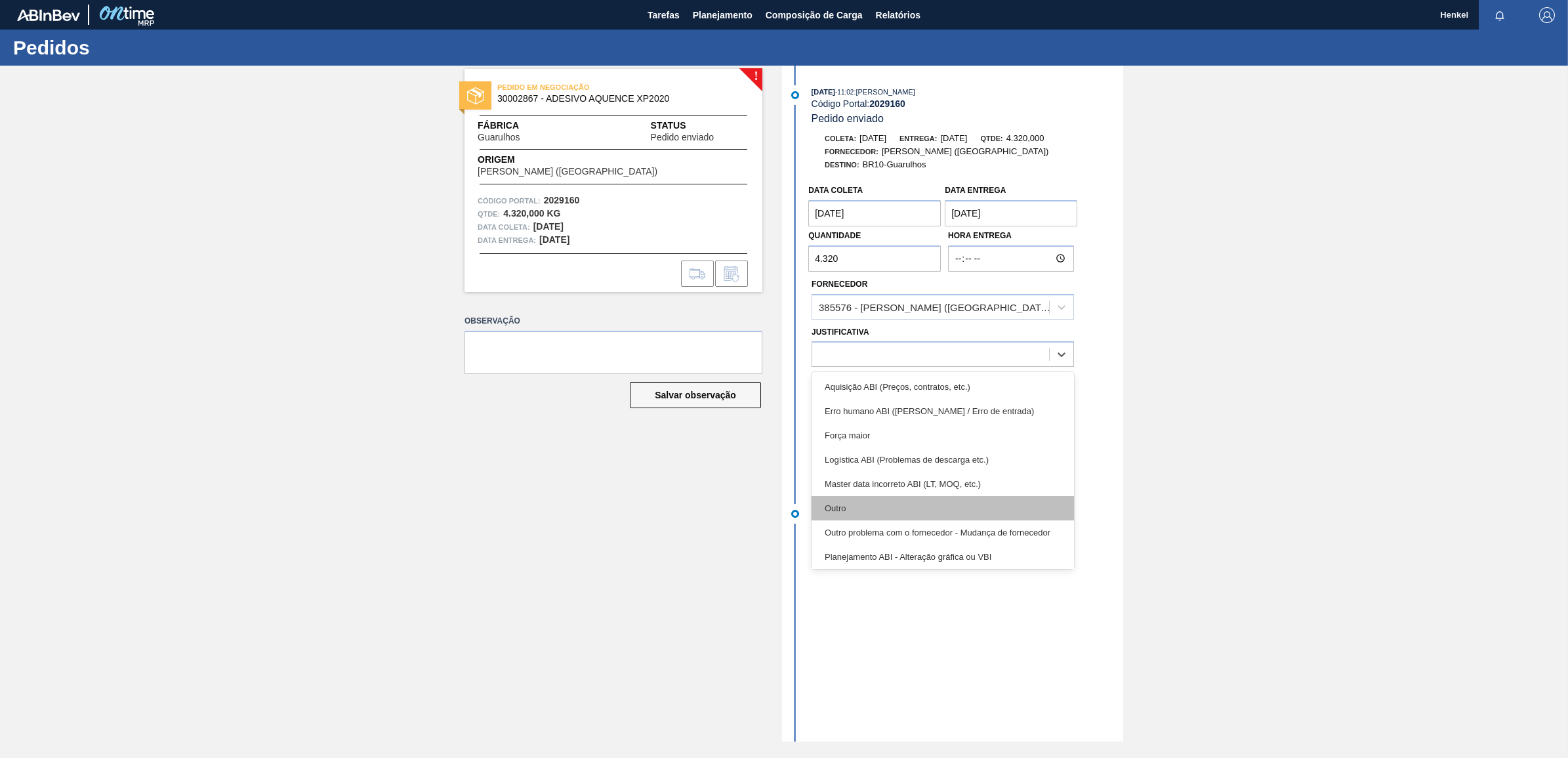
click at [857, 506] on div "Outro" at bounding box center [943, 508] width 262 height 24
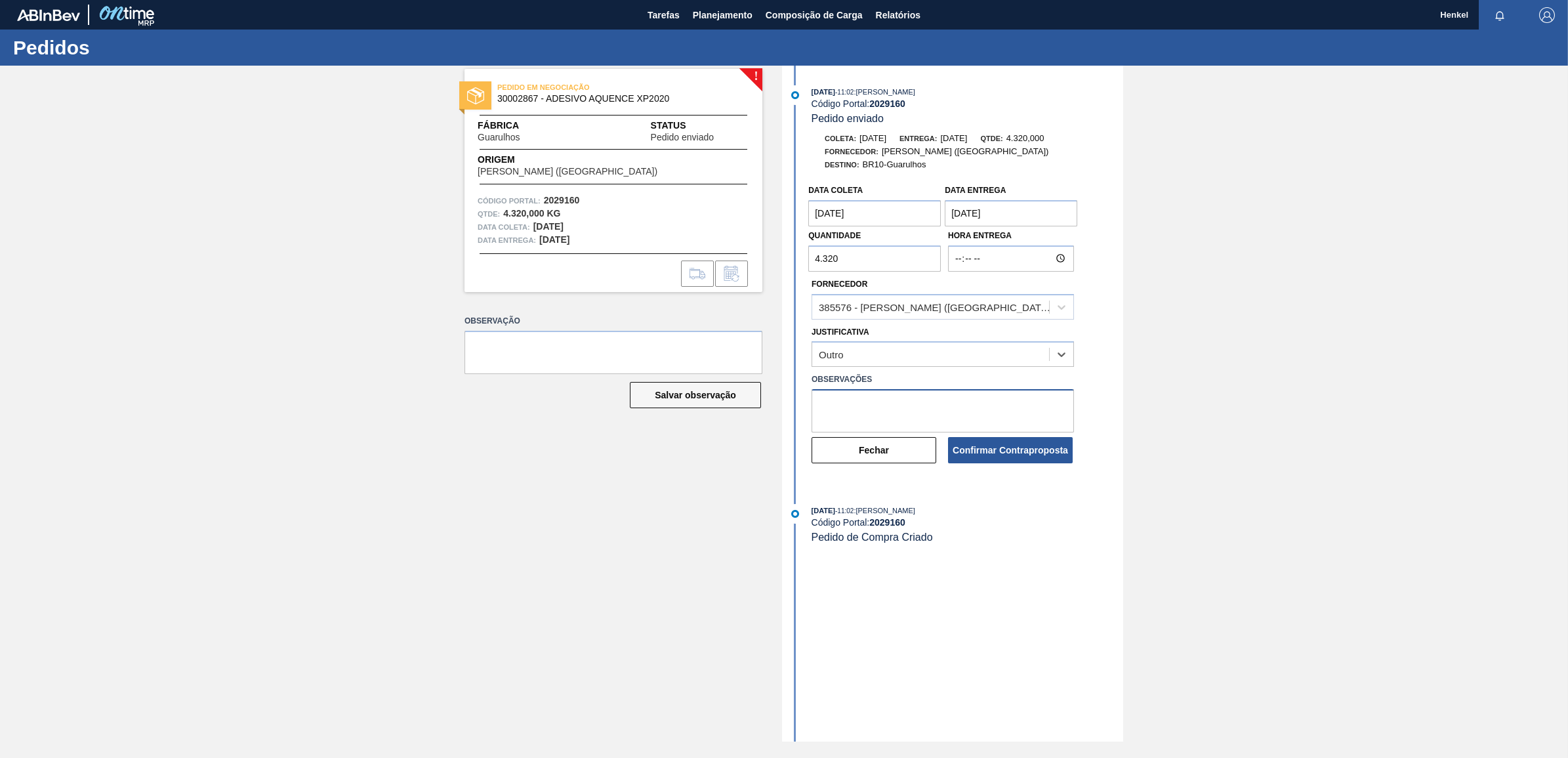
click at [845, 415] on textarea at bounding box center [943, 411] width 262 height 43
paste textarea "Data ajustada de acordo com Lead time e inventário"
type textarea "Data ajustada de acordo com Lead time e inventário"
click at [1023, 461] on button "Confirmar Contraproposta" at bounding box center [1011, 450] width 124 height 26
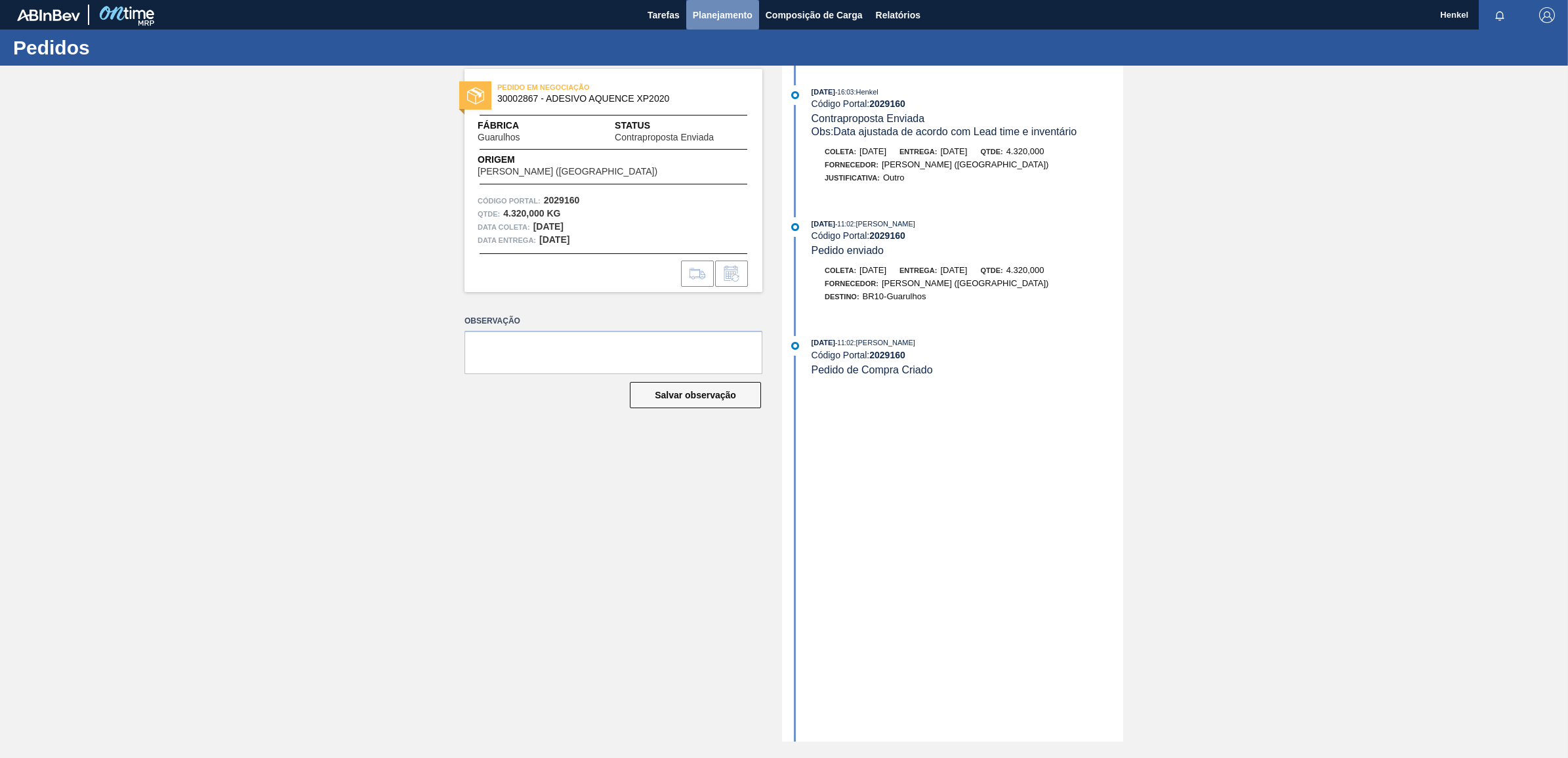
click at [737, 12] on span "Planejamento" at bounding box center [723, 14] width 60 height 15
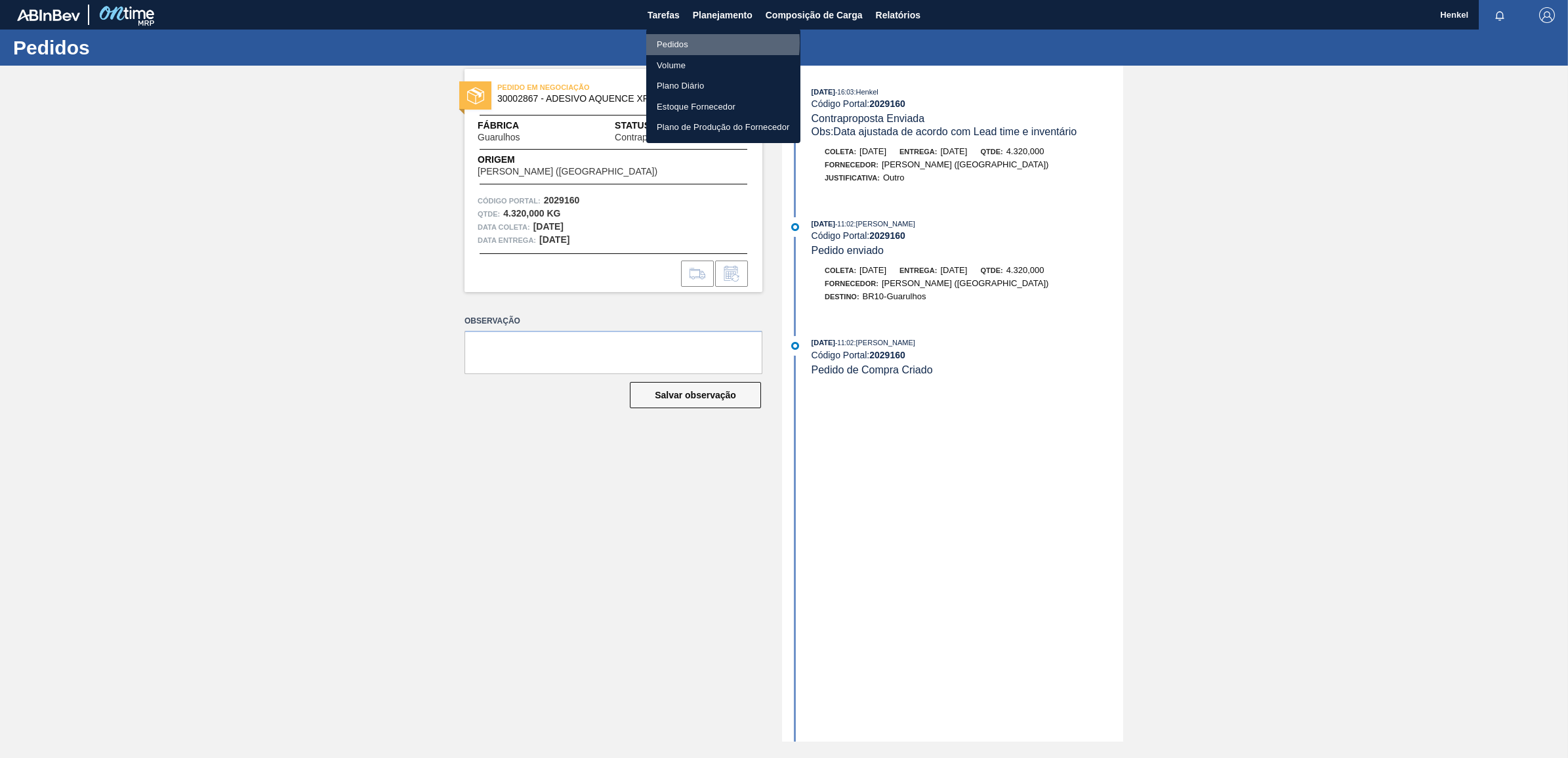
click at [681, 43] on li "Pedidos" at bounding box center [723, 44] width 154 height 21
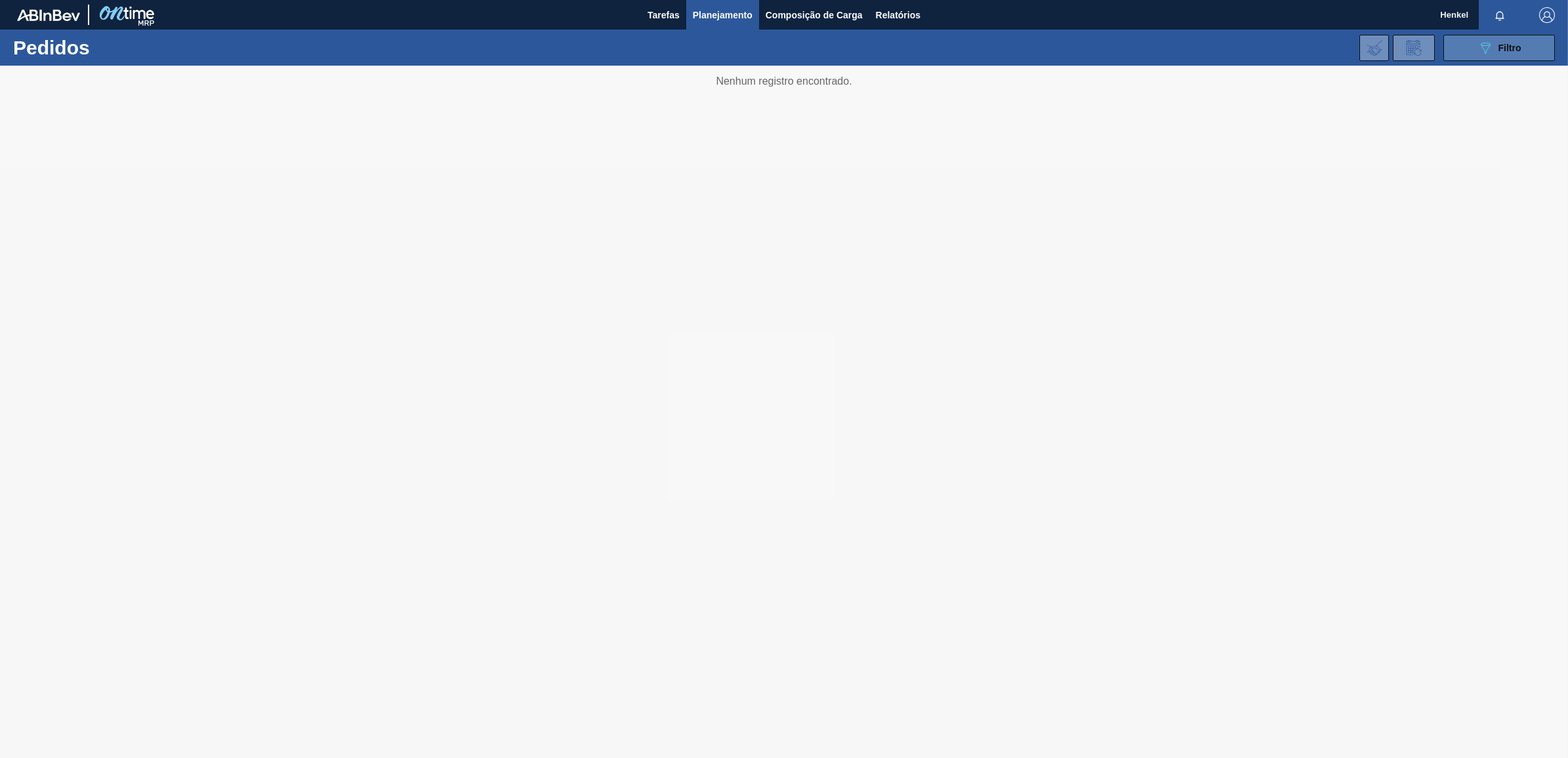
click at [1495, 55] on button "089F7B8B-B2A5-4AFE-B5C0-19BA573D28AC Filtro" at bounding box center [1499, 48] width 112 height 26
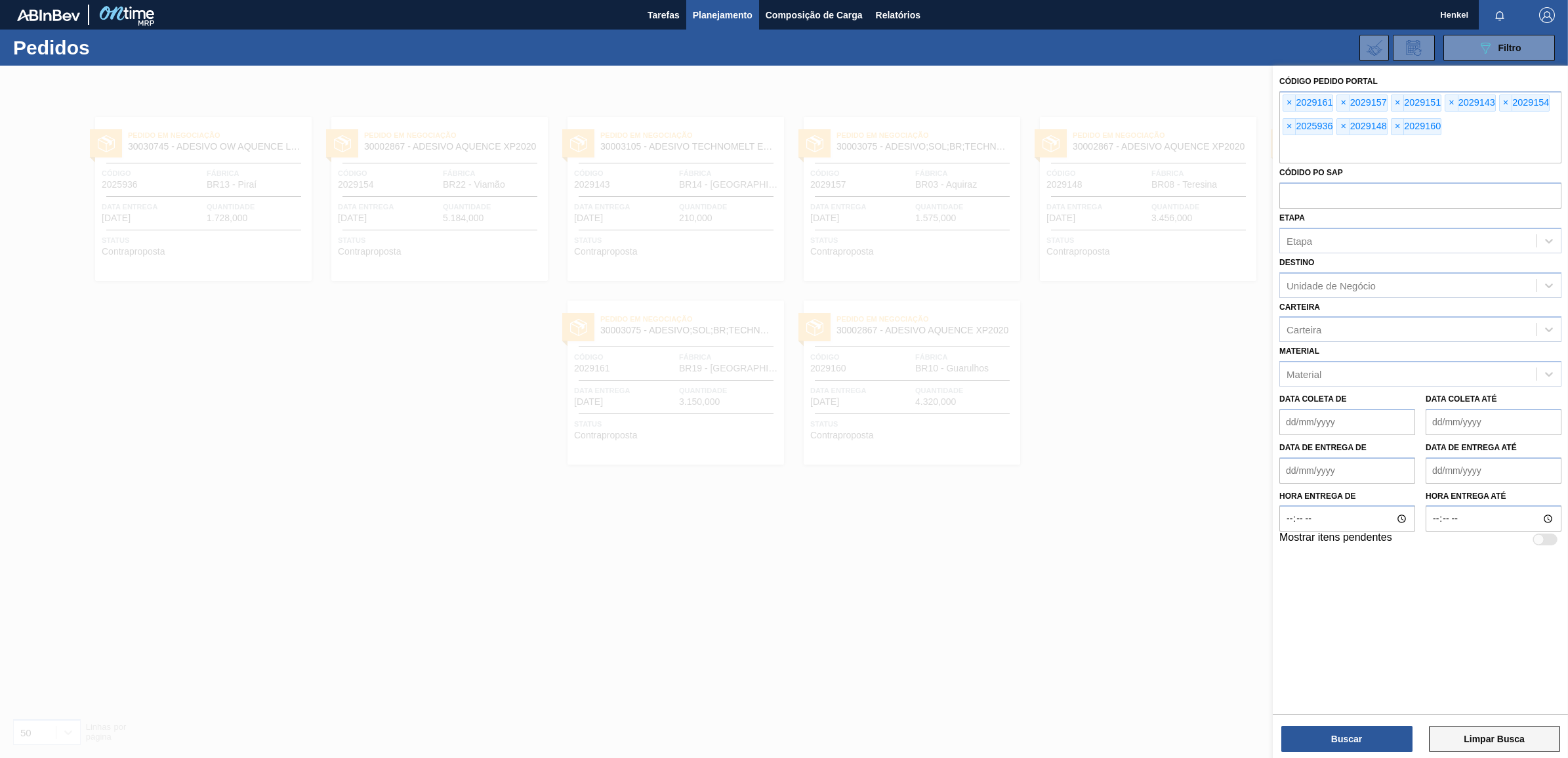
click at [1478, 742] on button "Limpar Busca" at bounding box center [1495, 739] width 131 height 26
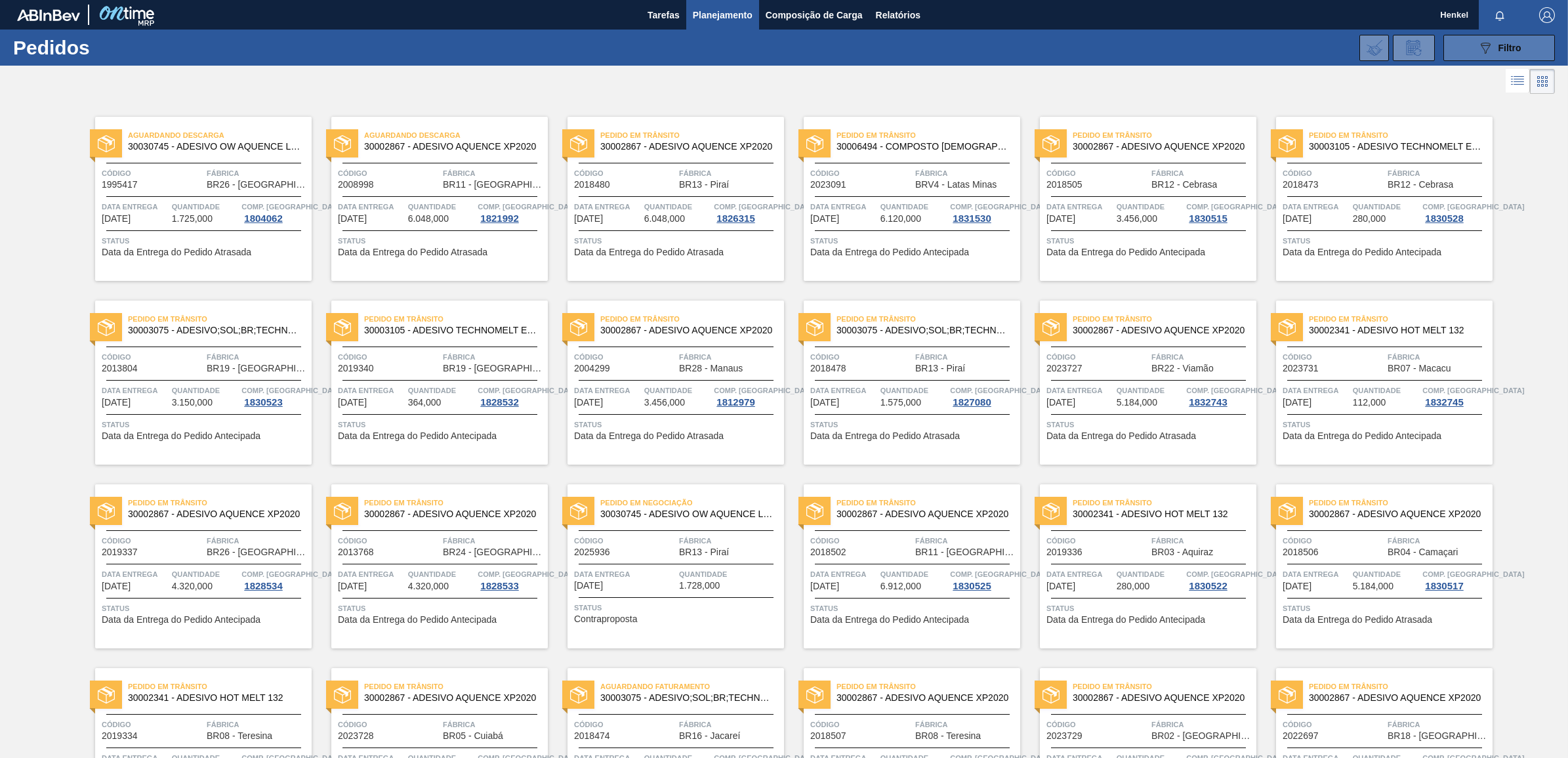
click at [1505, 40] on div "089F7B8B-B2A5-4AFE-B5C0-19BA573D28AC Filtro" at bounding box center [1500, 48] width 44 height 15
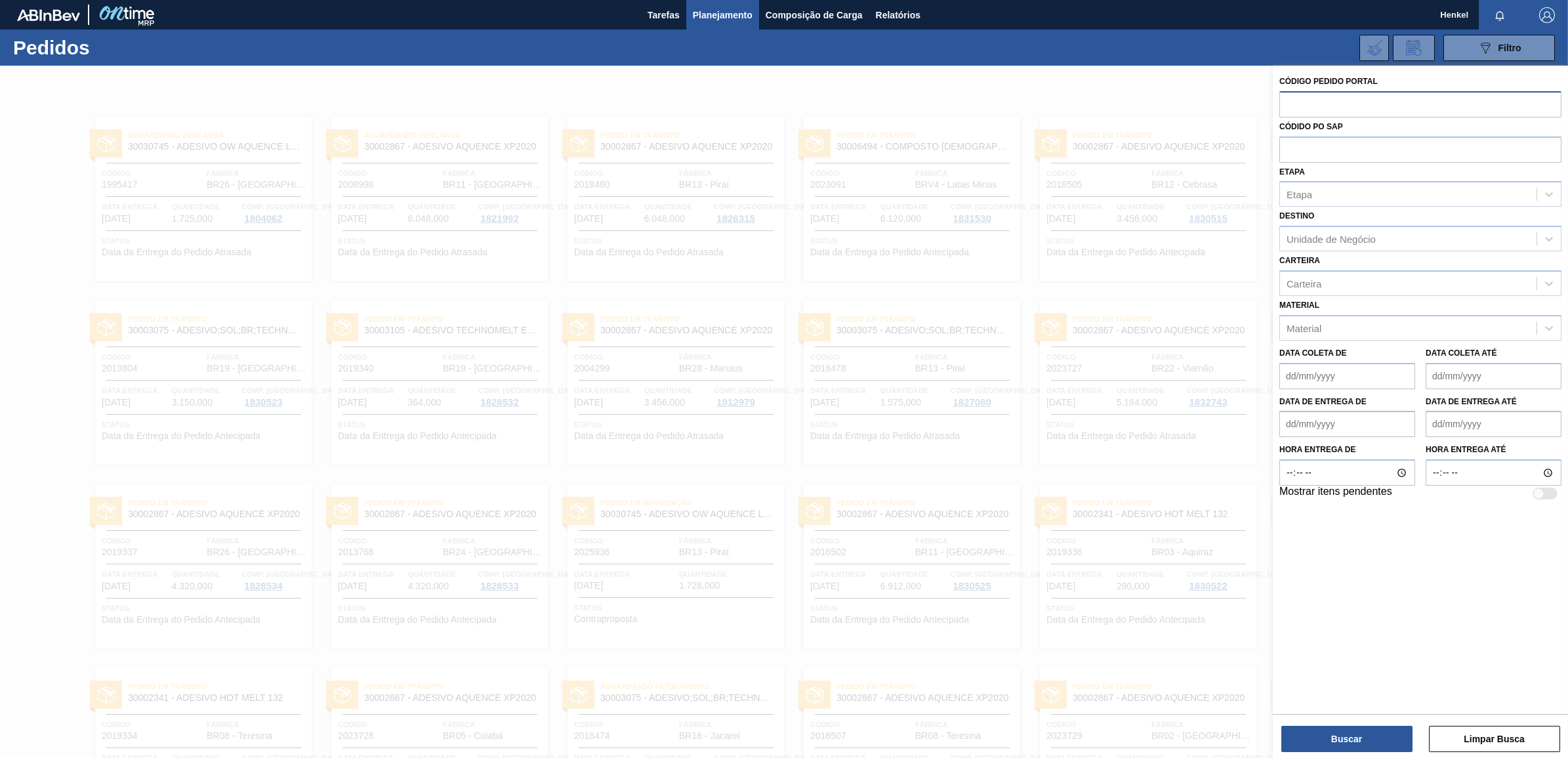
click at [1298, 107] on input "text" at bounding box center [1421, 103] width 282 height 25
paste input "2029165"
type input "2029165"
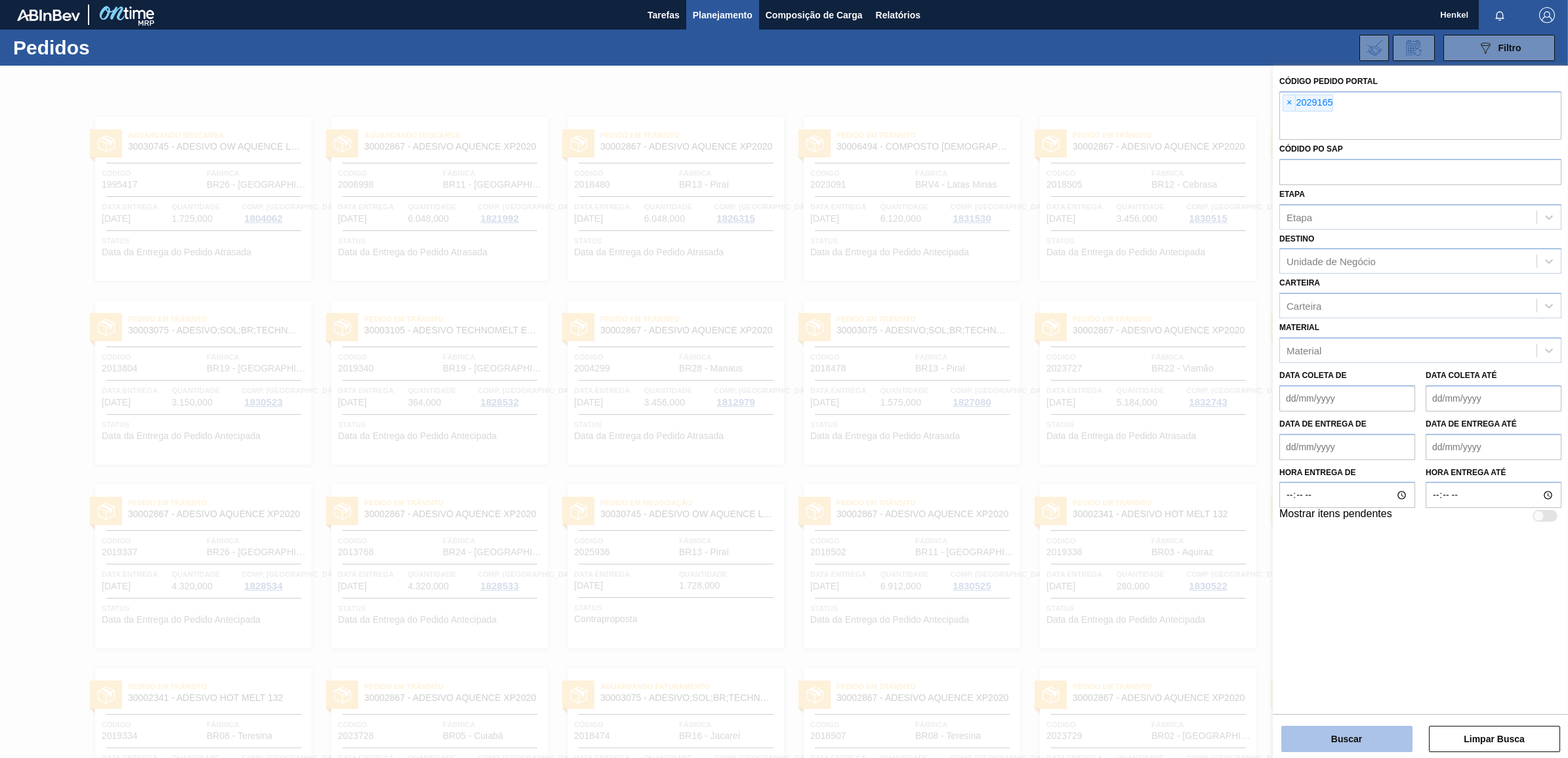
click at [1356, 739] on button "Buscar" at bounding box center [1347, 739] width 131 height 26
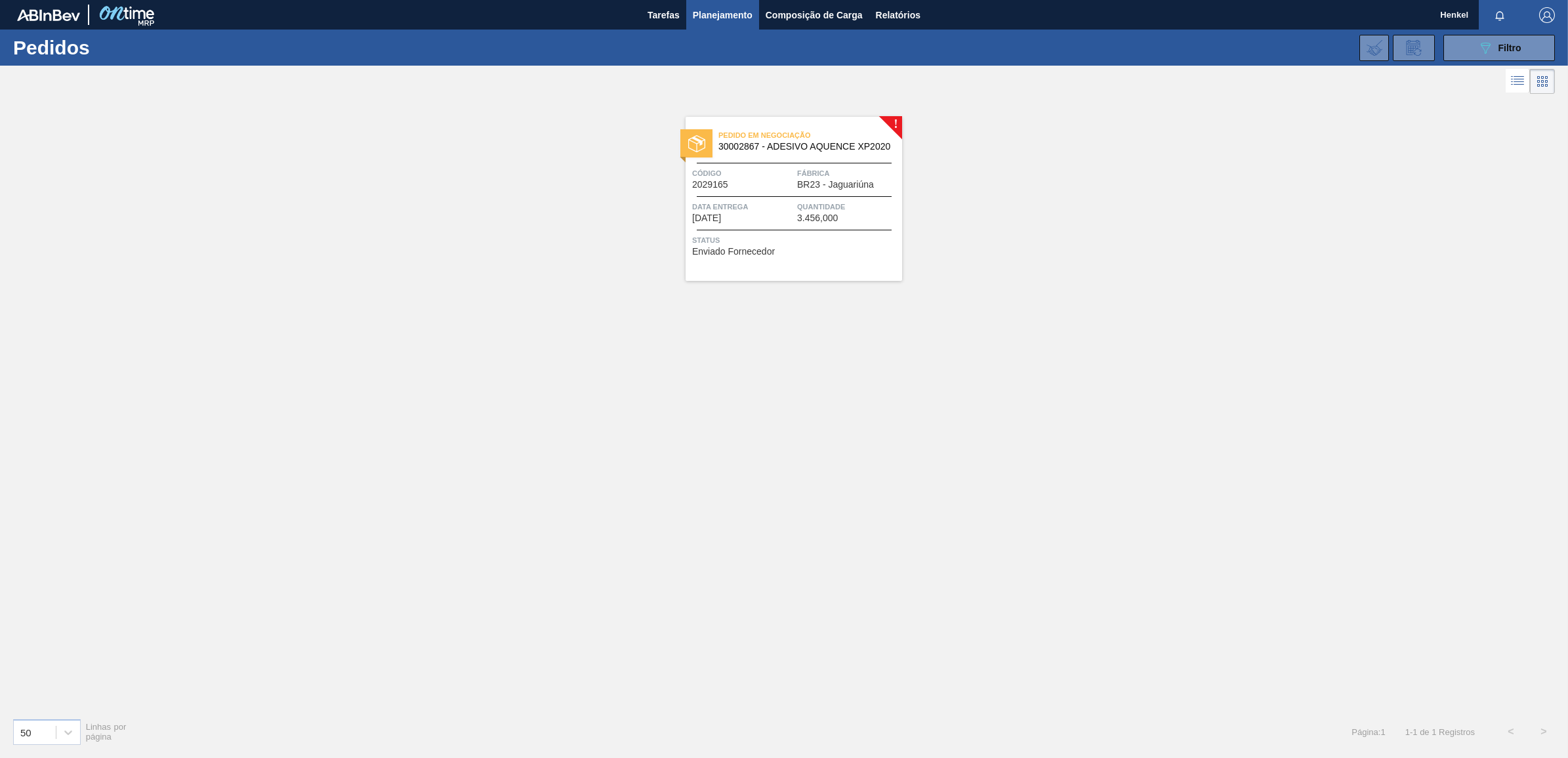
click at [729, 196] on div at bounding box center [794, 196] width 195 height 1
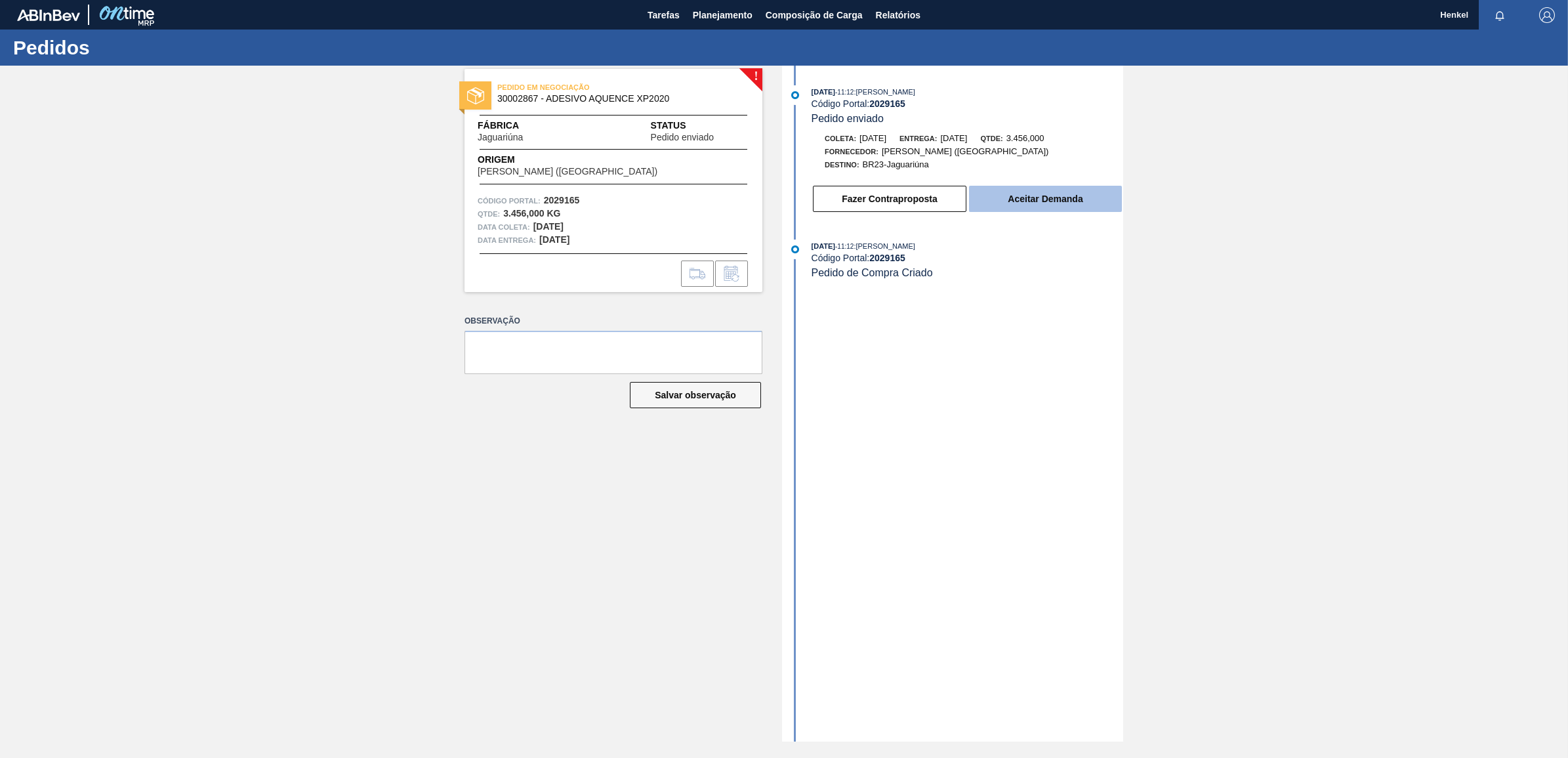
click at [1041, 207] on button "Aceitar Demanda" at bounding box center [1045, 199] width 153 height 26
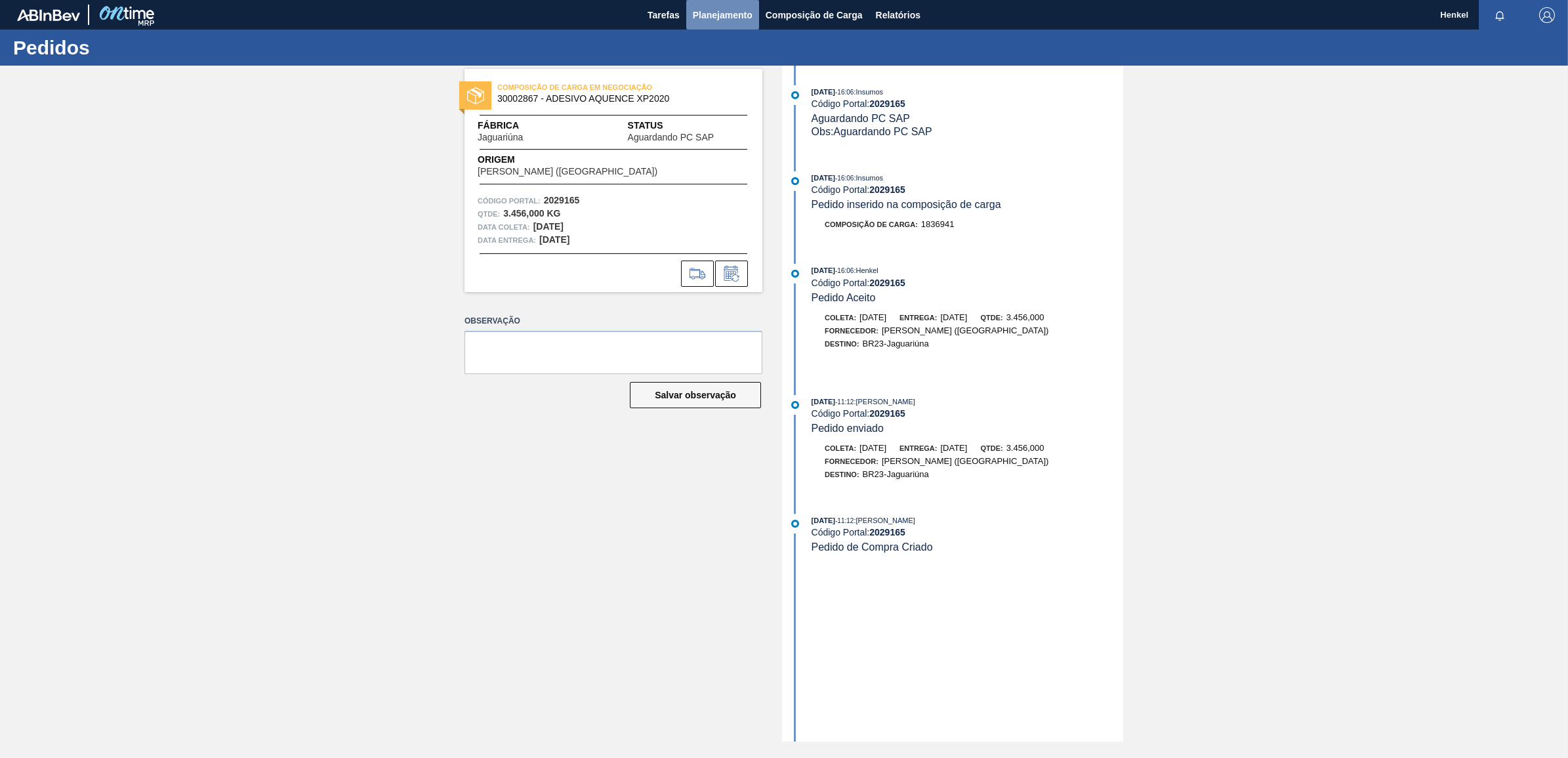
click at [741, 10] on span "Planejamento" at bounding box center [723, 14] width 60 height 15
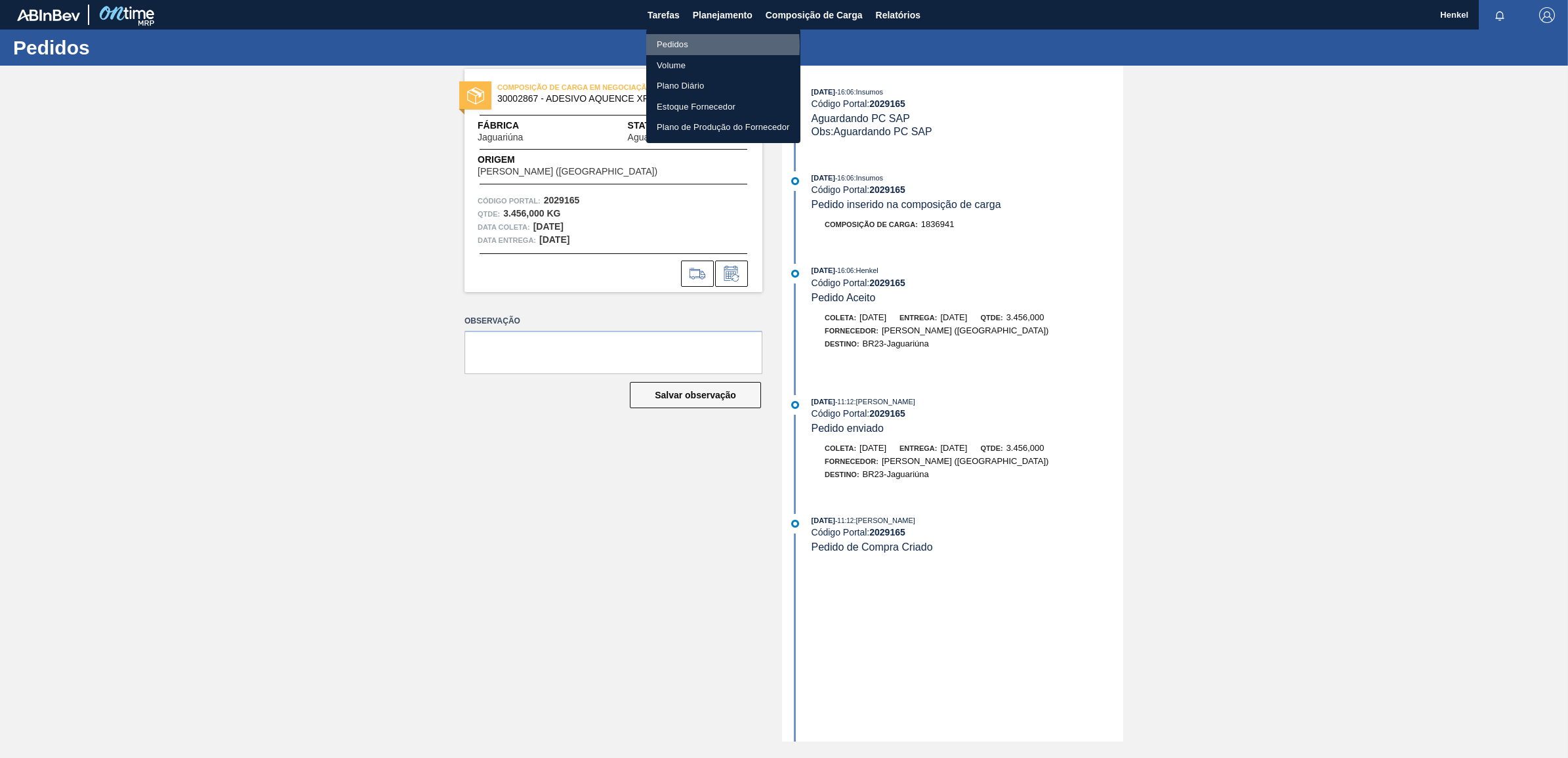
click at [674, 46] on li "Pedidos" at bounding box center [723, 44] width 154 height 21
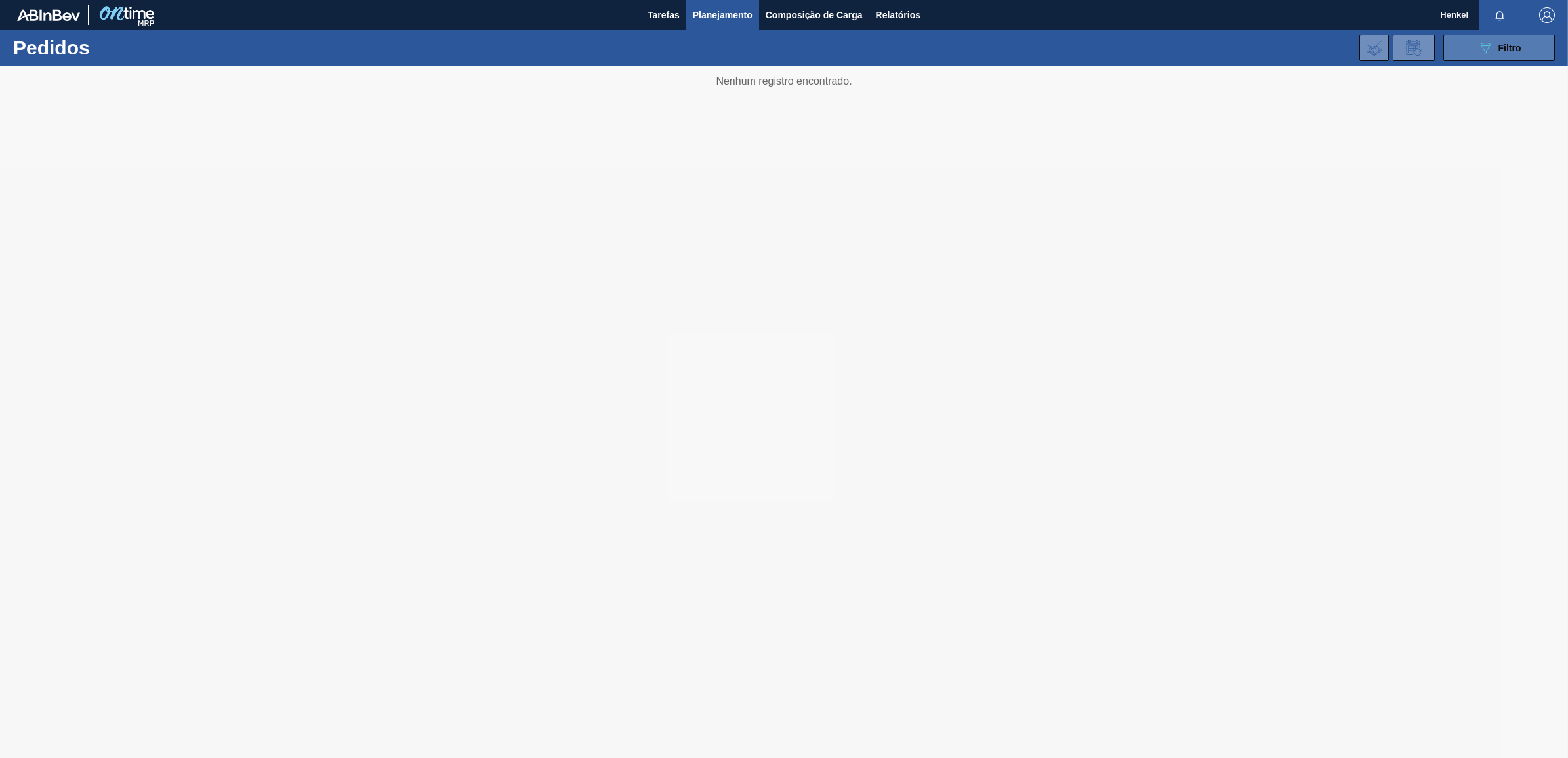
click at [1530, 43] on button "089F7B8B-B2A5-4AFE-B5C0-19BA573D28AC Filtro" at bounding box center [1499, 48] width 112 height 26
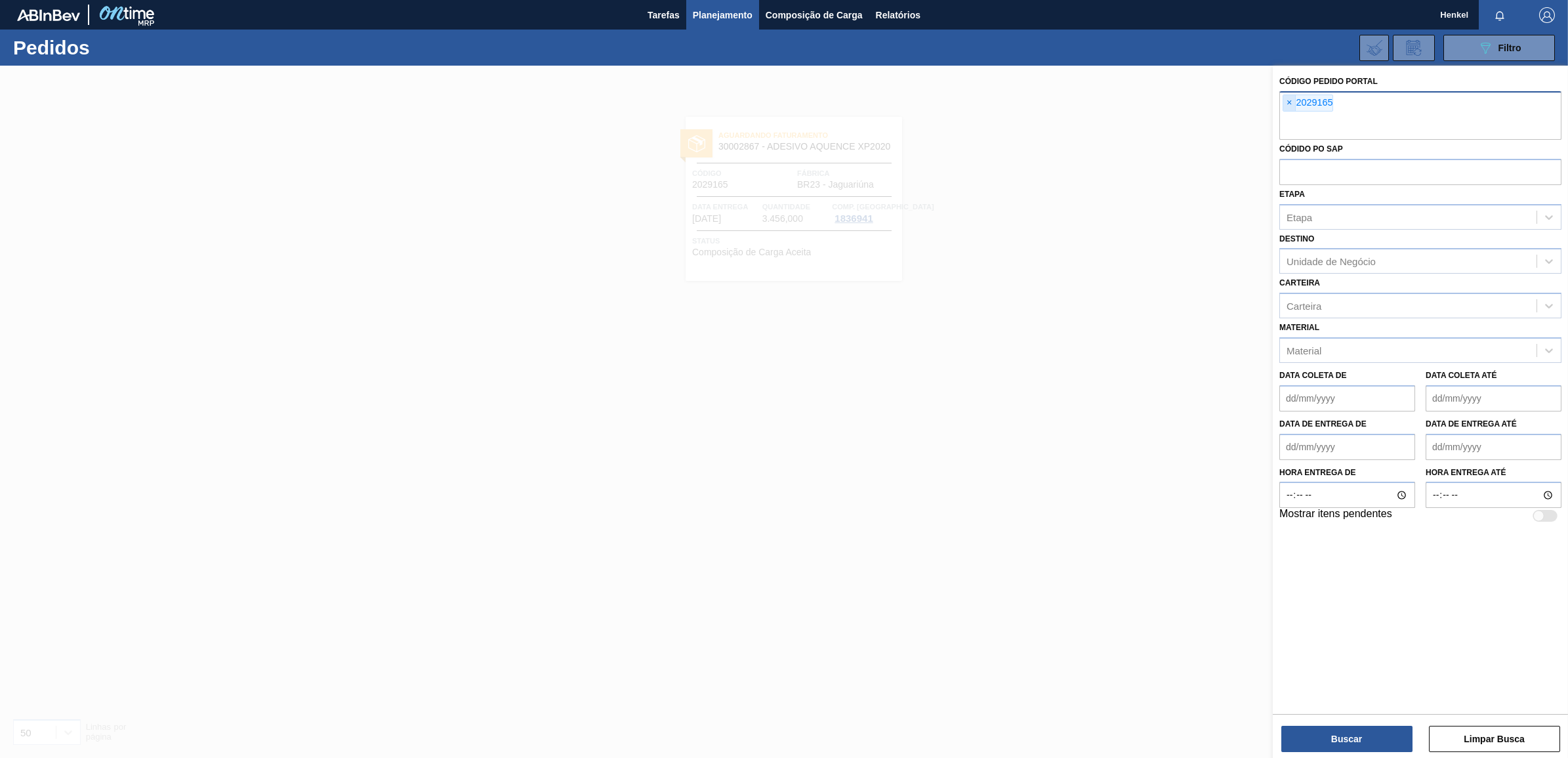
click at [1290, 99] on span "×" at bounding box center [1289, 103] width 13 height 15
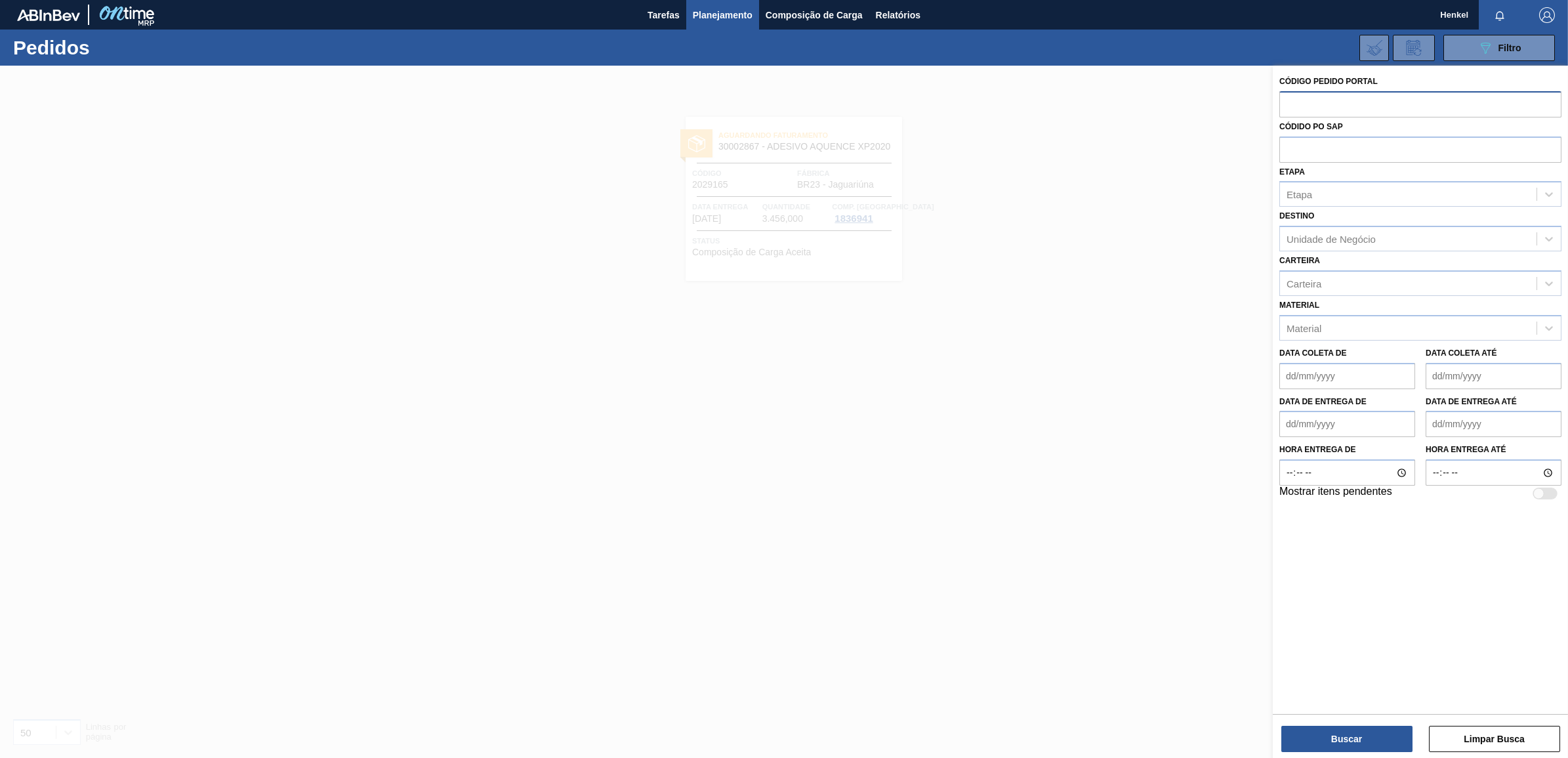
paste input "2029158"
type input "2029158"
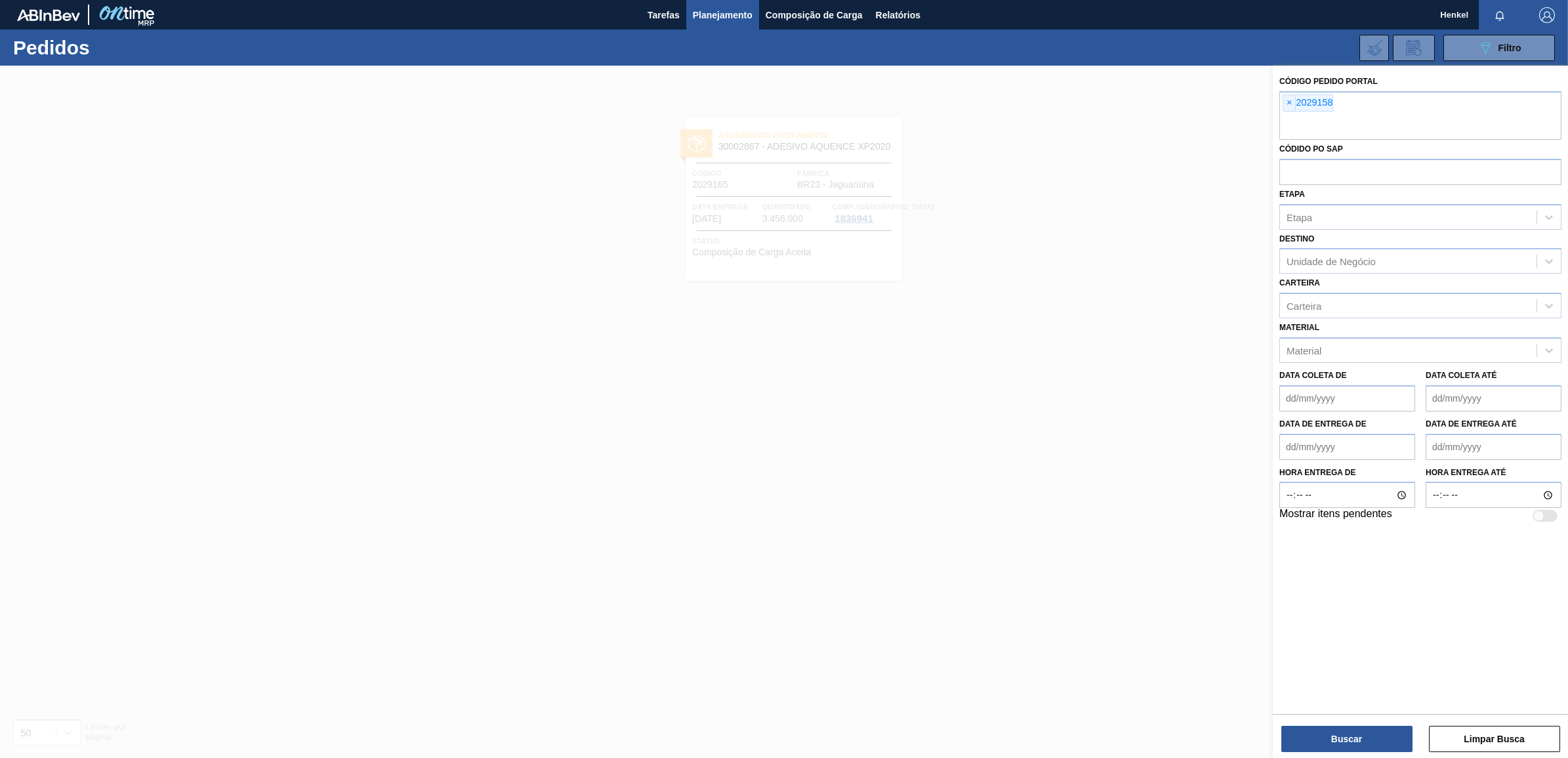
paste input "2029165"
type input "2029165"
paste input "text"
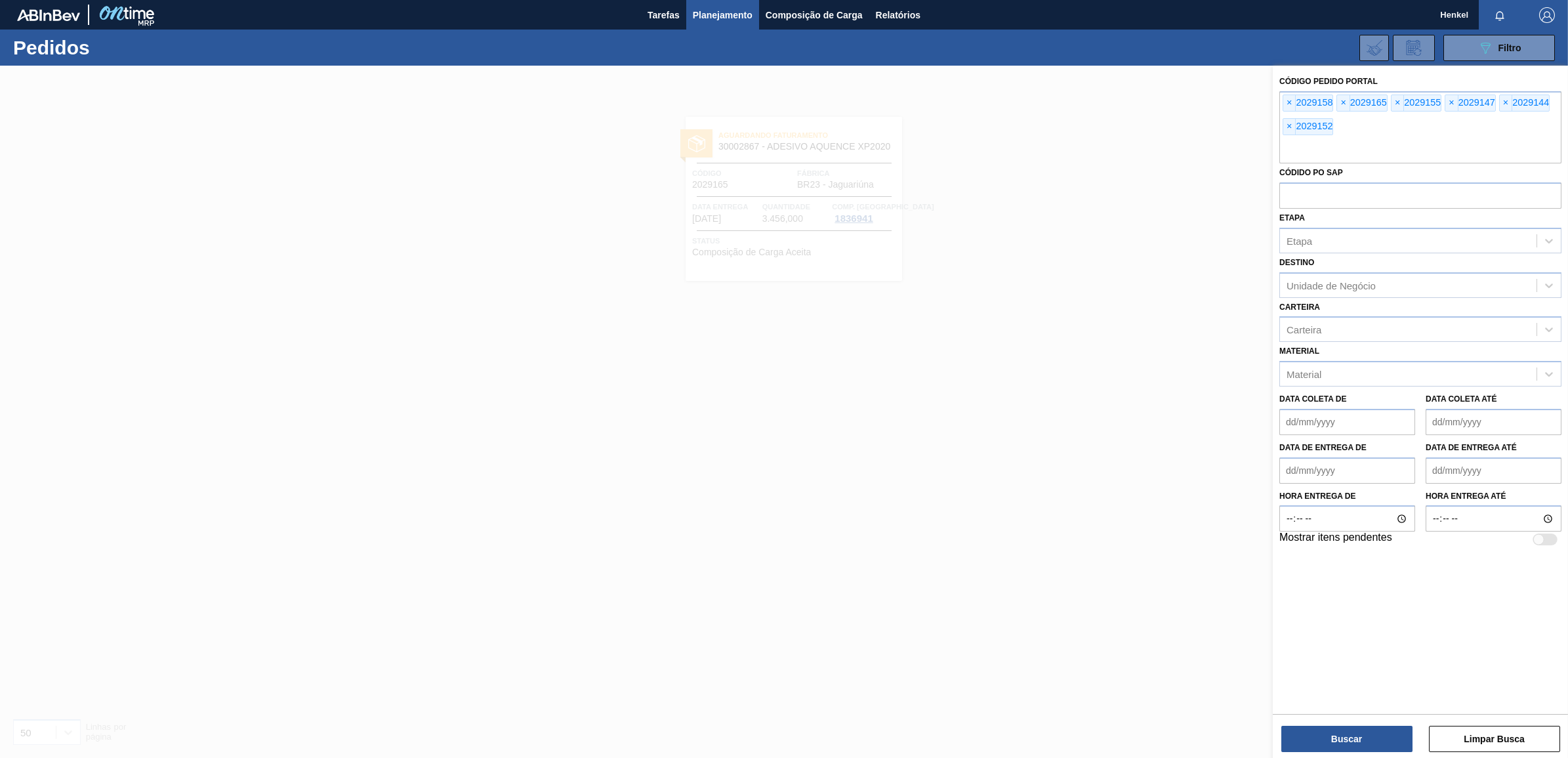
paste input "2029150"
type input "2029150"
paste input "text"
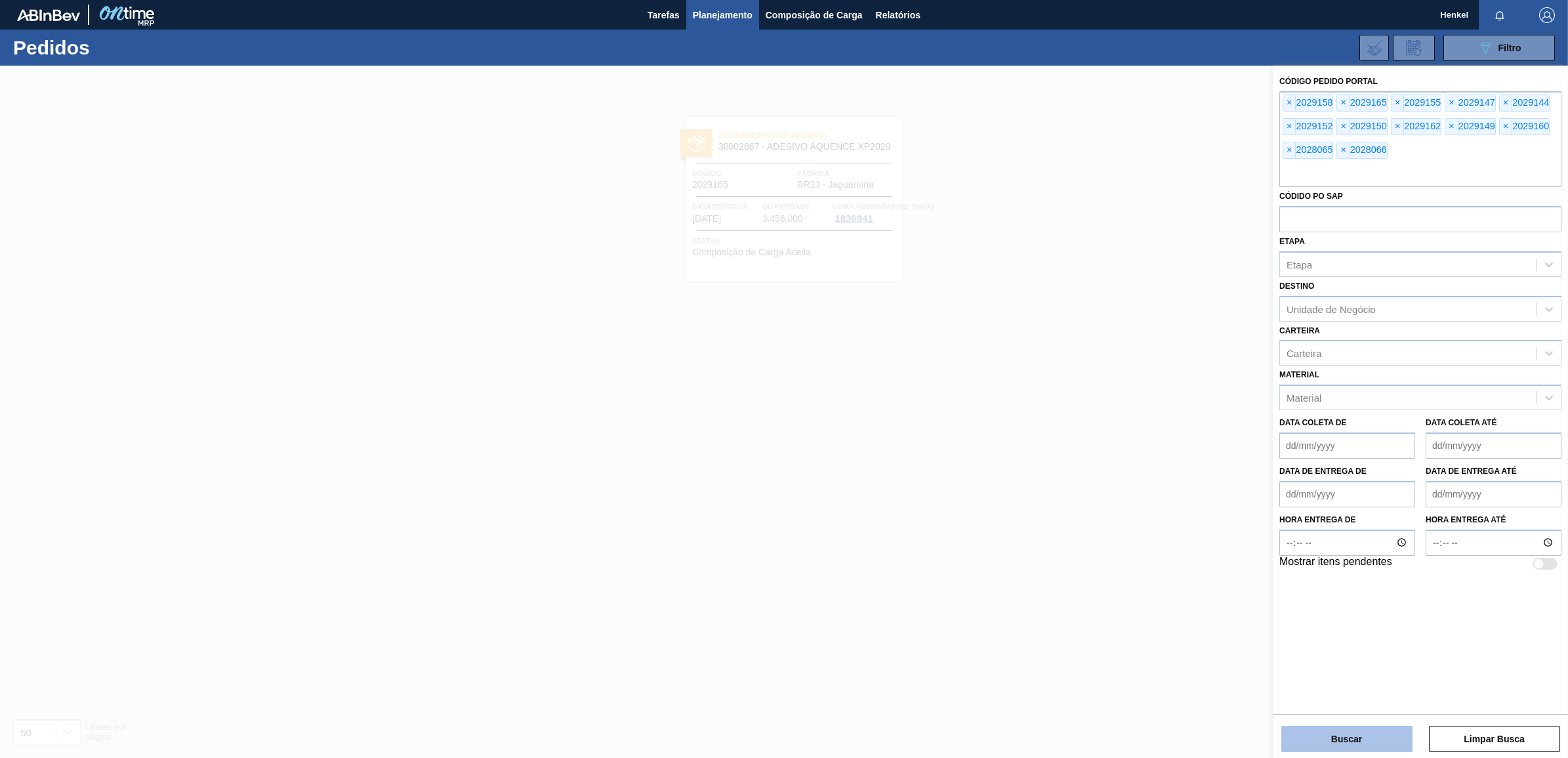
click at [1370, 736] on button "Buscar" at bounding box center [1347, 739] width 131 height 26
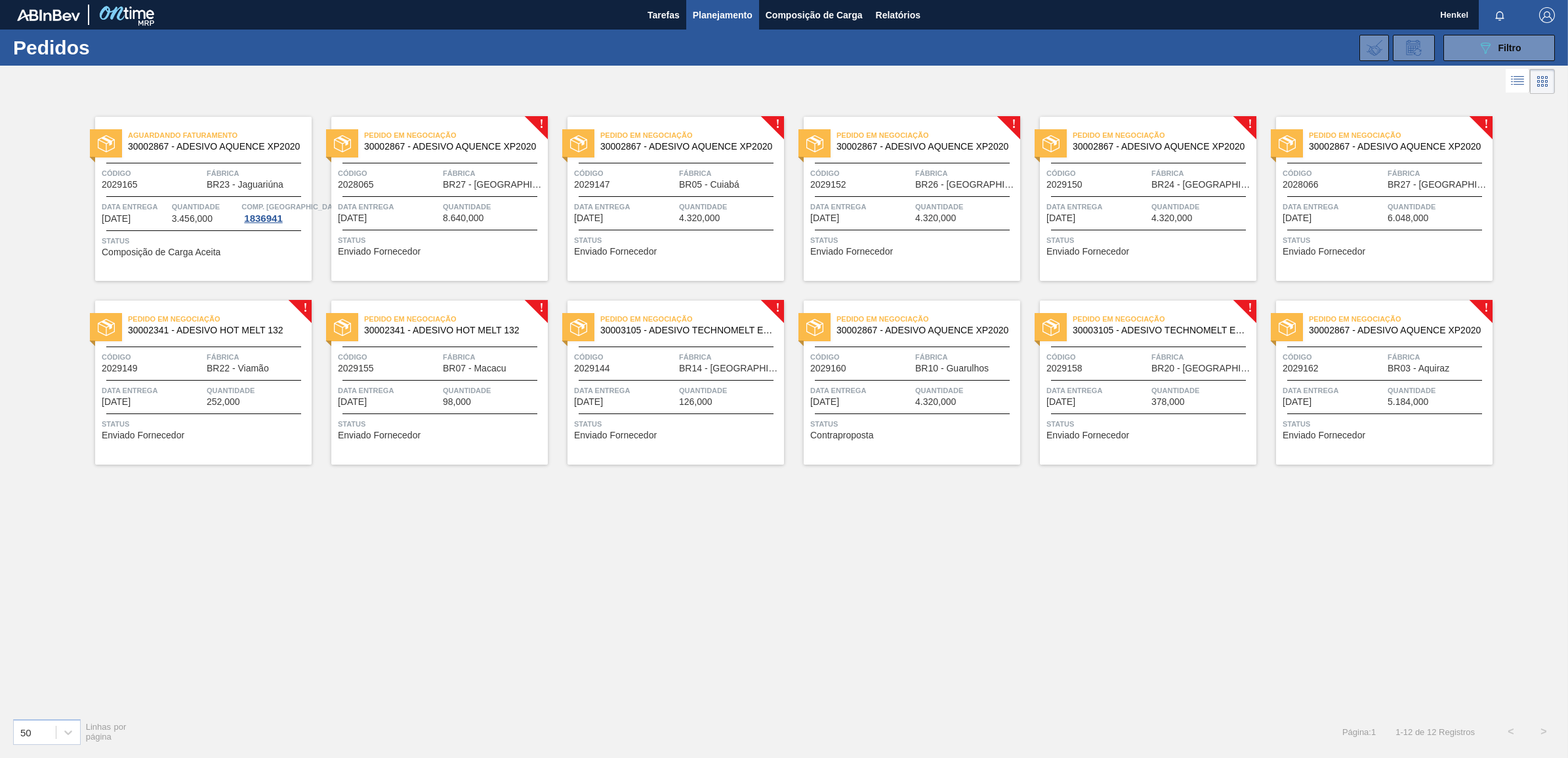
click at [424, 191] on div "Pedido em Negociação 30002867 - ADESIVO AQUENCE XP2020 Código 2028065 Fábrica B…" at bounding box center [440, 199] width 216 height 165
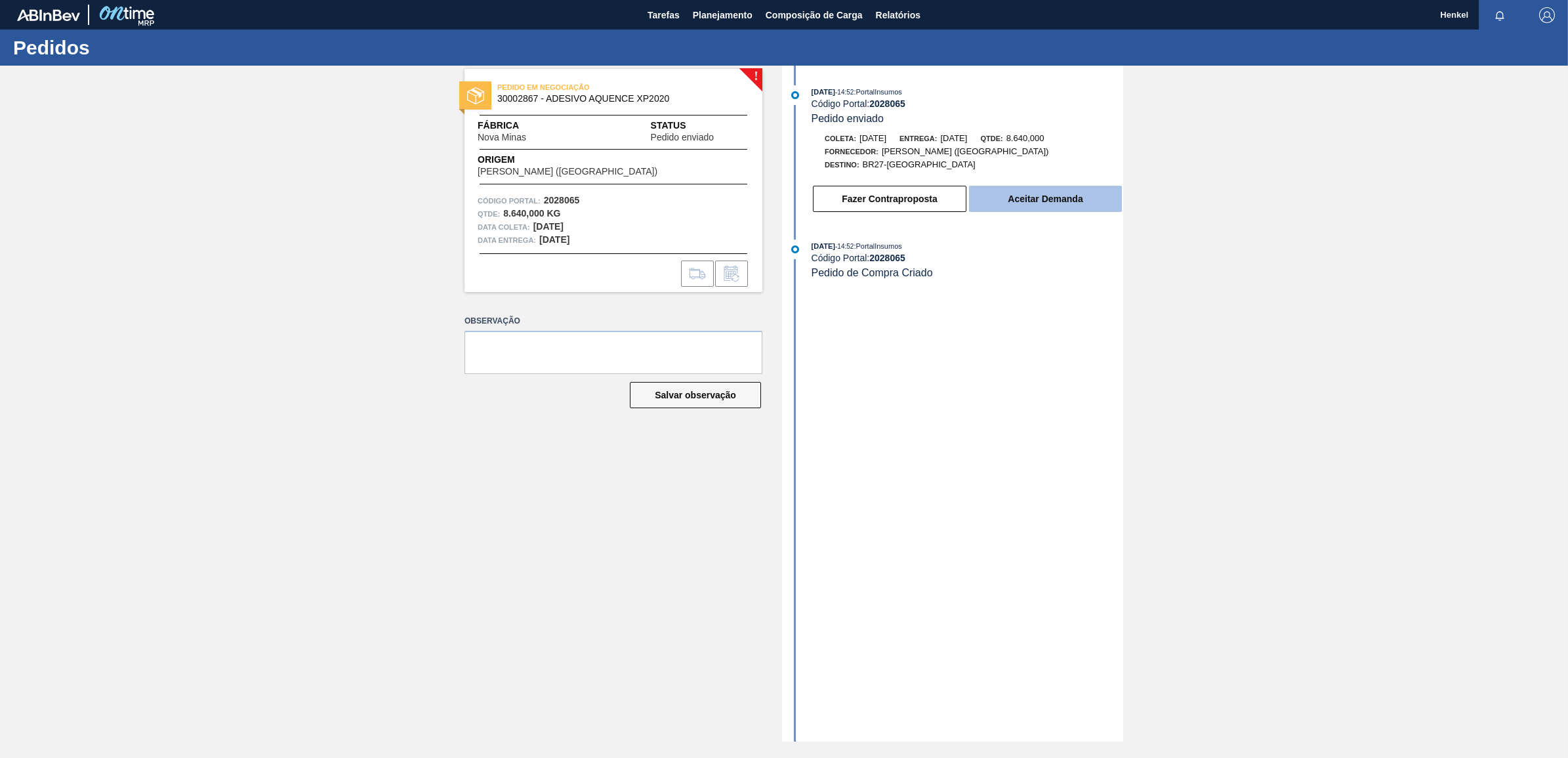
click at [1038, 205] on button "Aceitar Demanda" at bounding box center [1045, 199] width 153 height 26
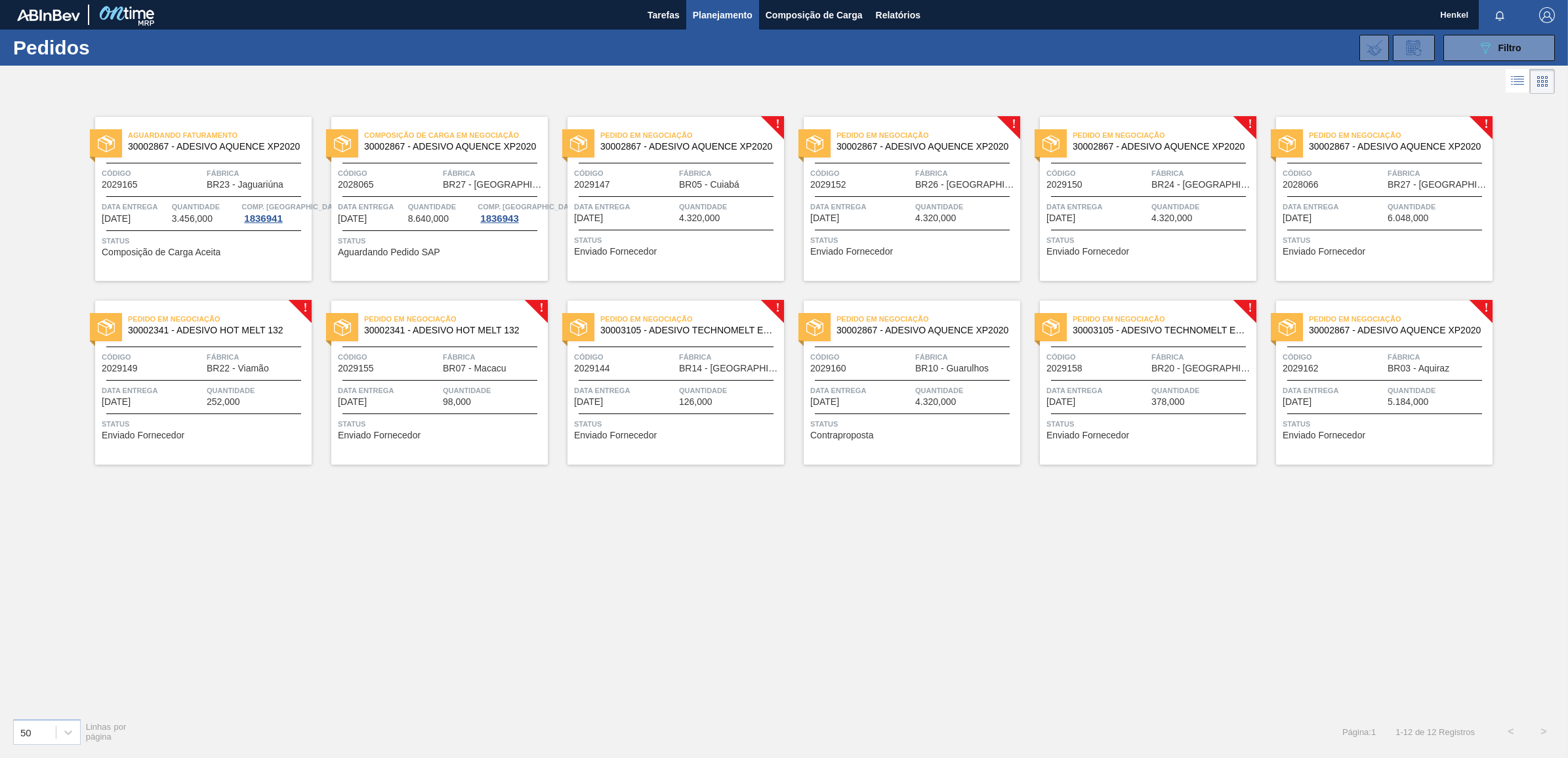
click at [647, 189] on div "Código 2029147" at bounding box center [625, 178] width 101 height 23
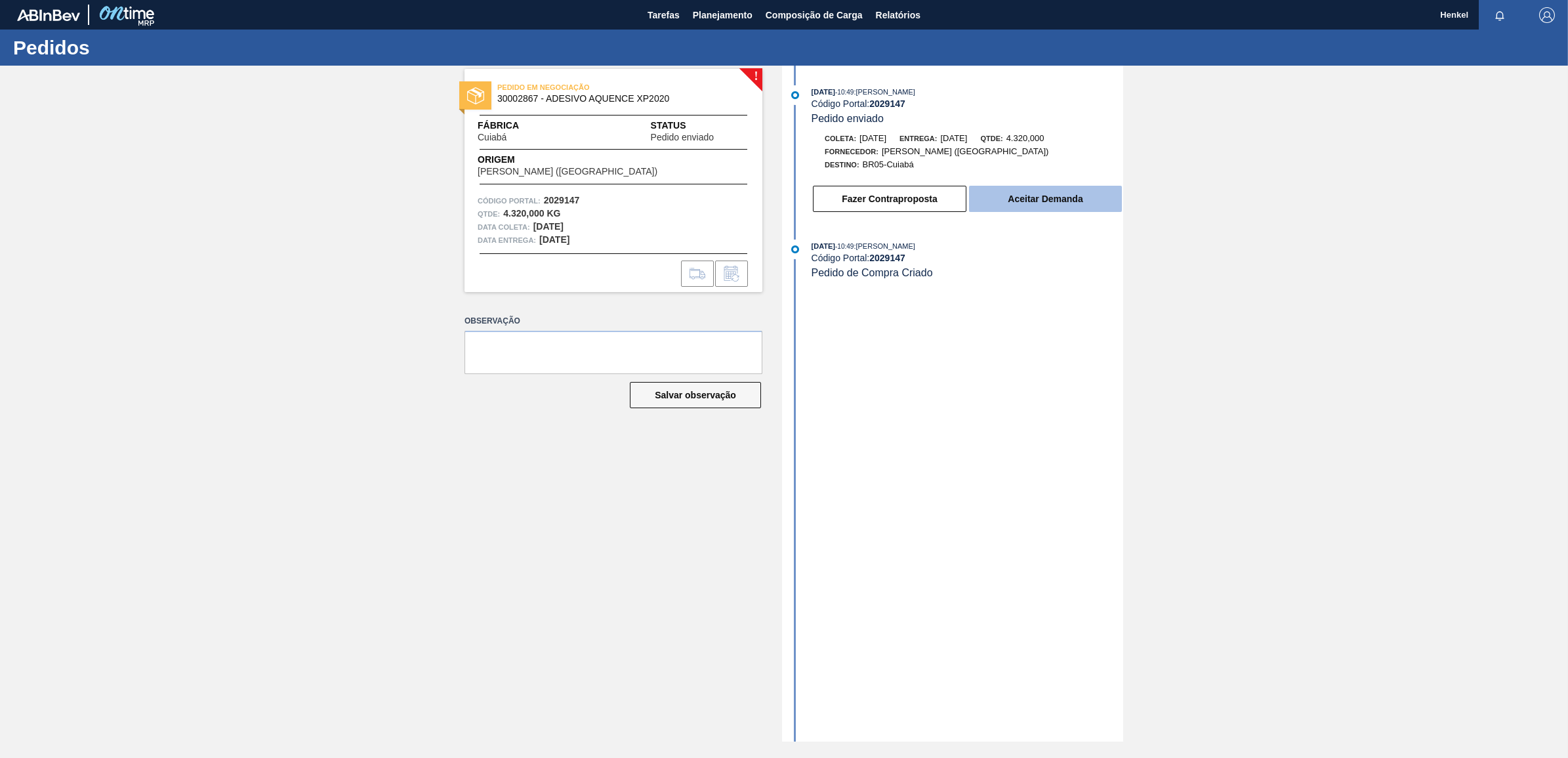
click at [1043, 195] on button "Aceitar Demanda" at bounding box center [1045, 199] width 153 height 26
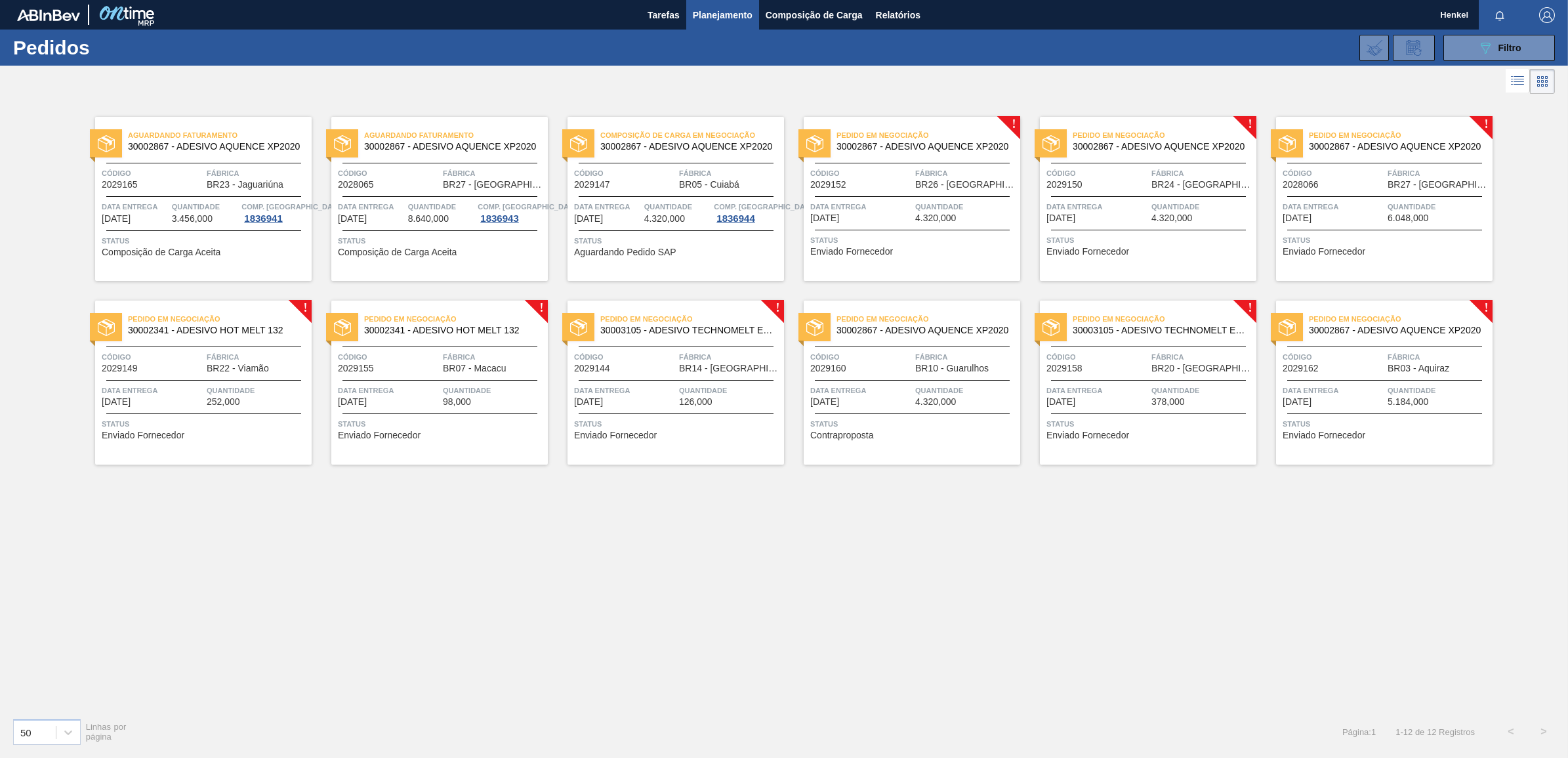
click at [1140, 188] on div "Código 2029150" at bounding box center [1097, 178] width 101 height 23
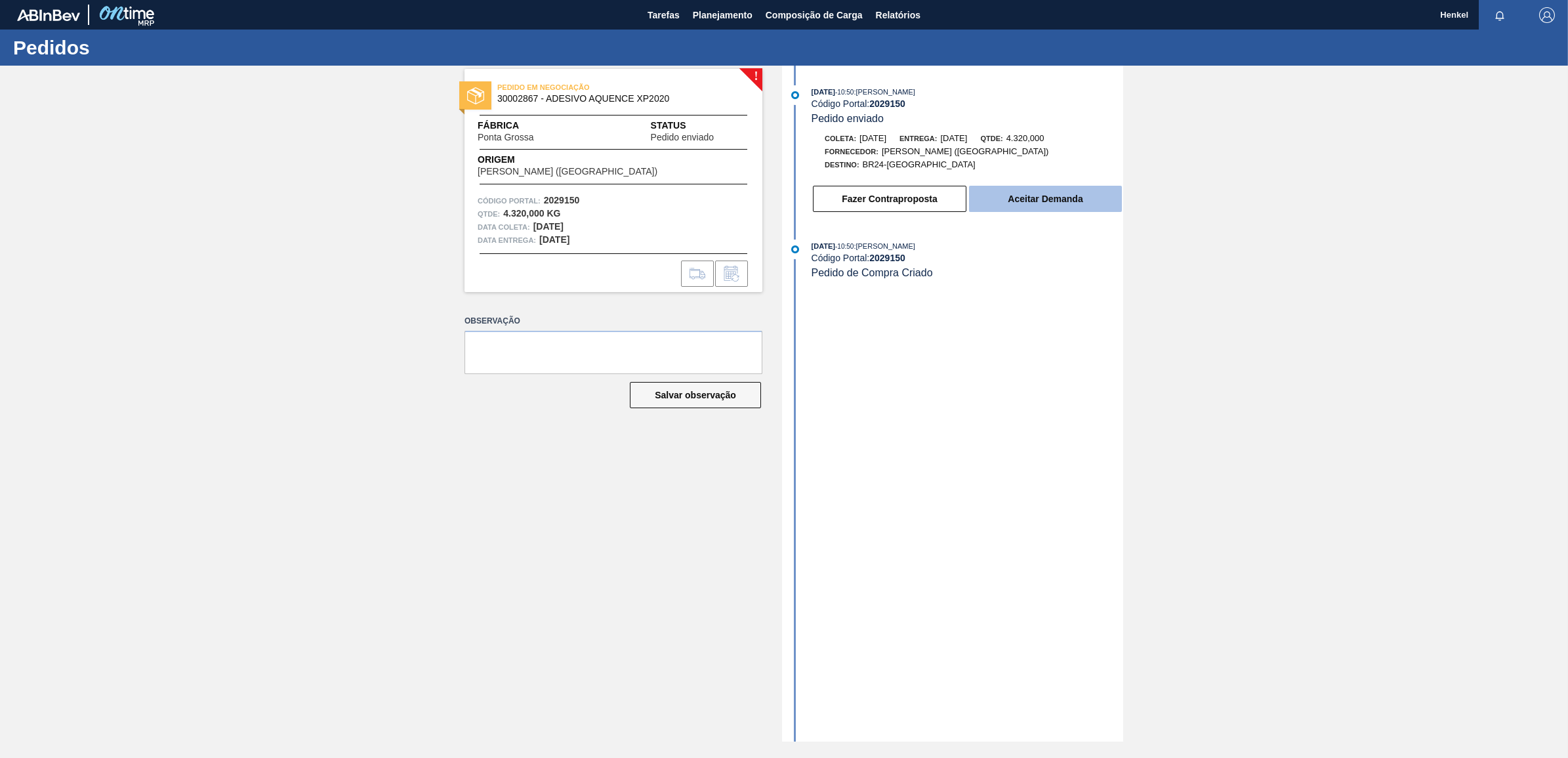
click at [1031, 199] on button "Aceitar Demanda" at bounding box center [1045, 199] width 153 height 26
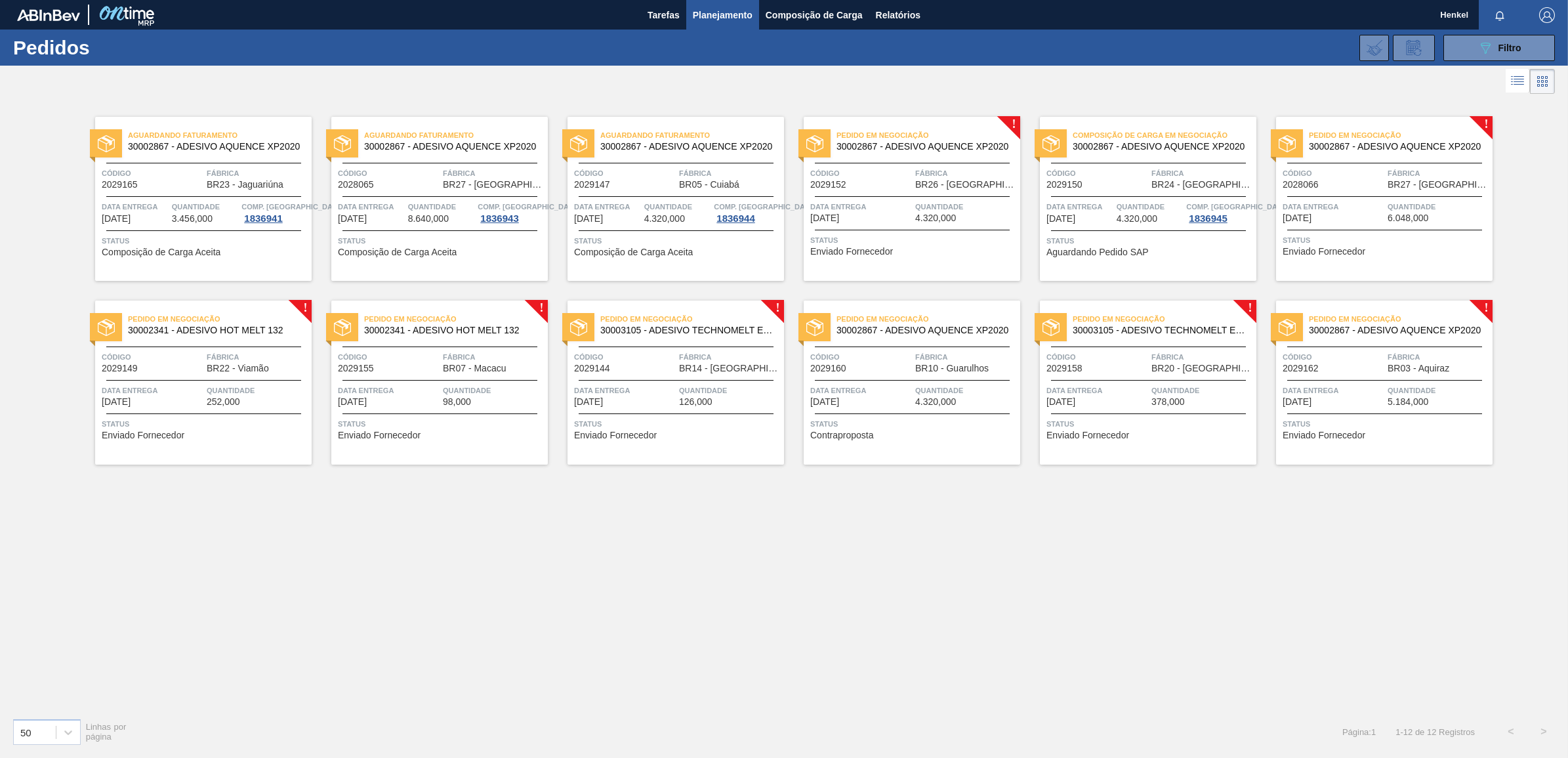
click at [907, 181] on div "Código 2029152" at bounding box center [861, 178] width 101 height 23
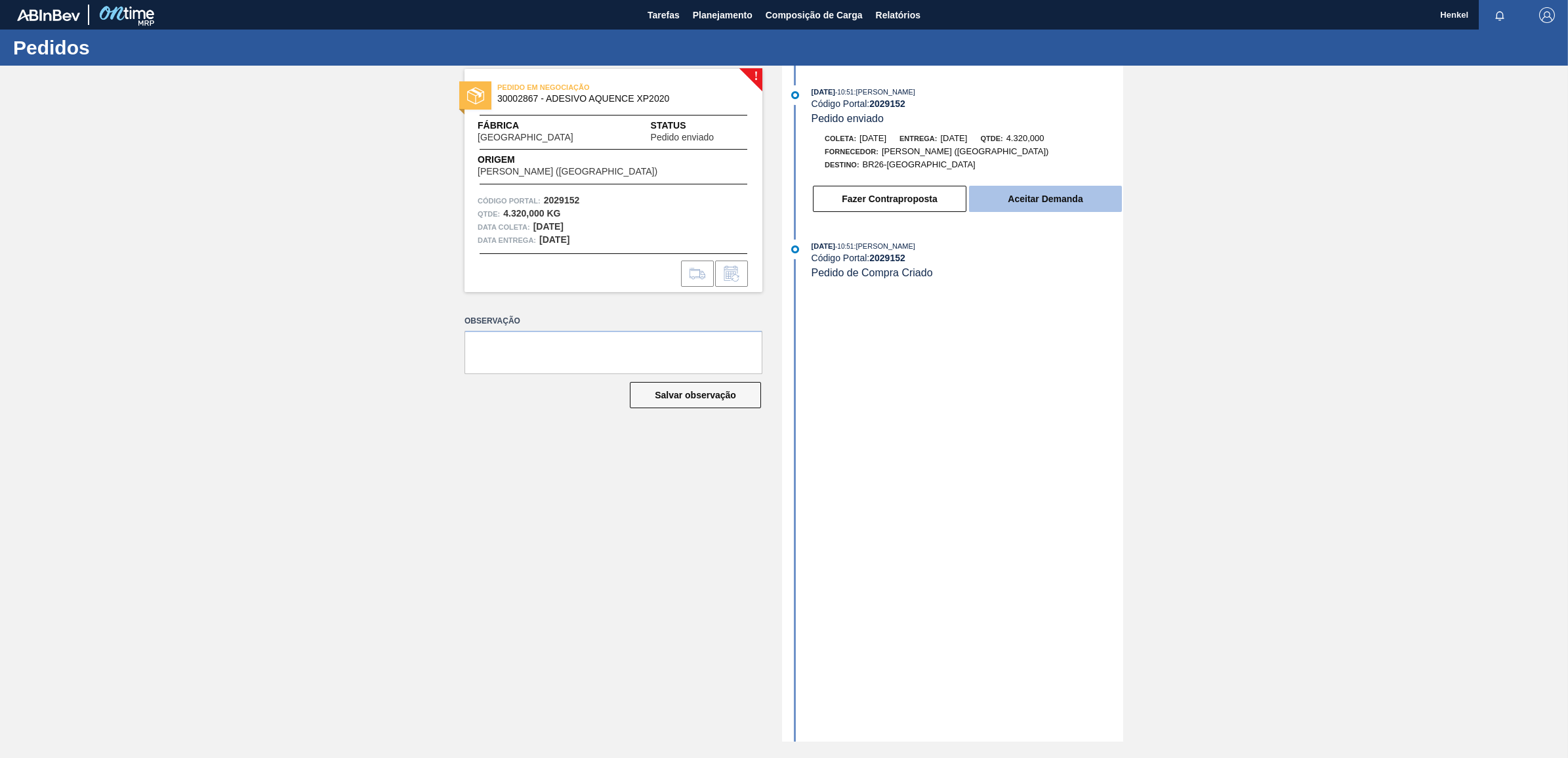
click at [994, 197] on button "Aceitar Demanda" at bounding box center [1045, 199] width 153 height 26
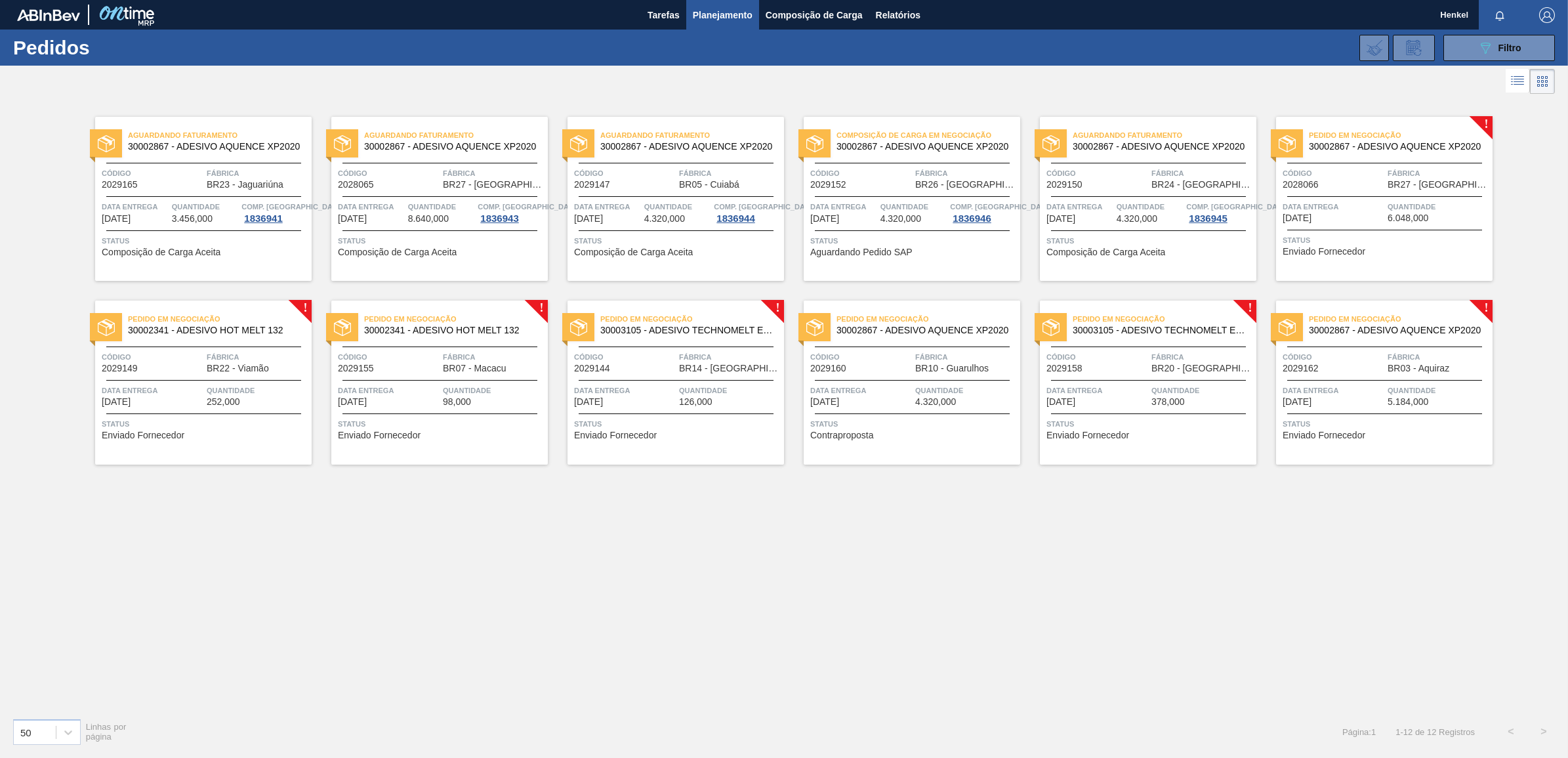
click at [1346, 222] on div "Data entrega [DATE]" at bounding box center [1333, 211] width 101 height 23
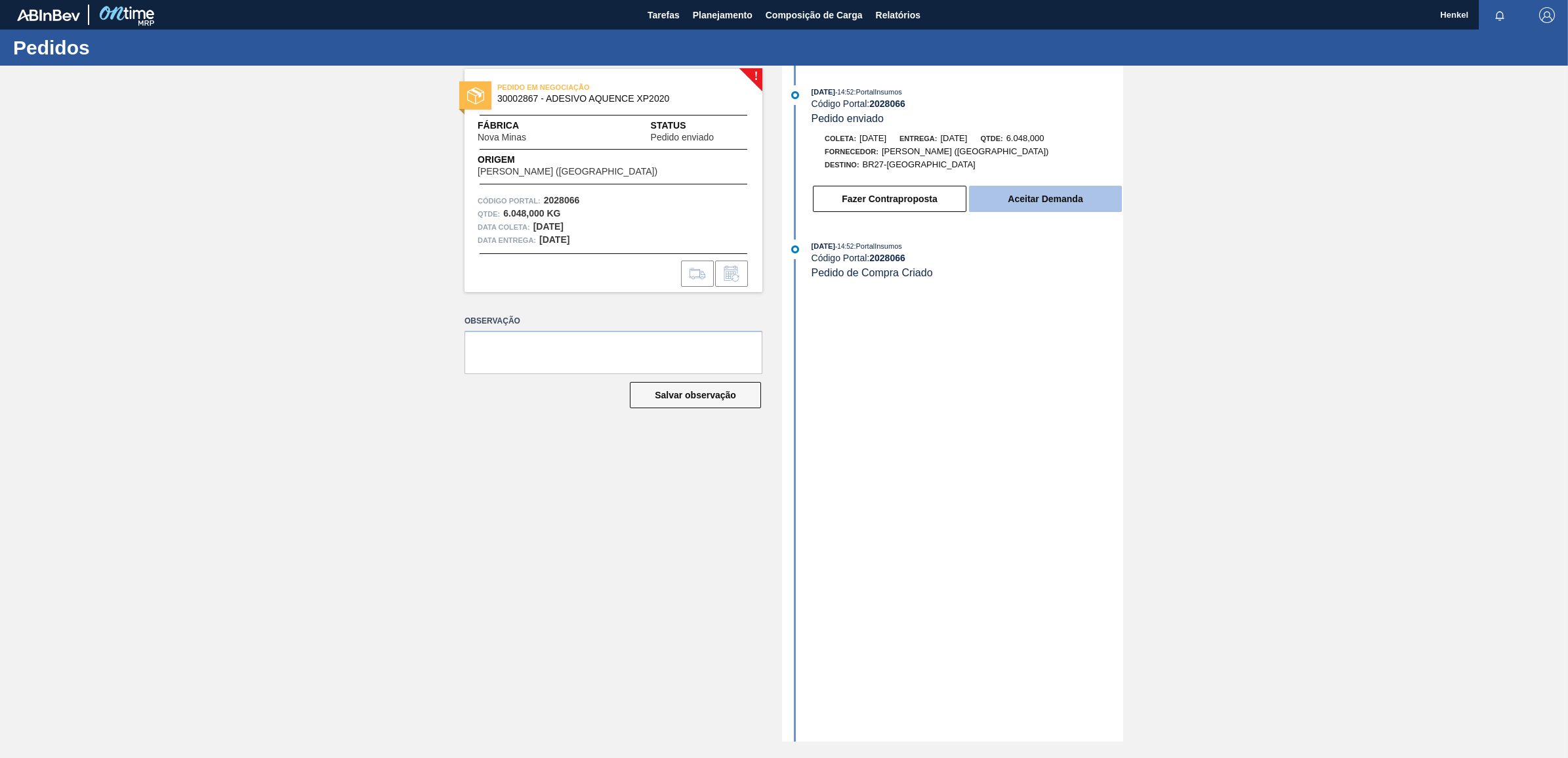
click at [1034, 199] on button "Aceitar Demanda" at bounding box center [1045, 199] width 153 height 26
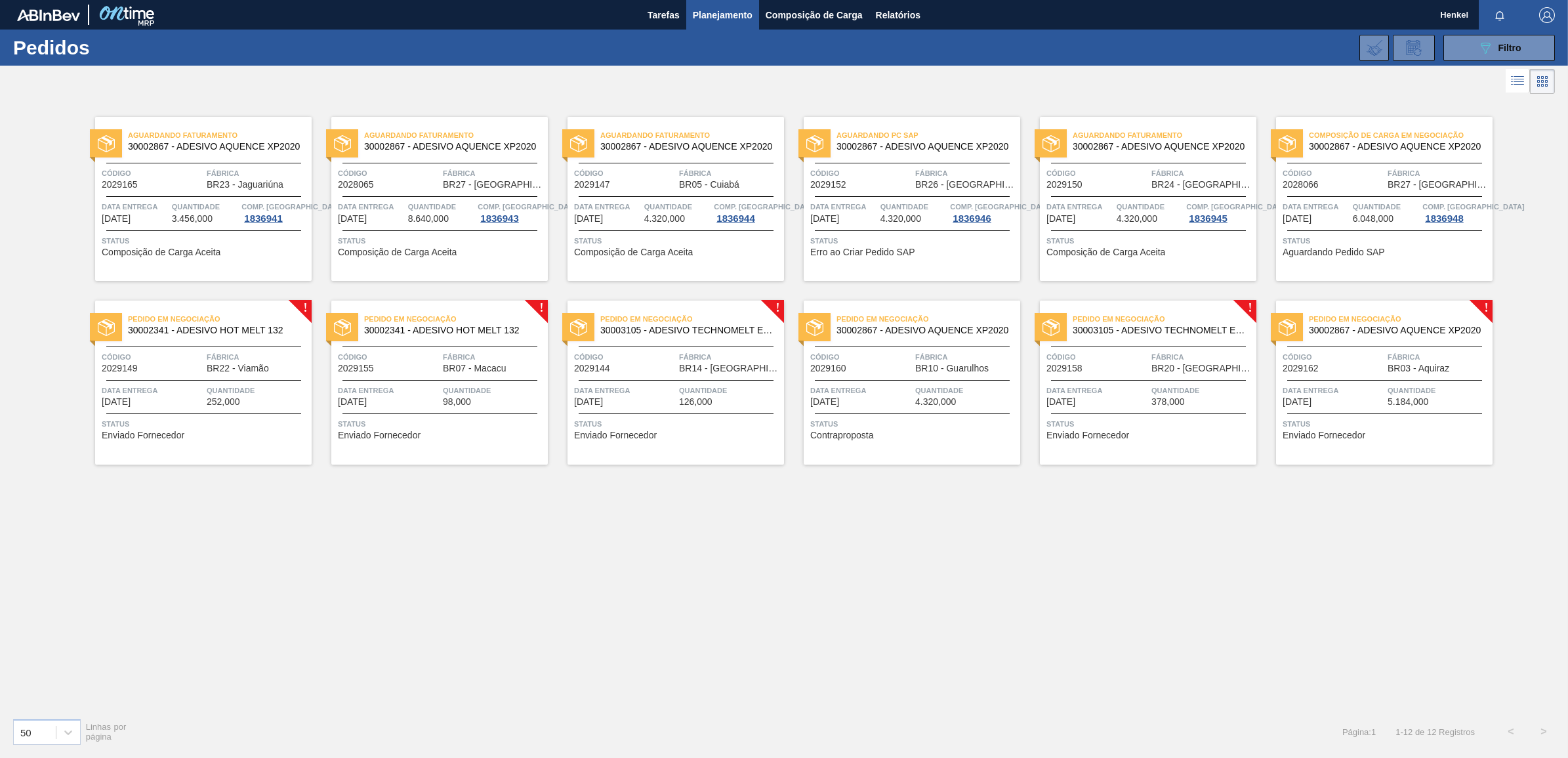
click at [259, 376] on div "Pedido em Negociação 30002341 - ADESIVO HOT MELT 132 Código 2029149 Fábrica BR2…" at bounding box center [204, 383] width 216 height 165
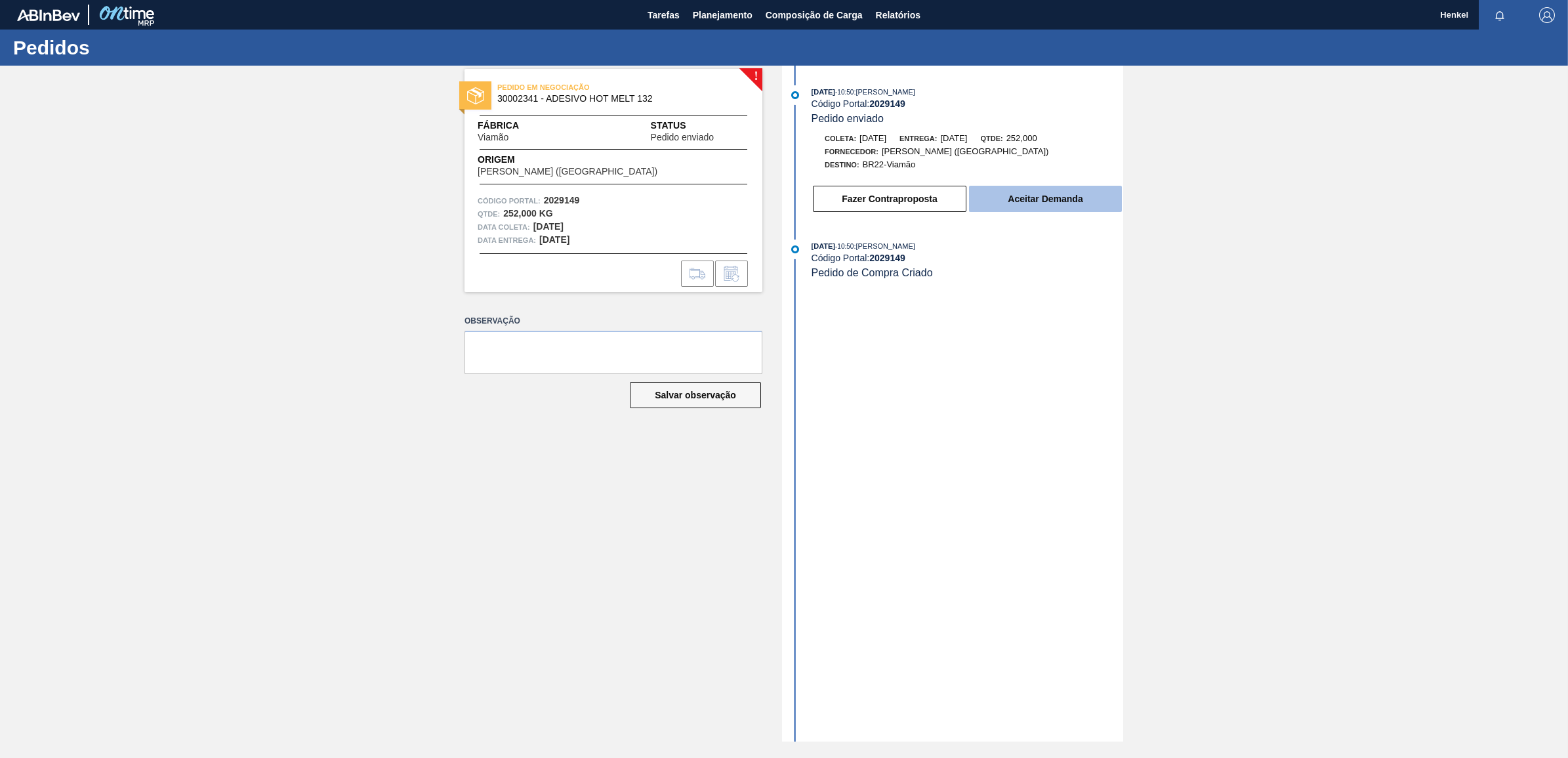
click at [1071, 202] on button "Aceitar Demanda" at bounding box center [1045, 199] width 153 height 26
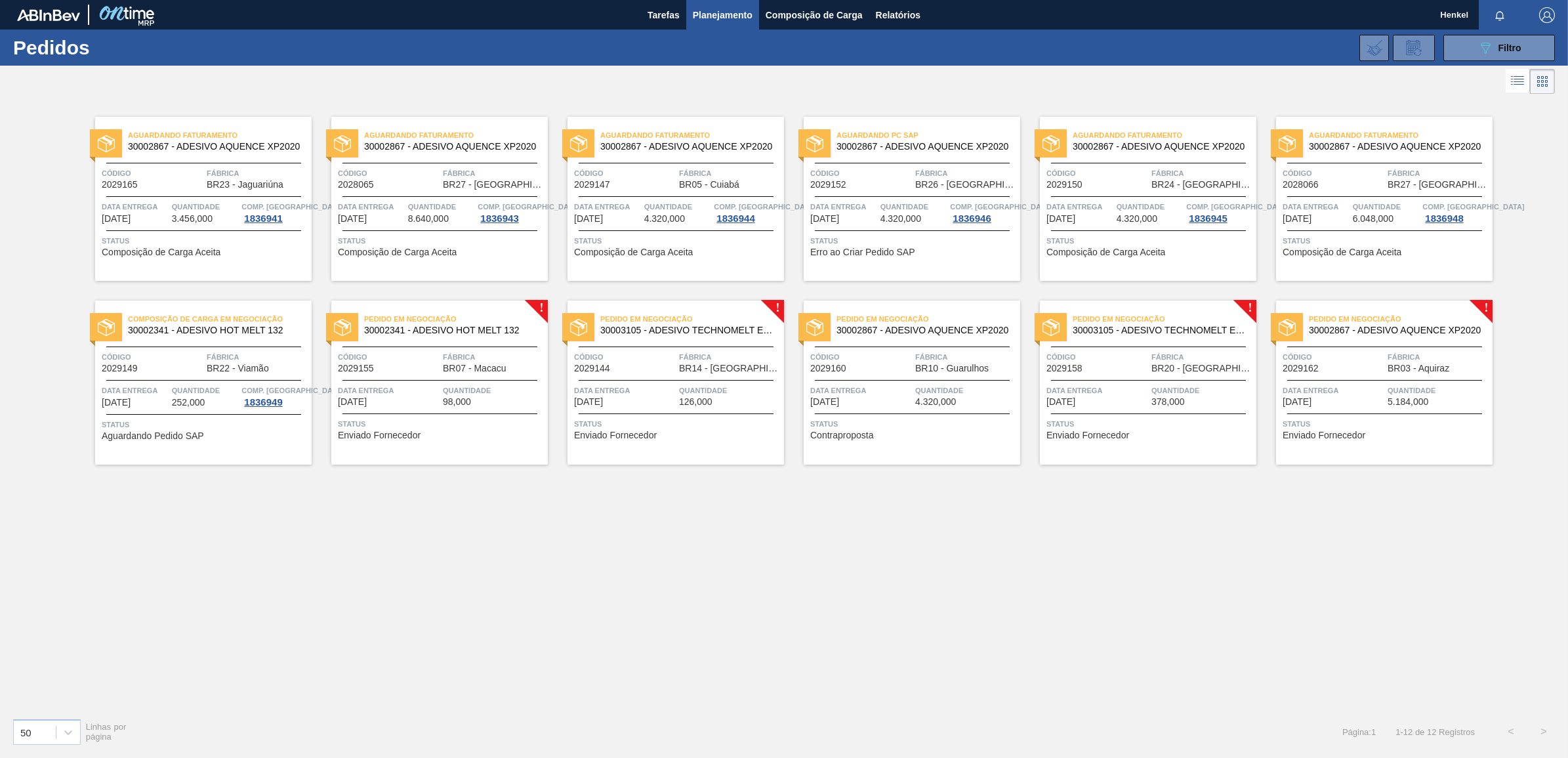
click at [479, 373] on span "BR07 - Macacu" at bounding box center [475, 369] width 63 height 10
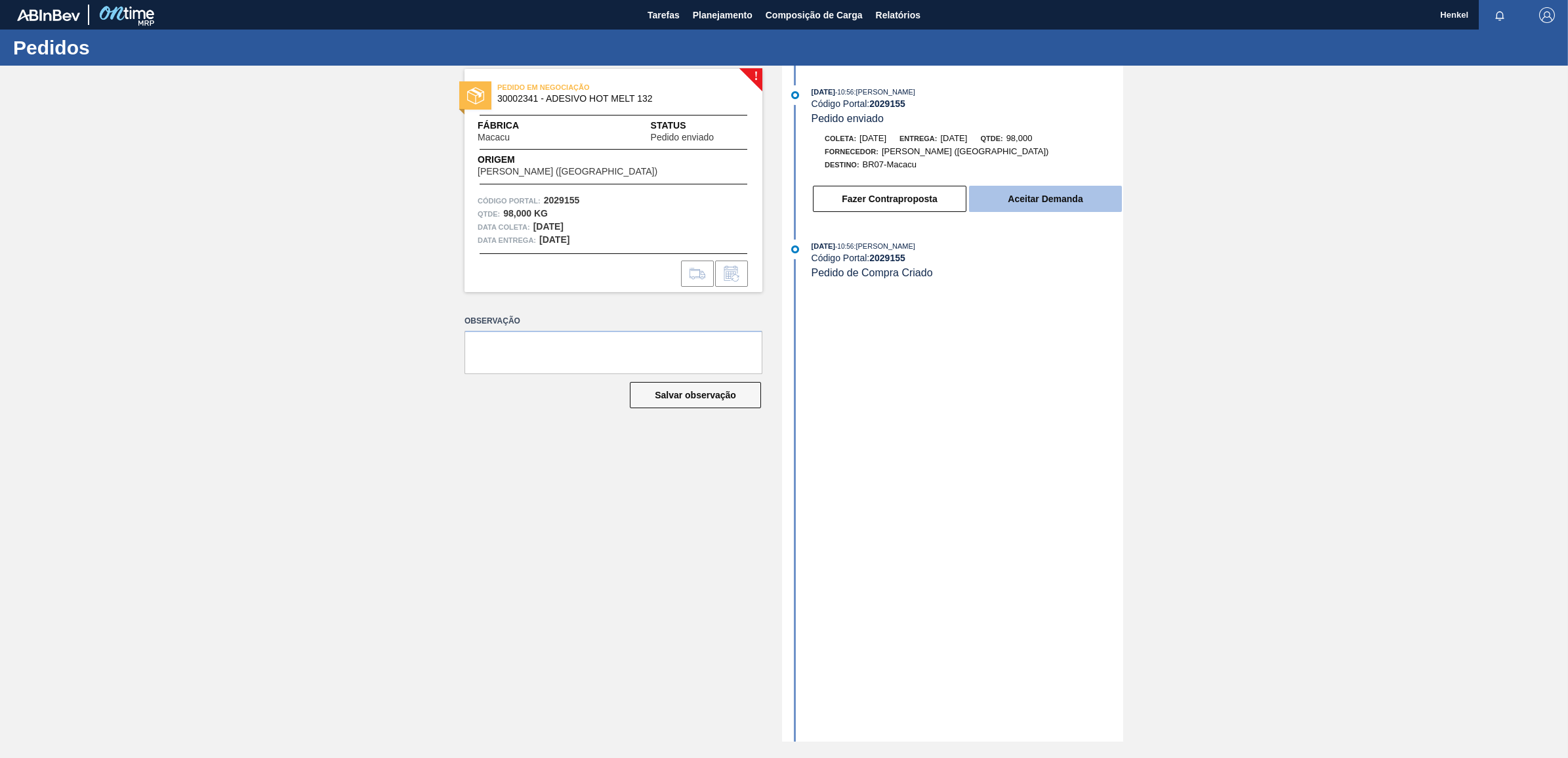
click at [1058, 197] on button "Aceitar Demanda" at bounding box center [1045, 199] width 153 height 26
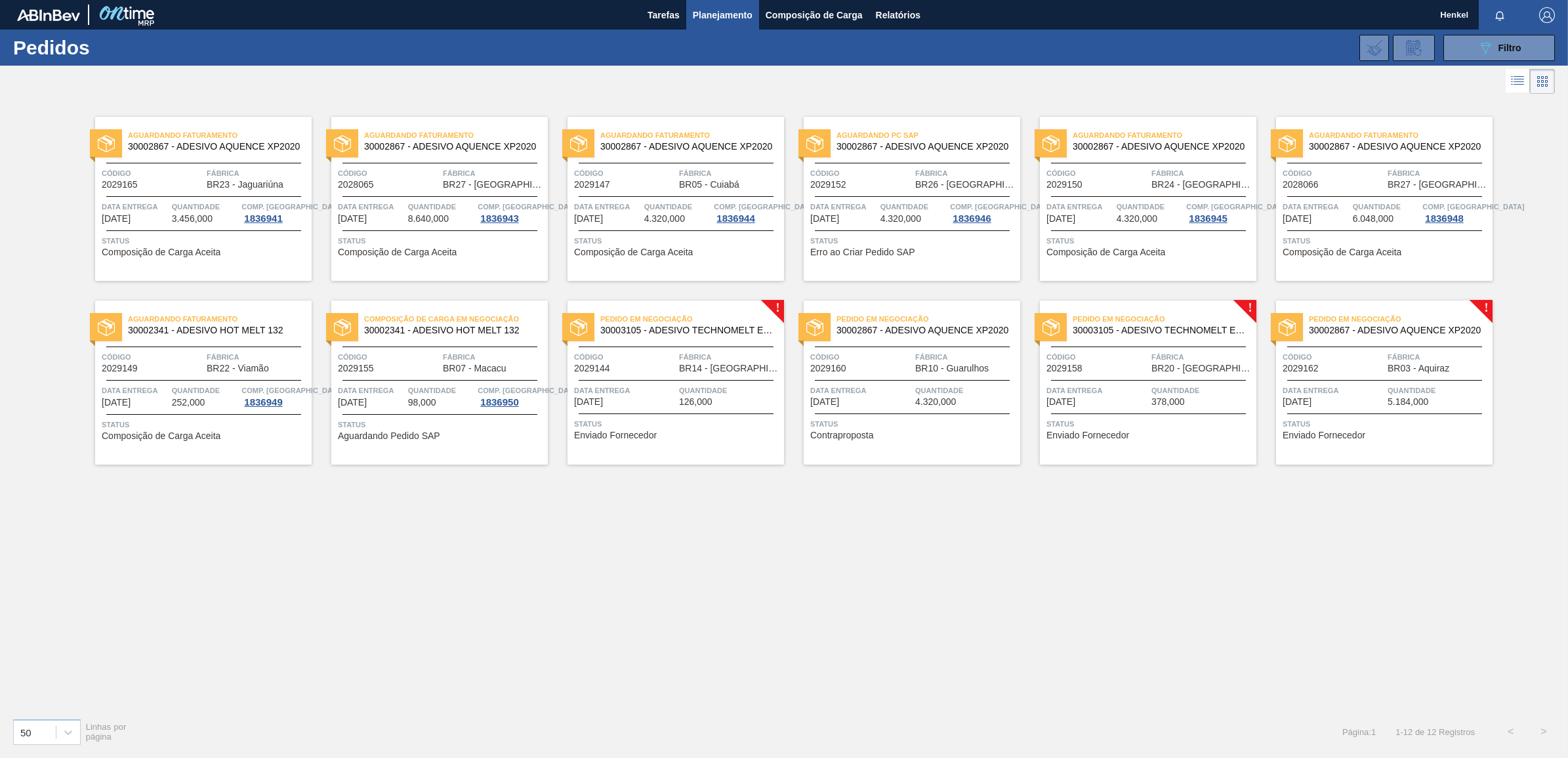
click at [679, 385] on span "Quantidade" at bounding box center [729, 390] width 101 height 13
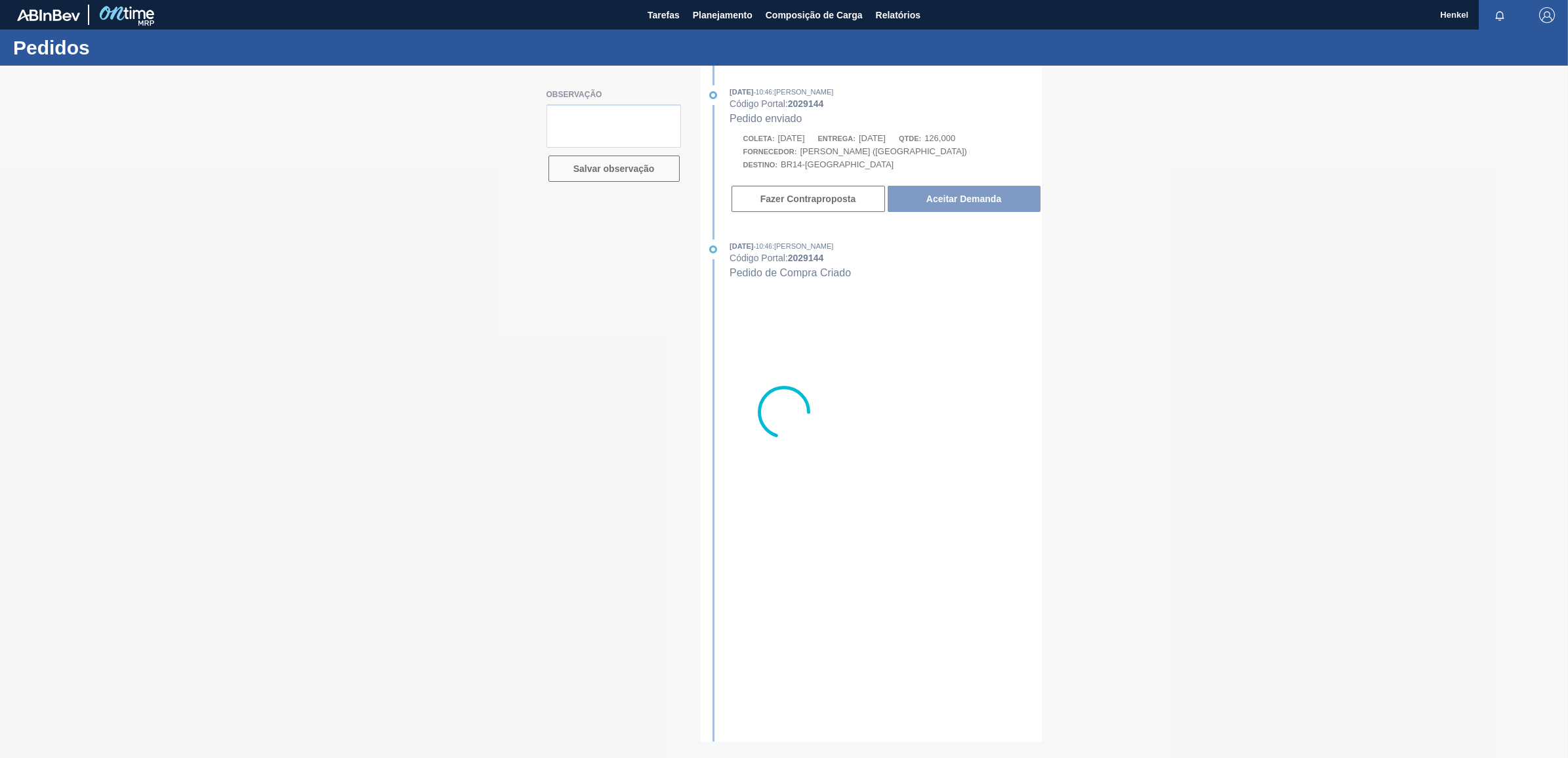
click at [992, 201] on div at bounding box center [784, 412] width 1568 height 692
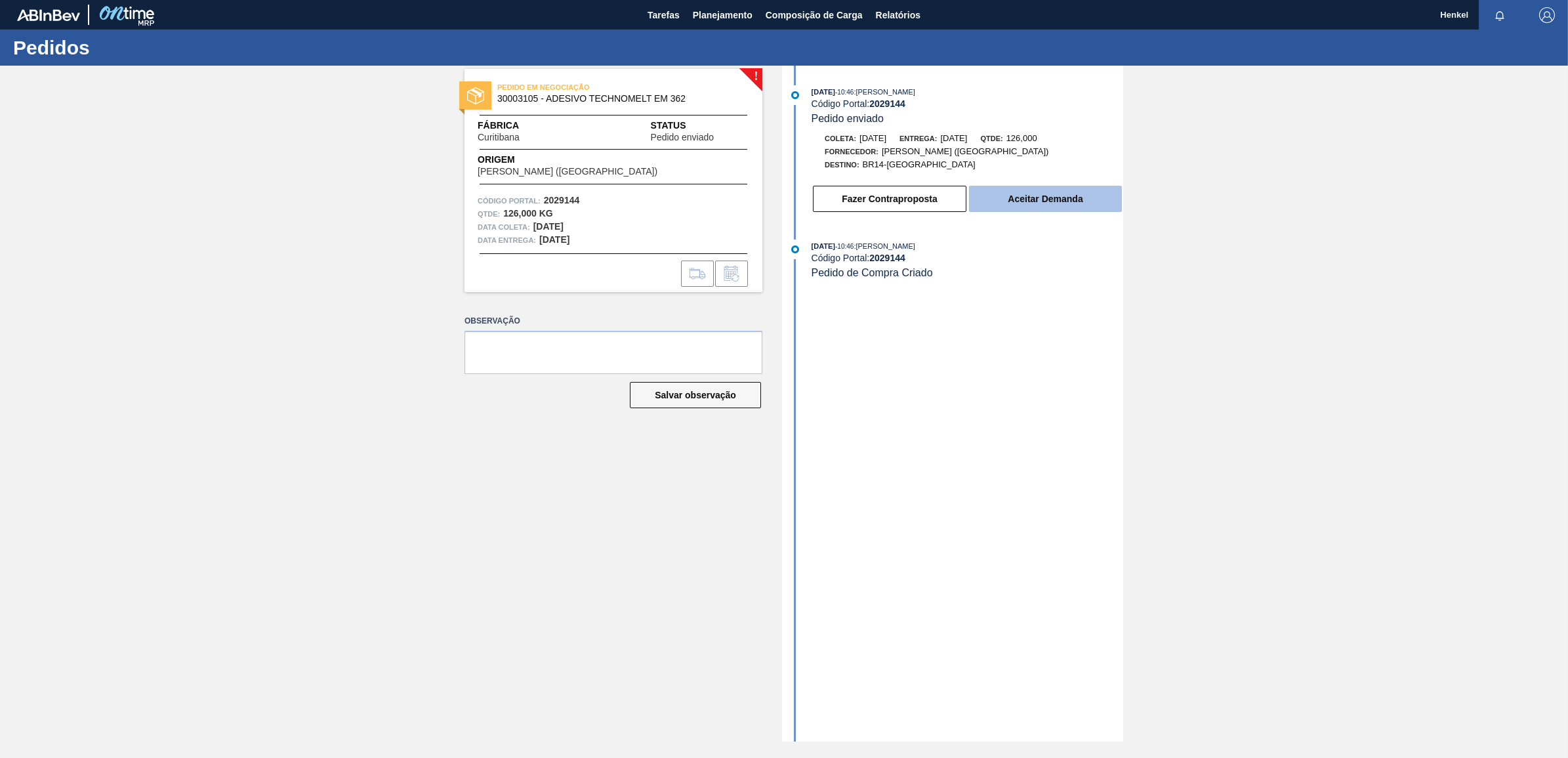
click at [1000, 199] on button "Aceitar Demanda" at bounding box center [1045, 199] width 153 height 26
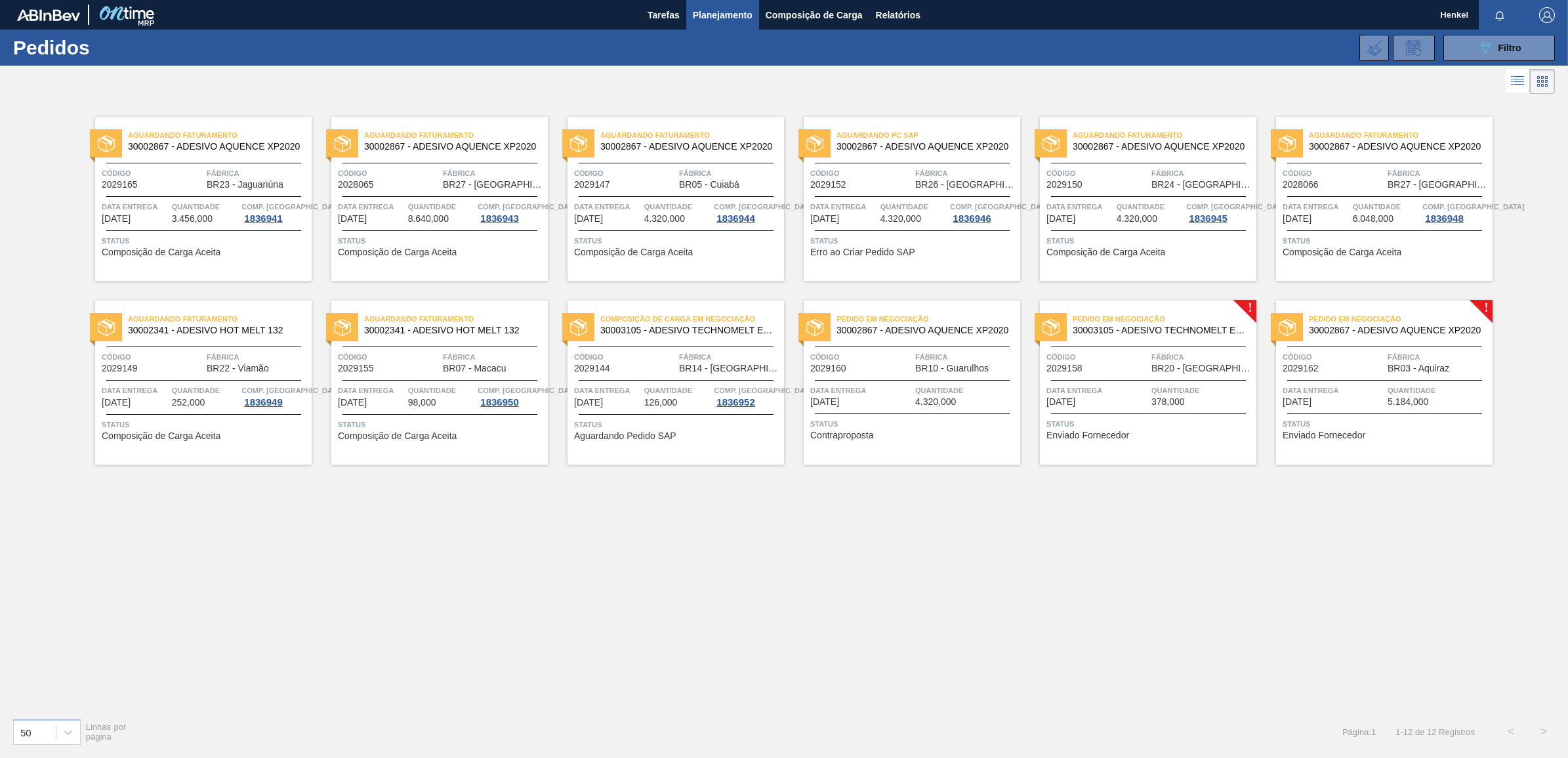
click at [1096, 349] on div "Pedido em Negociação 30003105 - ADESIVO TECHNOMELT EM 362 Código 2029158 Fábric…" at bounding box center [1149, 383] width 216 height 165
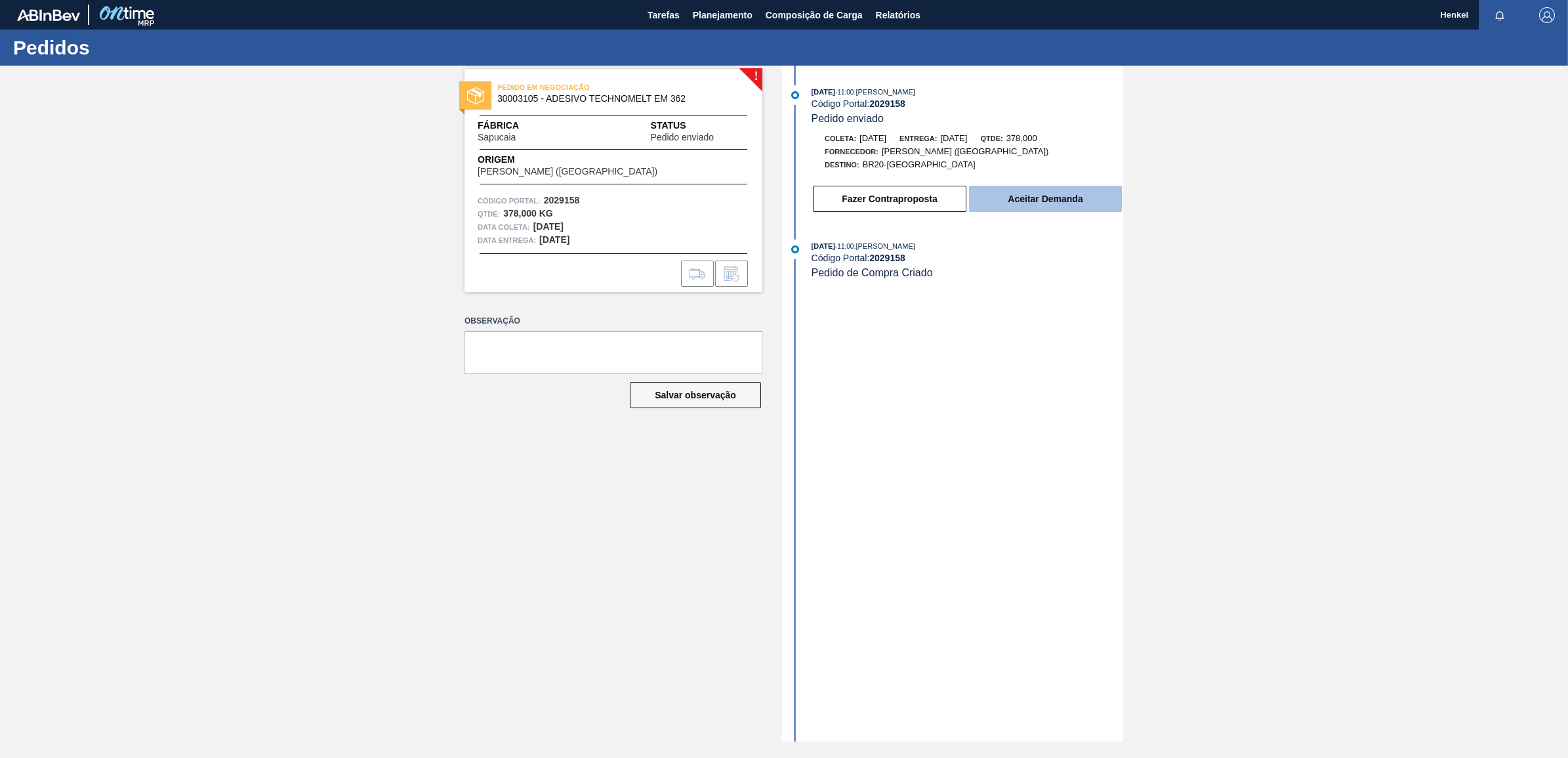
click at [1014, 201] on button "Aceitar Demanda" at bounding box center [1045, 199] width 153 height 26
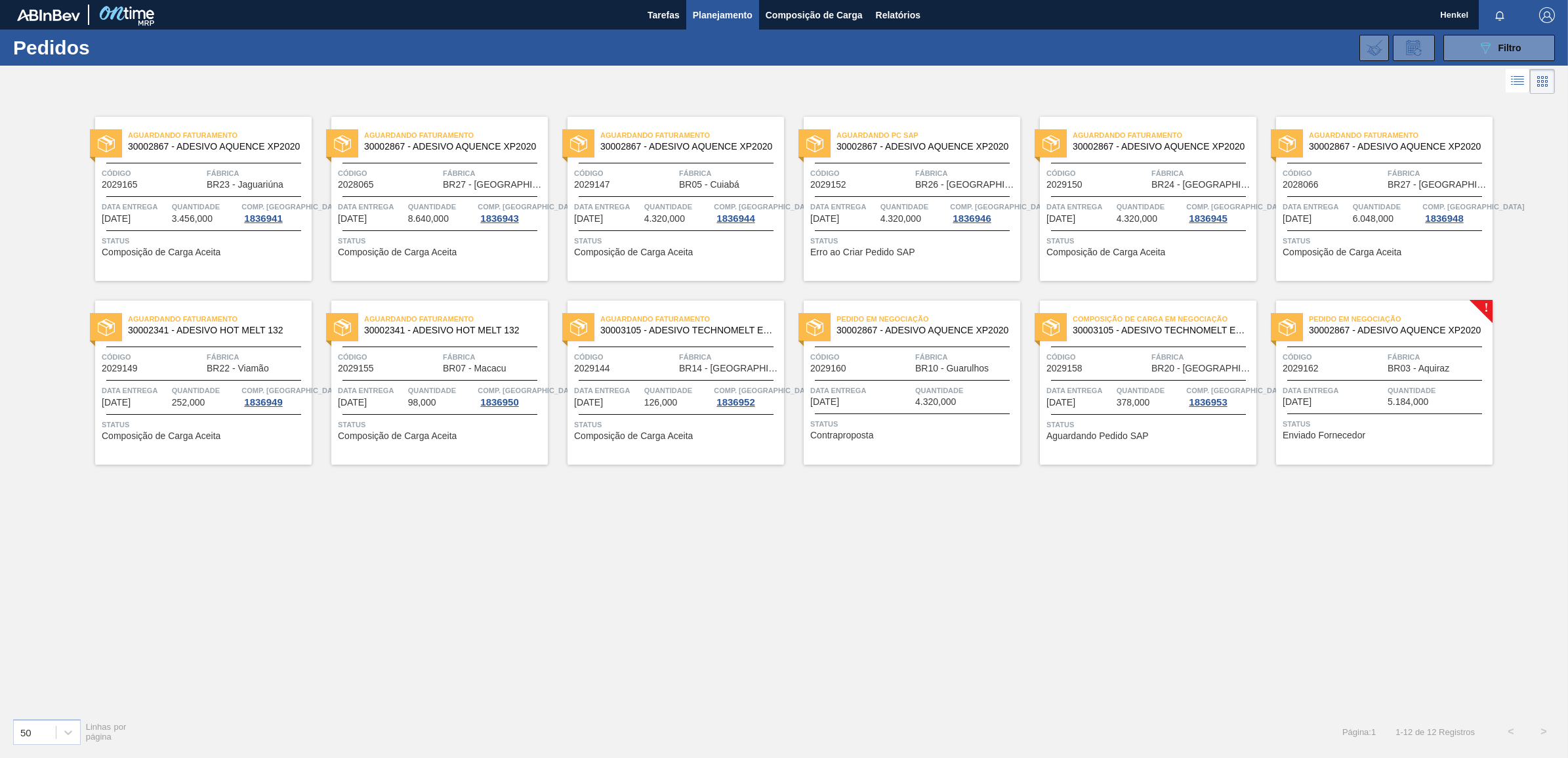
click at [1383, 389] on span "Data entrega" at bounding box center [1333, 390] width 101 height 13
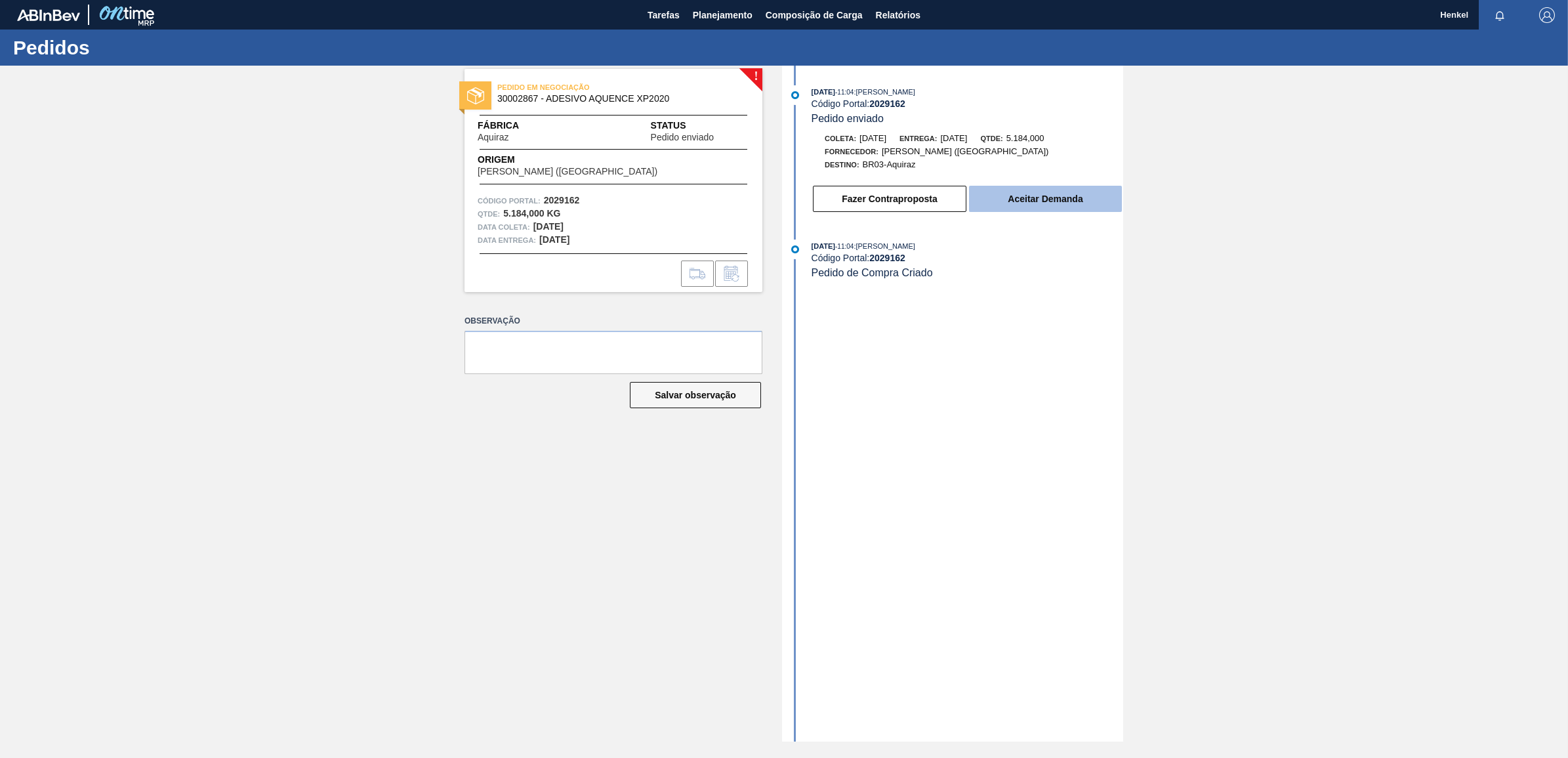
click at [1017, 201] on button "Aceitar Demanda" at bounding box center [1045, 199] width 153 height 26
